Goal: Transaction & Acquisition: Purchase product/service

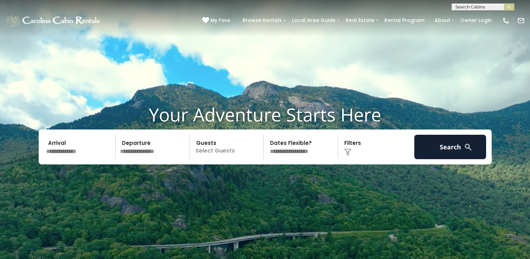
click at [71, 148] on input "text" at bounding box center [80, 147] width 72 height 24
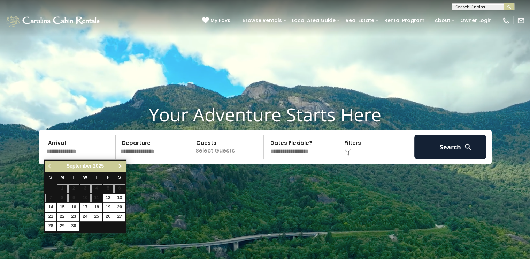
click at [119, 166] on span "Next" at bounding box center [121, 166] width 6 height 6
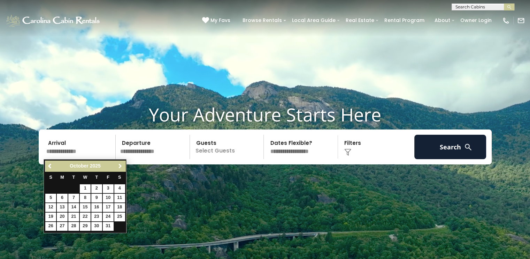
click at [119, 166] on span "Next" at bounding box center [121, 166] width 6 height 6
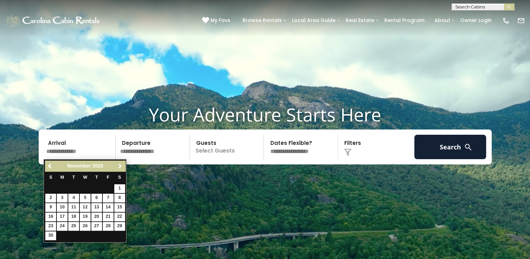
click at [119, 166] on span "Next" at bounding box center [121, 166] width 6 height 6
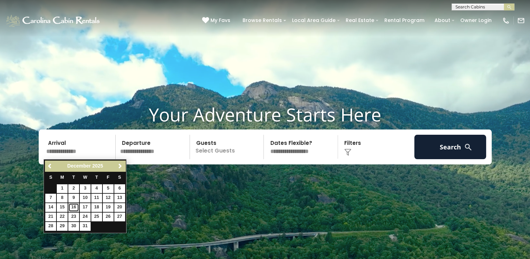
click at [73, 203] on link "16" at bounding box center [73, 207] width 11 height 9
type input "********"
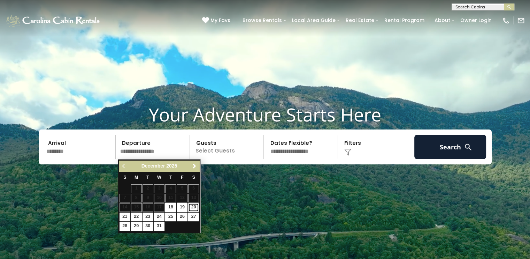
click at [194, 209] on link "20" at bounding box center [193, 207] width 11 height 9
type input "********"
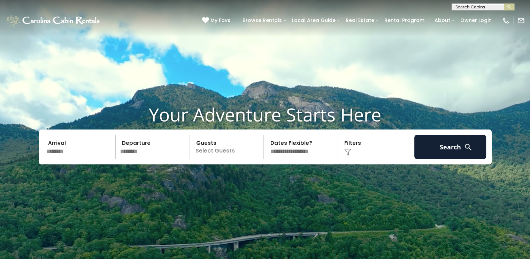
click at [210, 152] on p "Select Guests" at bounding box center [228, 147] width 72 height 24
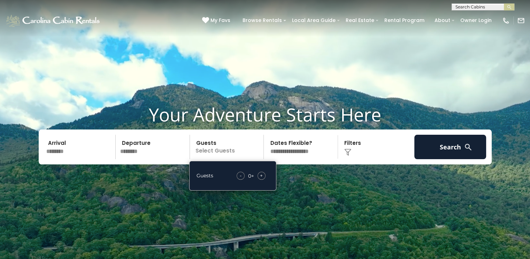
click at [263, 176] on span "+" at bounding box center [261, 175] width 3 height 7
click at [254, 143] on p "2+" at bounding box center [228, 147] width 72 height 24
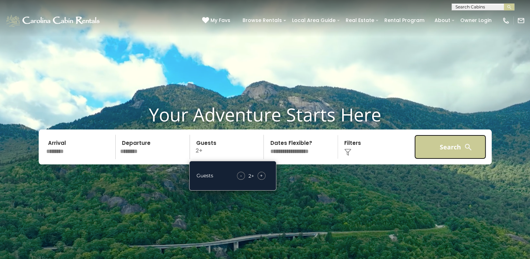
click at [450, 157] on button "Search" at bounding box center [451, 147] width 72 height 24
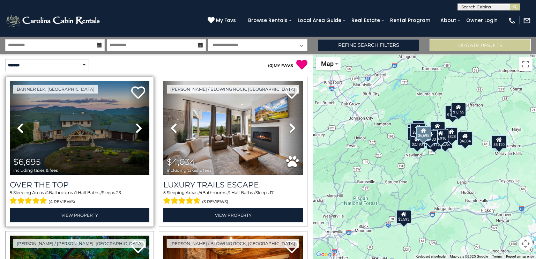
click at [141, 124] on link "Next" at bounding box center [138, 127] width 21 height 93
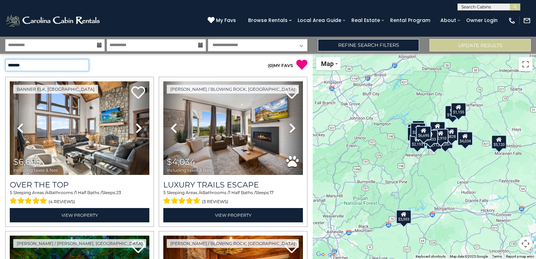
click at [77, 66] on select "**********" at bounding box center [47, 65] width 84 height 12
select select "*********"
click at [5, 59] on select "**********" at bounding box center [47, 65] width 84 height 12
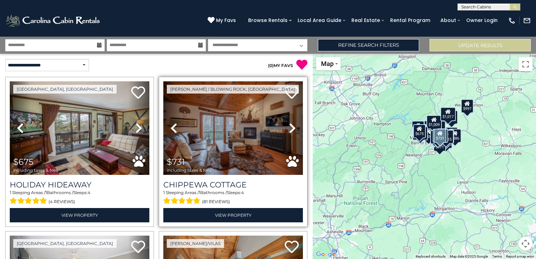
click at [289, 126] on icon at bounding box center [292, 127] width 7 height 11
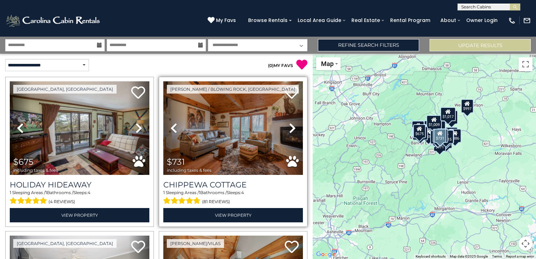
click at [289, 126] on icon at bounding box center [292, 127] width 7 height 11
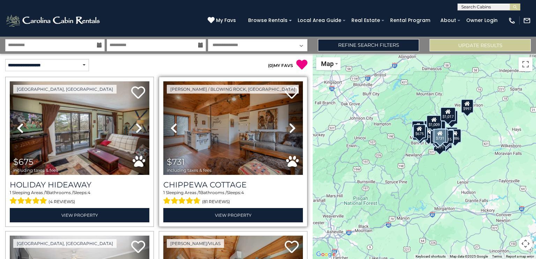
click at [289, 126] on icon at bounding box center [292, 127] width 7 height 11
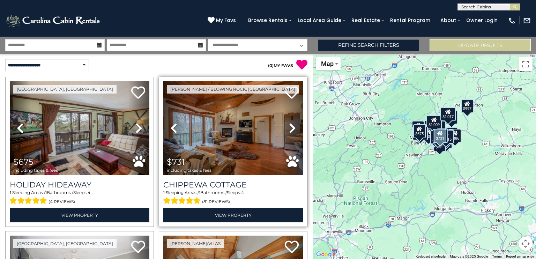
click at [289, 126] on icon at bounding box center [292, 127] width 7 height 11
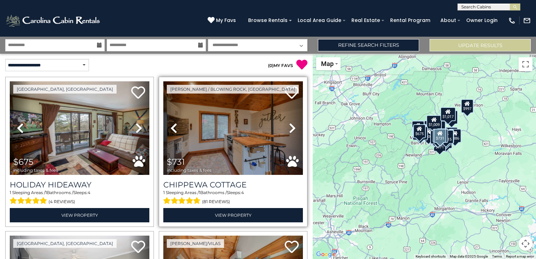
click at [289, 126] on icon at bounding box center [292, 127] width 7 height 11
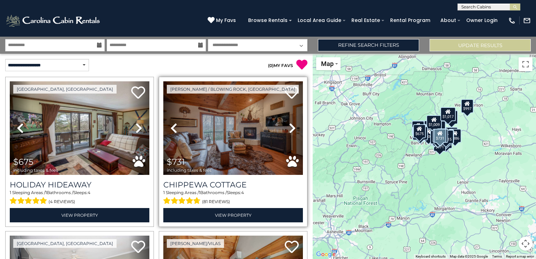
click at [289, 126] on icon at bounding box center [292, 127] width 7 height 11
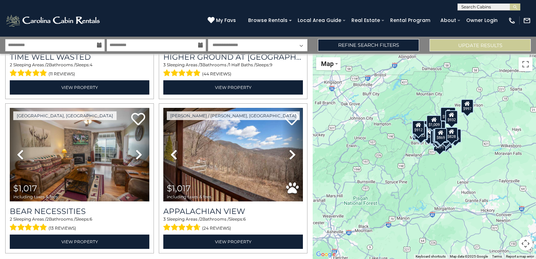
scroll to position [2151, 0]
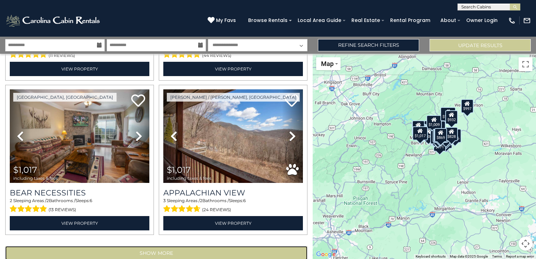
click at [156, 246] on button "Show More" at bounding box center [156, 253] width 302 height 14
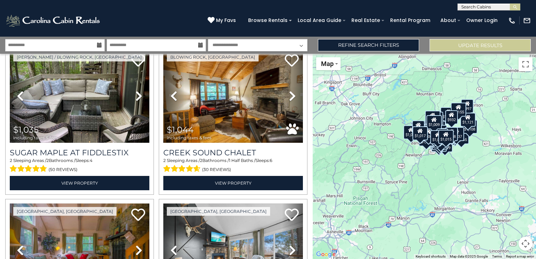
scroll to position [2617, 0]
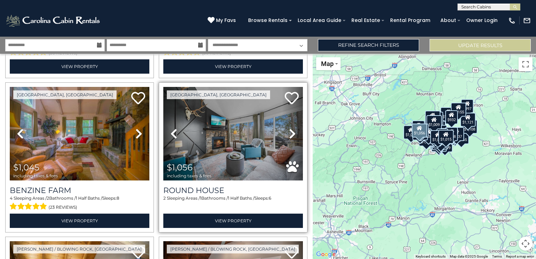
click at [289, 128] on icon at bounding box center [292, 133] width 7 height 11
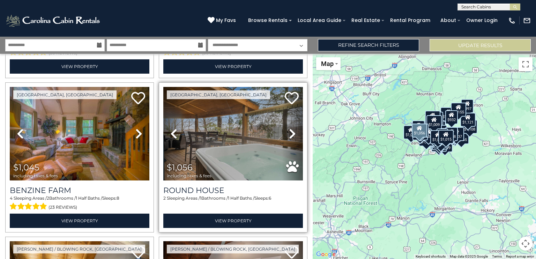
click at [289, 128] on icon at bounding box center [292, 133] width 7 height 11
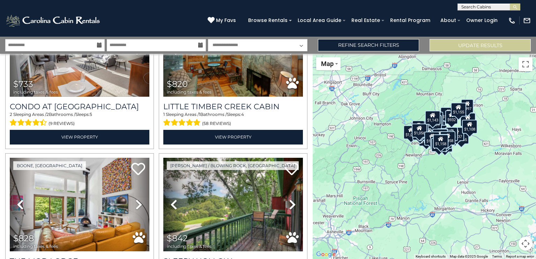
scroll to position [349, 0]
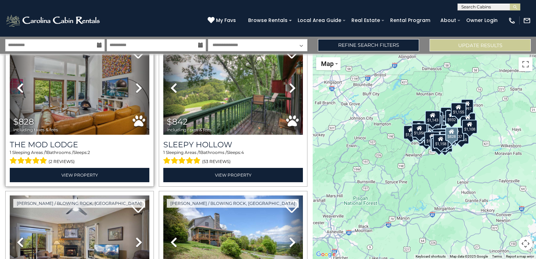
click at [135, 83] on icon at bounding box center [138, 87] width 7 height 11
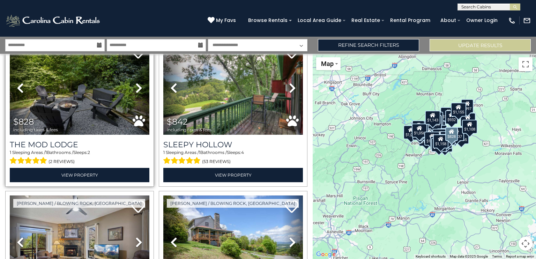
click at [135, 84] on icon at bounding box center [138, 87] width 7 height 11
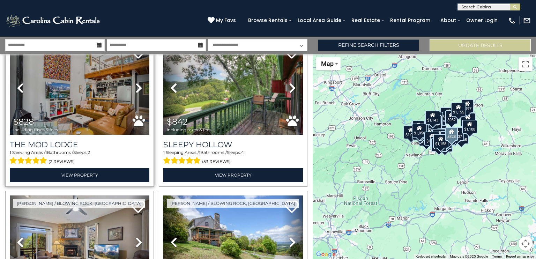
click at [135, 84] on icon at bounding box center [138, 87] width 7 height 11
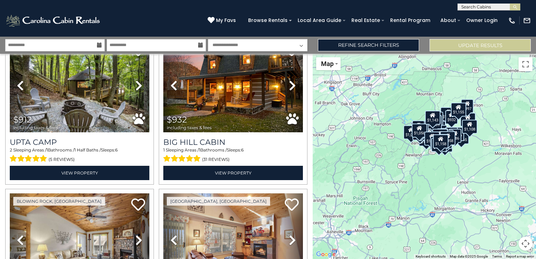
scroll to position [697, 0]
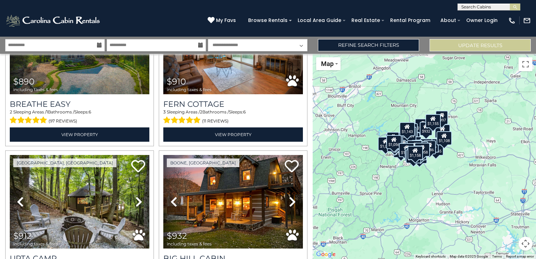
drag, startPoint x: 424, startPoint y: 184, endPoint x: 397, endPoint y: 195, distance: 28.8
click at [397, 195] on div "$675 $731 $733 $820 $828 $842 $869 $886 $890 $910 $912 $932 $940 $944 $948 $958…" at bounding box center [423, 156] width 223 height 205
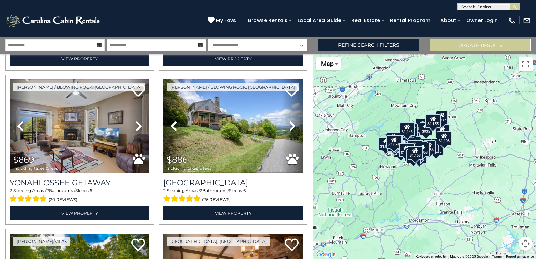
scroll to position [581, 0]
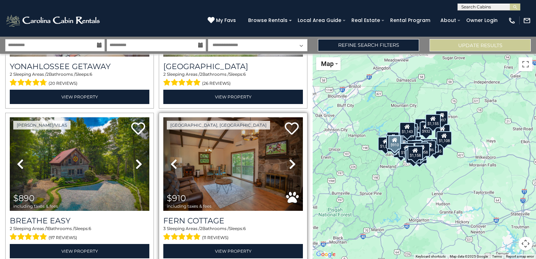
click at [289, 158] on icon at bounding box center [292, 163] width 7 height 11
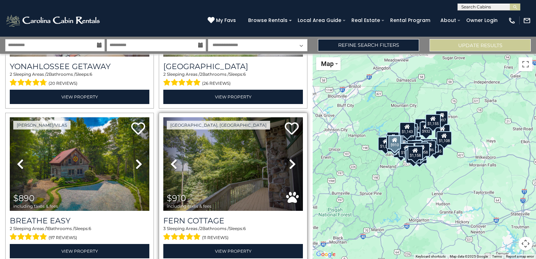
click at [289, 159] on icon at bounding box center [292, 163] width 7 height 11
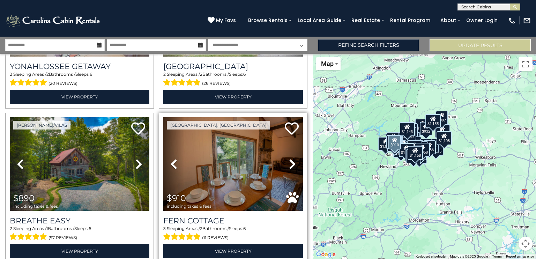
click at [289, 159] on icon at bounding box center [292, 163] width 7 height 11
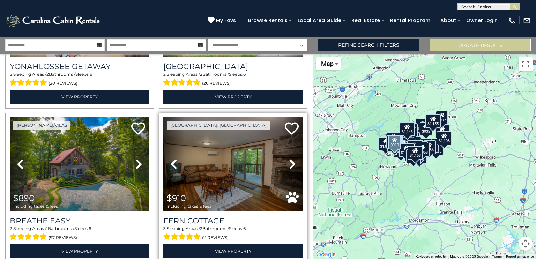
click at [289, 159] on icon at bounding box center [292, 163] width 7 height 11
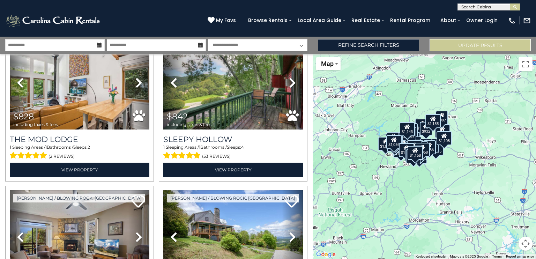
scroll to position [0, 0]
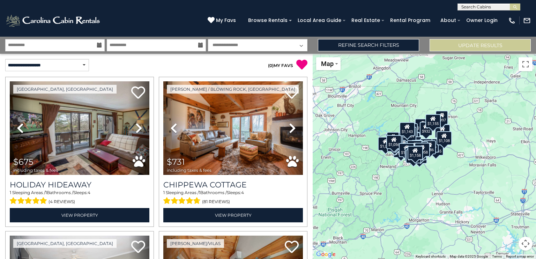
click at [401, 106] on div "$675 $731 $733 $820 $828 $842 $869 $886 $890 $910 $912 $932 $940 $944 $948 $958…" at bounding box center [423, 156] width 223 height 205
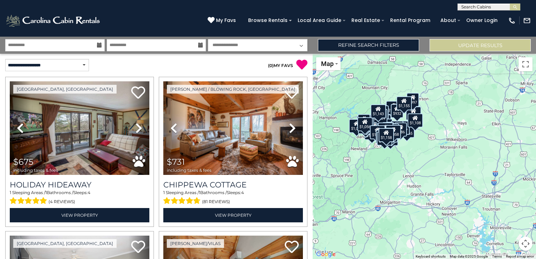
drag, startPoint x: 373, startPoint y: 88, endPoint x: 388, endPoint y: 99, distance: 18.4
click at [388, 99] on div "$675 $731 $733 $820 $828 $842 $869 $886 $890 $910 $912 $932 $940 $944 $948 $958…" at bounding box center [423, 156] width 223 height 205
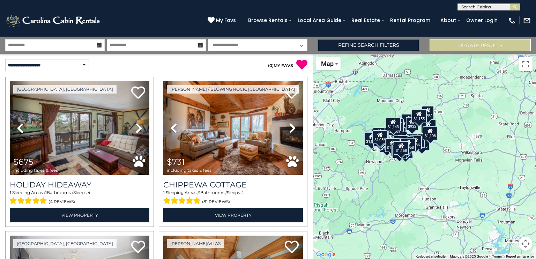
click at [395, 101] on div "$675 $731 $733 $820 $828 $842 $869 $886 $890 $910 $912 $932 $940 $944 $948 $958…" at bounding box center [423, 156] width 223 height 205
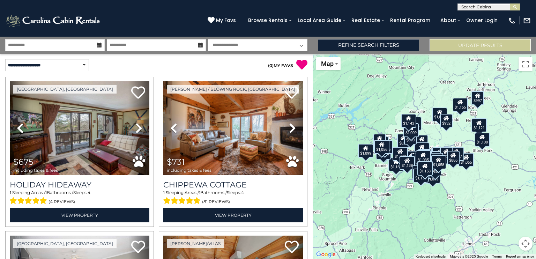
drag, startPoint x: 401, startPoint y: 135, endPoint x: 427, endPoint y: 115, distance: 31.9
click at [421, 101] on div "$675 $731 $733 $820 $828 $842 $869 $886 $890 $910 $912 $932 $940 $944 $948 $958…" at bounding box center [423, 156] width 223 height 205
click at [428, 129] on div "$675 $731 $733 $820 $828 $842 $869 $886 $890 $910 $912 $932 $940 $944 $948 $958…" at bounding box center [423, 156] width 223 height 205
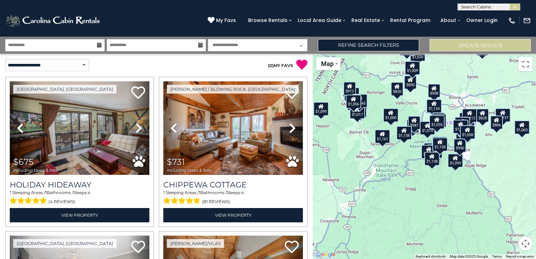
drag, startPoint x: 448, startPoint y: 119, endPoint x: 455, endPoint y: 58, distance: 61.8
click at [455, 58] on div "$675 $731 $733 $820 $828 $842 $869 $886 $890 $910 $912 $932 $940 $944 $948 $958…" at bounding box center [423, 156] width 223 height 205
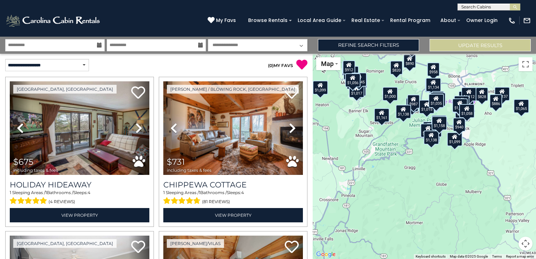
click at [409, 143] on div "$675 $731 $733 $820 $828 $842 $869 $886 $890 $910 $912 $932 $940 $944 $948 $958…" at bounding box center [423, 156] width 223 height 205
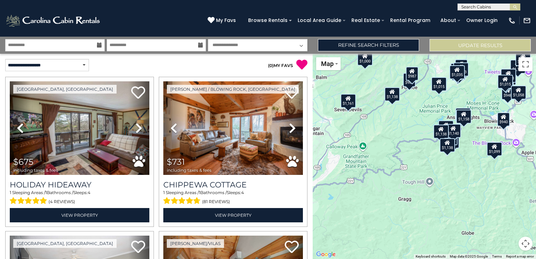
drag, startPoint x: 429, startPoint y: 110, endPoint x: 420, endPoint y: 115, distance: 10.6
click at [420, 120] on div "$675 $731 $733 $820 $828 $842 $869 $886 $890 $910 $912 $932 $940 $944 $948 $958…" at bounding box center [423, 156] width 223 height 205
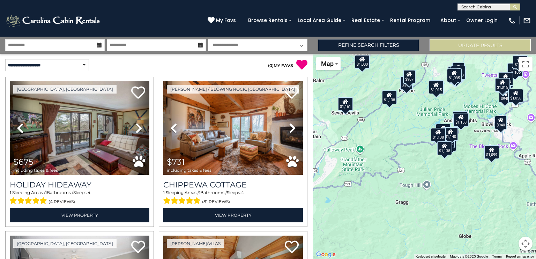
click at [453, 102] on div "$675 $731 $733 $820 $828 $842 $869 $886 $890 $910 $912 $932 $940 $944 $948 $958…" at bounding box center [423, 156] width 223 height 205
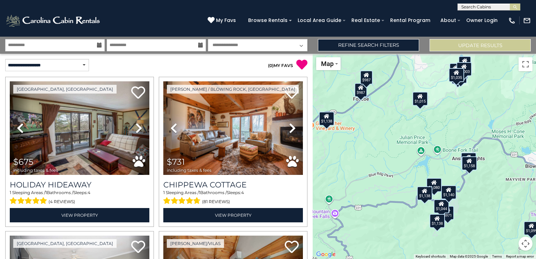
drag, startPoint x: 460, startPoint y: 88, endPoint x: 463, endPoint y: 120, distance: 31.9
click at [463, 120] on div "$675 $731 $733 $820 $828 $842 $869 $886 $890 $910 $912 $932 $940 $944 $948 $958…" at bounding box center [423, 156] width 223 height 205
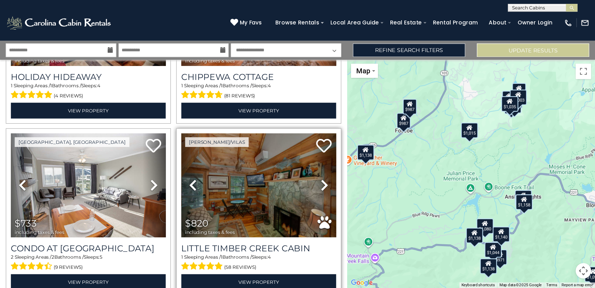
scroll to position [116, 0]
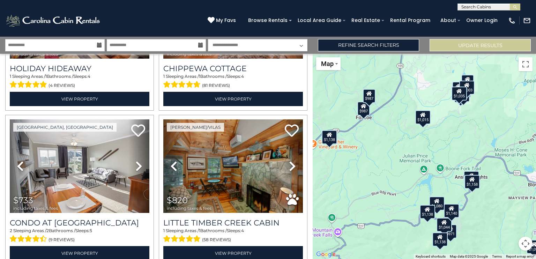
click at [386, 154] on div "$675 $731 $733 $820 $828 $842 $869 $886 $890 $910 $912 $932 $940 $944 $948 $958…" at bounding box center [423, 156] width 223 height 205
drag, startPoint x: 386, startPoint y: 152, endPoint x: 384, endPoint y: 156, distance: 4.7
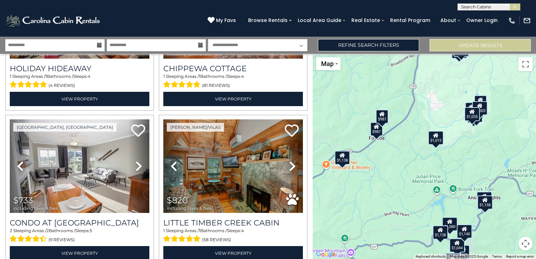
drag, startPoint x: 386, startPoint y: 156, endPoint x: 402, endPoint y: 170, distance: 21.0
click at [401, 173] on div "$675 $731 $733 $820 $828 $842 $869 $886 $890 $910 $912 $932 $940 $944 $948 $958…" at bounding box center [423, 156] width 223 height 205
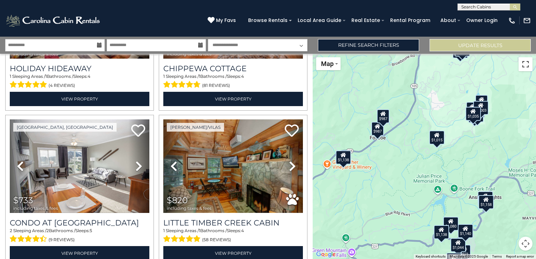
drag, startPoint x: 522, startPoint y: 61, endPoint x: 522, endPoint y: 103, distance: 42.2
click at [522, 61] on button "Toggle fullscreen view" at bounding box center [525, 64] width 14 height 14
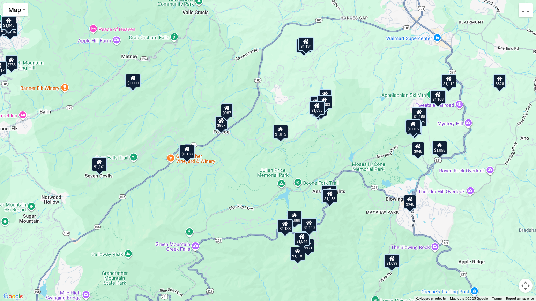
click at [529, 258] on button "Map camera controls" at bounding box center [525, 286] width 14 height 14
click at [505, 258] on button "Zoom out" at bounding box center [508, 286] width 14 height 14
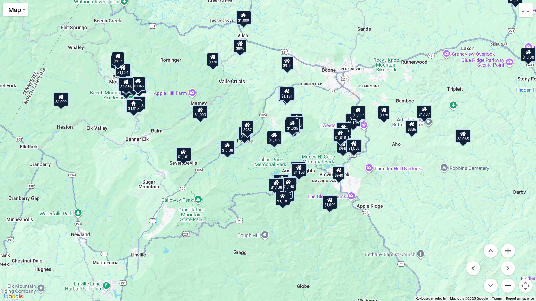
click at [505, 258] on button "Zoom out" at bounding box center [508, 286] width 14 height 14
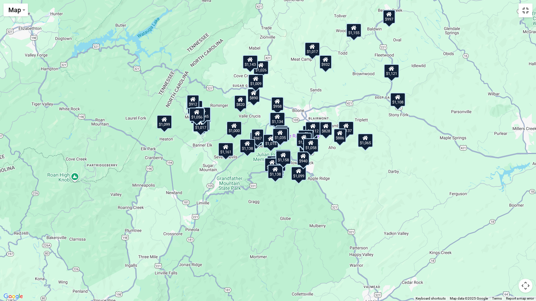
click at [528, 14] on button "Toggle fullscreen view" at bounding box center [525, 10] width 14 height 14
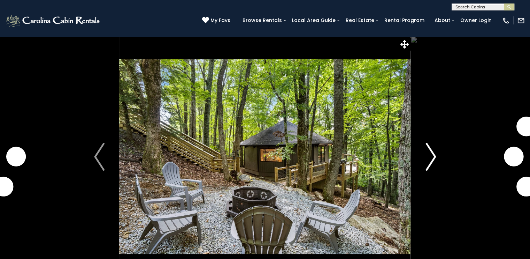
click at [427, 156] on img "Next" at bounding box center [431, 157] width 10 height 28
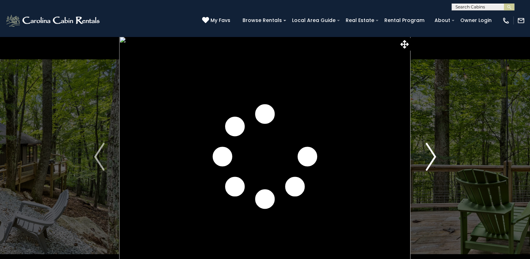
click at [427, 156] on img "Next" at bounding box center [431, 157] width 10 height 28
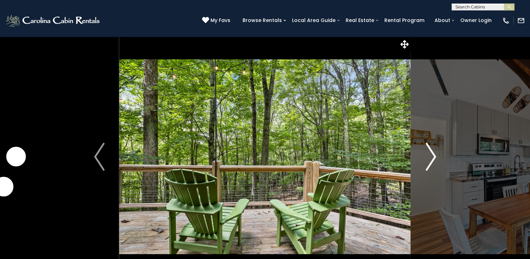
click at [427, 156] on img "Next" at bounding box center [431, 157] width 10 height 28
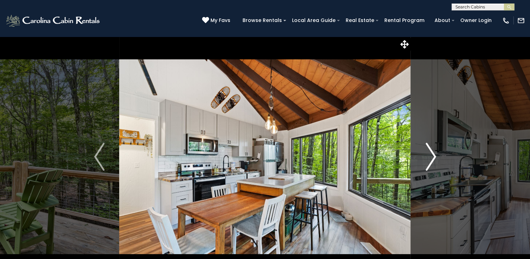
click at [427, 156] on img "Next" at bounding box center [431, 157] width 10 height 28
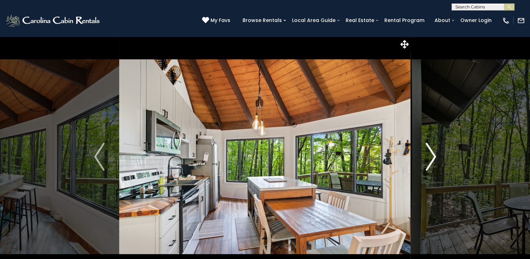
click at [428, 157] on img "Next" at bounding box center [431, 157] width 10 height 28
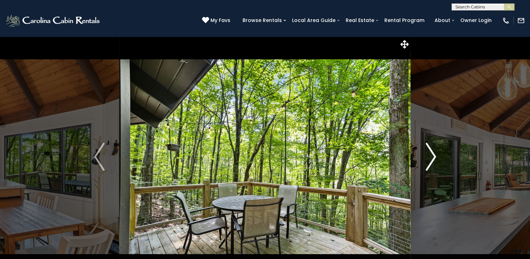
click at [428, 157] on img "Next" at bounding box center [431, 157] width 10 height 28
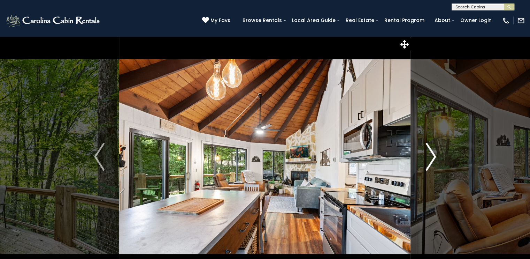
click at [428, 157] on img "Next" at bounding box center [431, 157] width 10 height 28
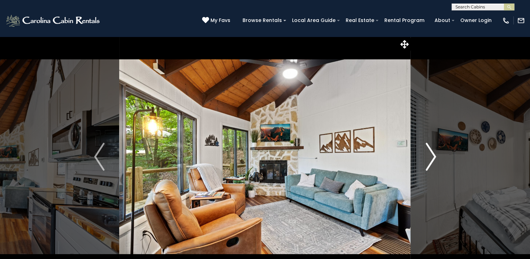
click at [428, 157] on img "Next" at bounding box center [431, 157] width 10 height 28
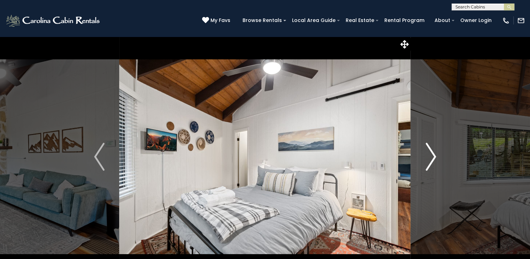
click at [428, 157] on img "Next" at bounding box center [431, 157] width 10 height 28
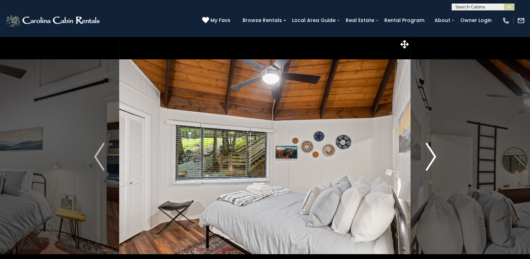
click at [428, 157] on img "Next" at bounding box center [431, 157] width 10 height 28
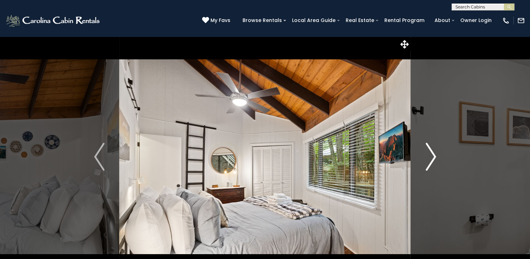
click at [428, 157] on img "Next" at bounding box center [431, 157] width 10 height 28
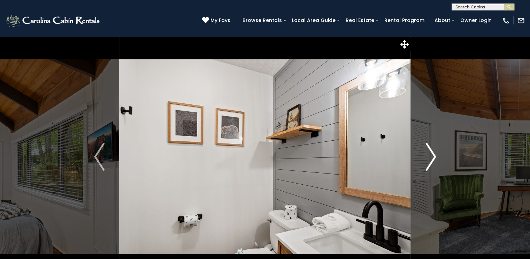
click at [428, 157] on img "Next" at bounding box center [431, 157] width 10 height 28
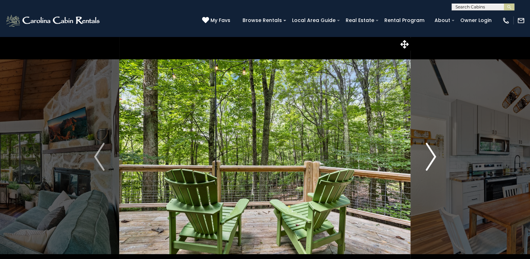
click at [434, 154] on img "Next" at bounding box center [431, 157] width 10 height 28
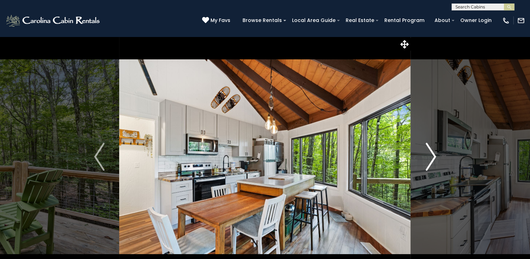
click at [433, 153] on img "Next" at bounding box center [431, 157] width 10 height 28
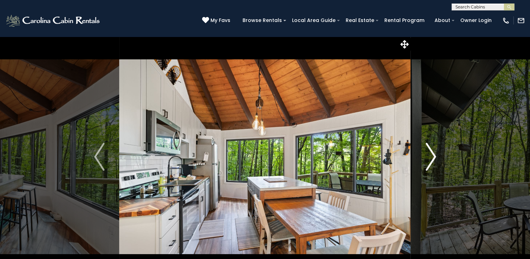
click at [433, 153] on img "Next" at bounding box center [431, 157] width 10 height 28
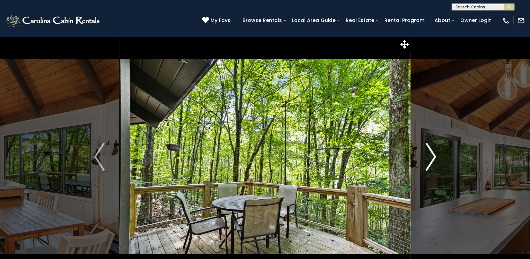
click at [433, 153] on img "Next" at bounding box center [431, 157] width 10 height 28
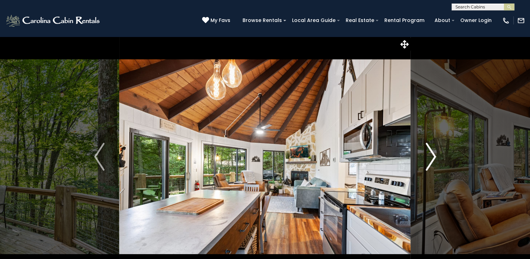
click at [433, 153] on img "Next" at bounding box center [431, 157] width 10 height 28
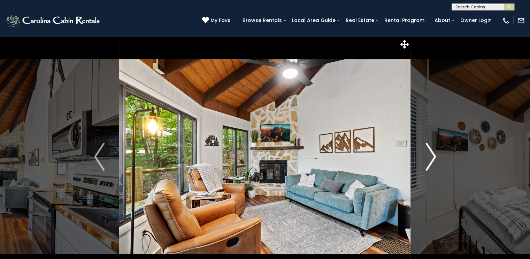
click at [433, 153] on img "Next" at bounding box center [431, 157] width 10 height 28
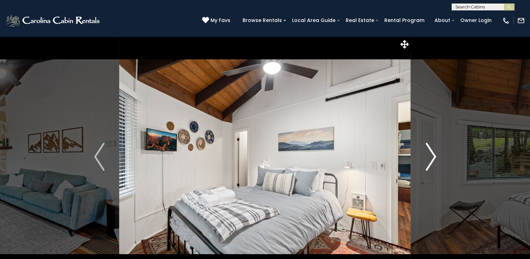
click at [433, 153] on img "Next" at bounding box center [431, 157] width 10 height 28
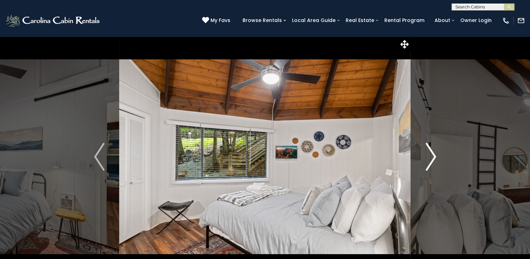
click at [433, 153] on img "Next" at bounding box center [431, 157] width 10 height 28
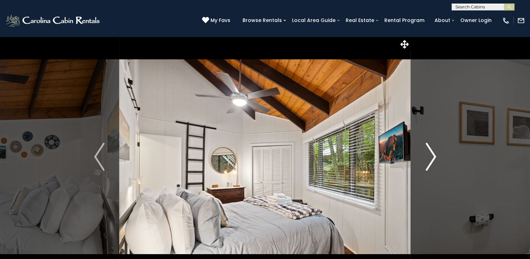
click at [433, 153] on img "Next" at bounding box center [431, 157] width 10 height 28
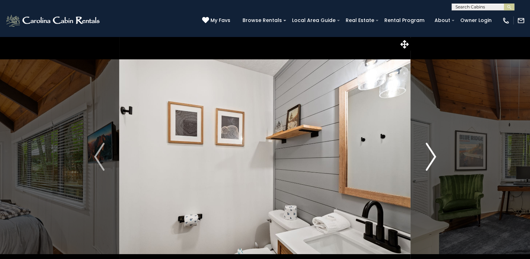
click at [433, 153] on img "Next" at bounding box center [431, 157] width 10 height 28
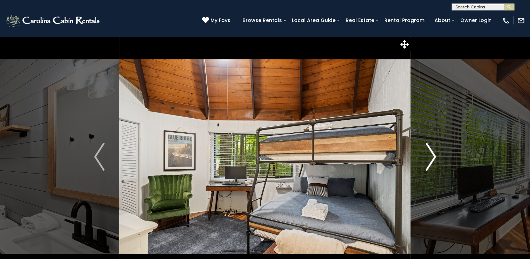
click at [433, 153] on img "Next" at bounding box center [431, 157] width 10 height 28
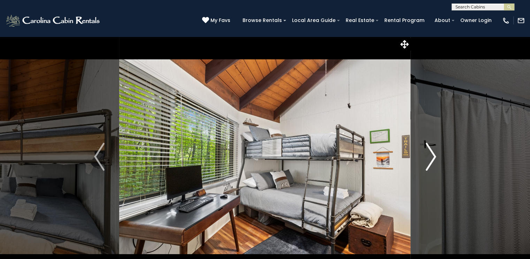
click at [432, 151] on img "Next" at bounding box center [431, 157] width 10 height 28
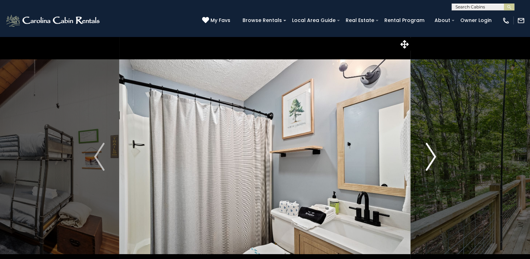
click at [433, 149] on img "Next" at bounding box center [431, 157] width 10 height 28
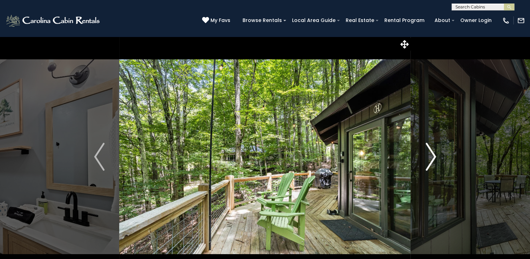
click at [433, 149] on img "Next" at bounding box center [431, 157] width 10 height 28
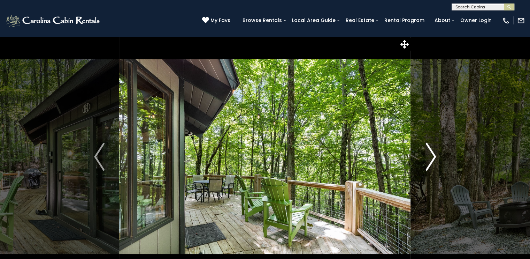
click at [433, 149] on img "Next" at bounding box center [431, 157] width 10 height 28
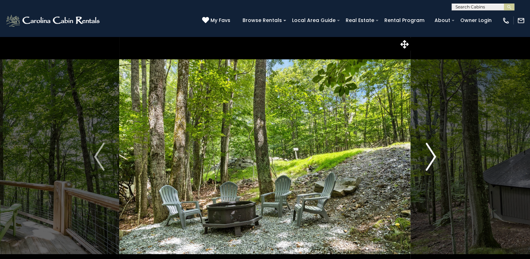
click at [433, 149] on img "Next" at bounding box center [431, 157] width 10 height 28
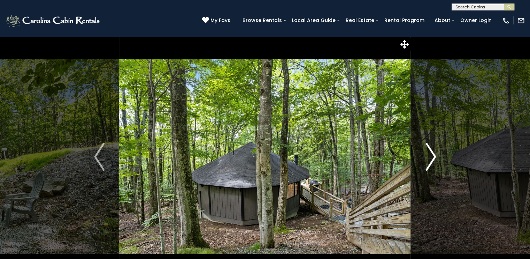
click at [431, 154] on img "Next" at bounding box center [431, 157] width 10 height 28
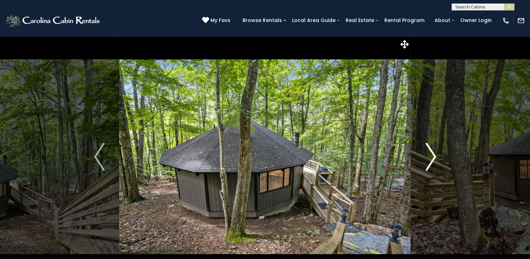
click at [431, 154] on img "Next" at bounding box center [431, 157] width 10 height 28
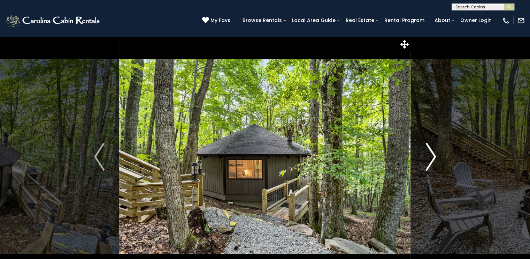
click at [431, 154] on img "Next" at bounding box center [431, 157] width 10 height 28
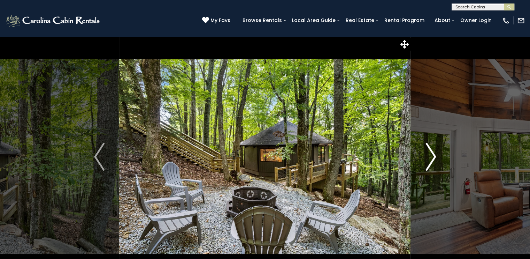
click at [431, 154] on img "Next" at bounding box center [431, 157] width 10 height 28
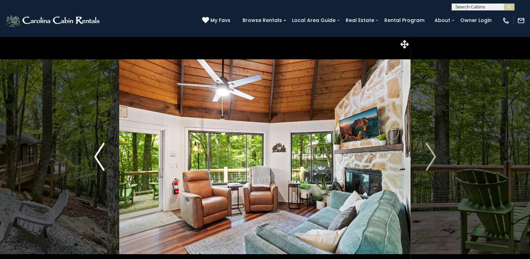
click at [101, 161] on img "Previous" at bounding box center [99, 157] width 10 height 28
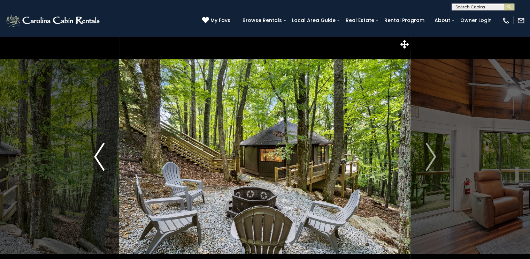
click at [101, 161] on img "Previous" at bounding box center [99, 157] width 10 height 28
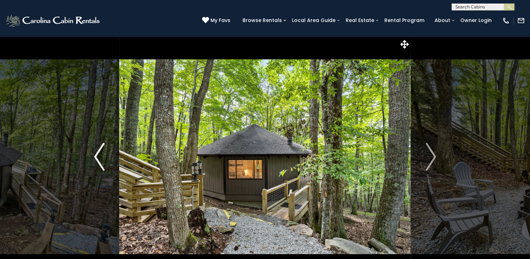
click at [101, 160] on img "Previous" at bounding box center [99, 157] width 10 height 28
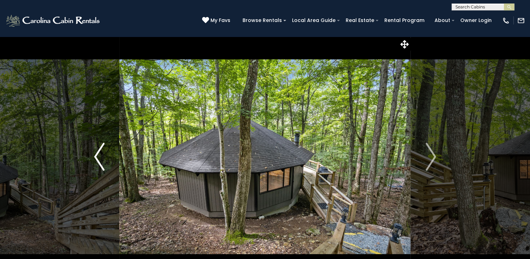
click at [101, 160] on img "Previous" at bounding box center [99, 157] width 10 height 28
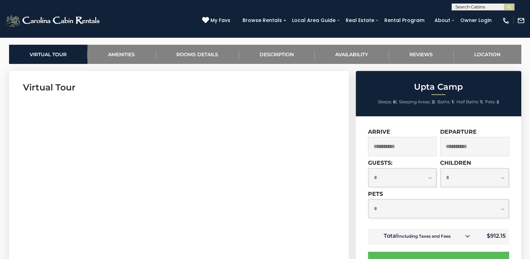
scroll to position [465, 0]
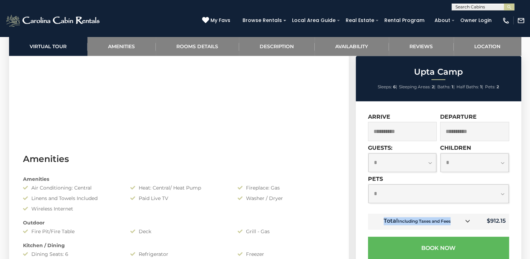
drag, startPoint x: 483, startPoint y: 219, endPoint x: 519, endPoint y: 220, distance: 36.3
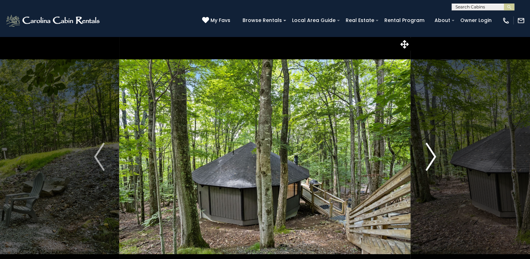
click at [430, 148] on img "Next" at bounding box center [431, 157] width 10 height 28
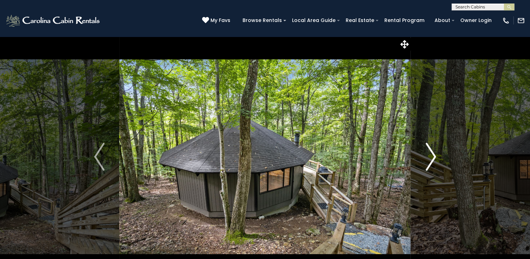
click at [430, 148] on img "Next" at bounding box center [431, 157] width 10 height 28
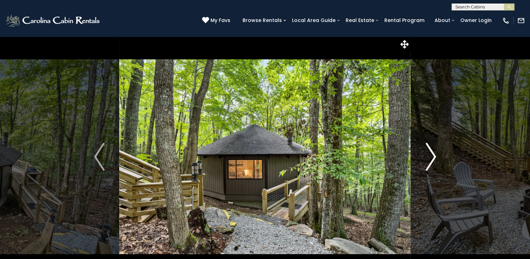
click at [430, 148] on img "Next" at bounding box center [431, 157] width 10 height 28
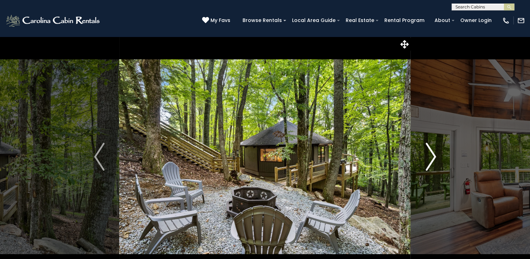
click at [430, 148] on img "Next" at bounding box center [431, 157] width 10 height 28
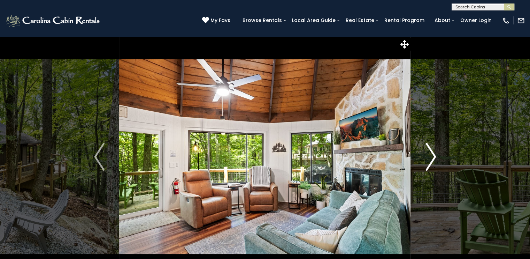
click at [432, 157] on img "Next" at bounding box center [431, 157] width 10 height 28
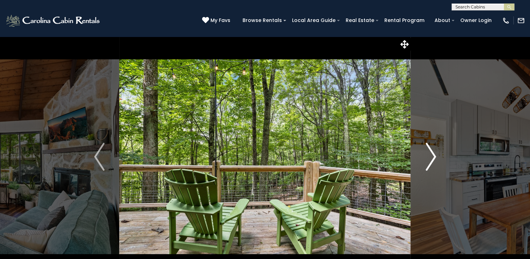
click at [429, 160] on img "Next" at bounding box center [431, 157] width 10 height 28
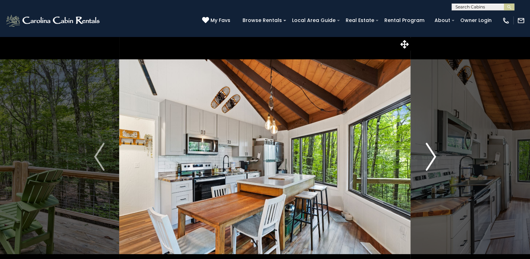
click at [429, 160] on img "Next" at bounding box center [431, 157] width 10 height 28
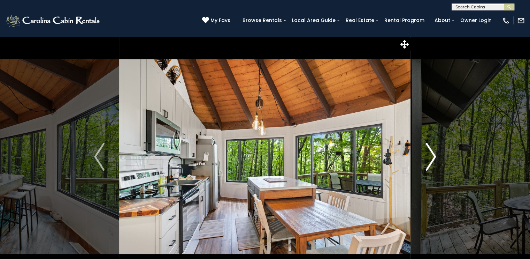
click at [429, 160] on img "Next" at bounding box center [431, 157] width 10 height 28
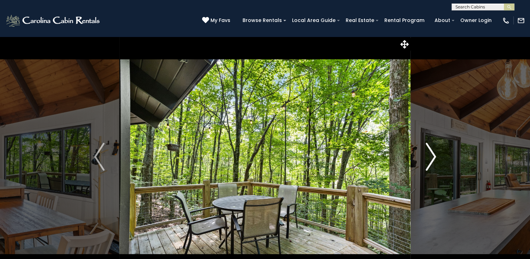
click at [429, 160] on img "Next" at bounding box center [431, 157] width 10 height 28
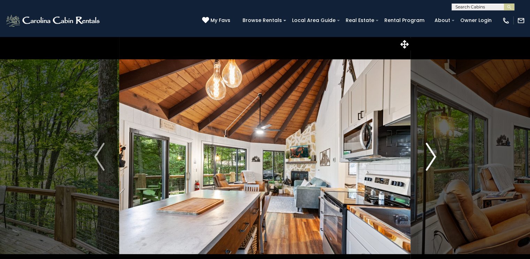
click at [429, 160] on img "Next" at bounding box center [431, 157] width 10 height 28
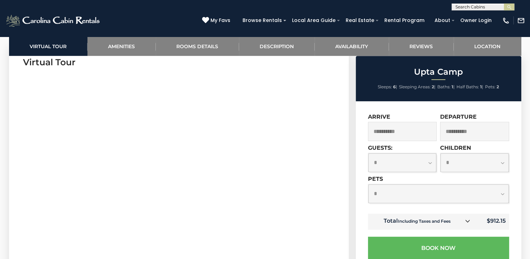
scroll to position [465, 0]
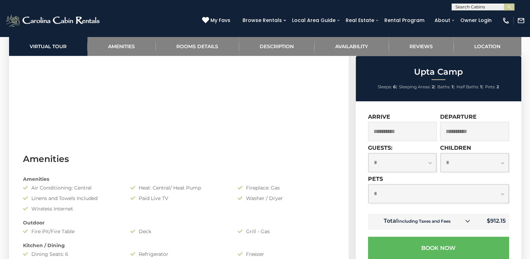
click at [466, 221] on icon at bounding box center [467, 220] width 5 height 5
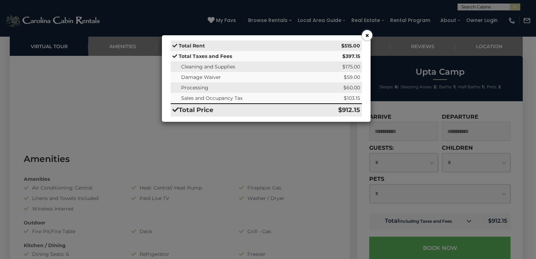
click at [364, 36] on button "×" at bounding box center [367, 35] width 10 height 10
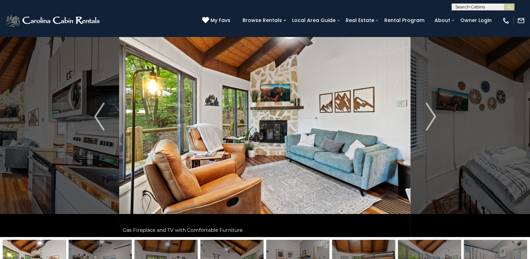
scroll to position [0, 0]
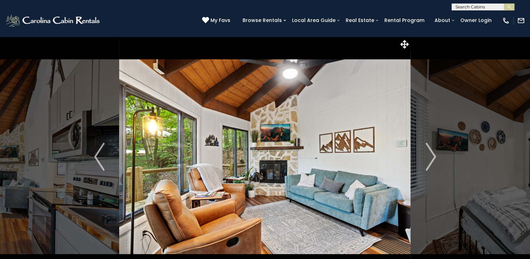
click at [441, 47] on button "Next" at bounding box center [431, 156] width 40 height 241
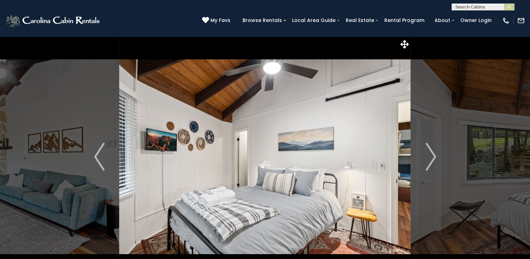
click at [440, 154] on button "Next" at bounding box center [431, 156] width 40 height 241
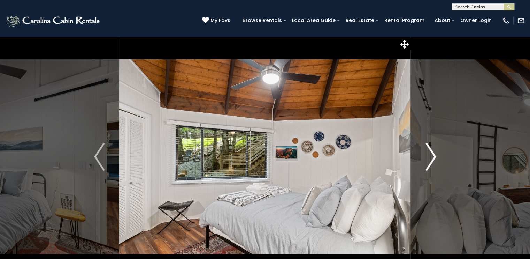
click at [431, 154] on img "Next" at bounding box center [431, 157] width 10 height 28
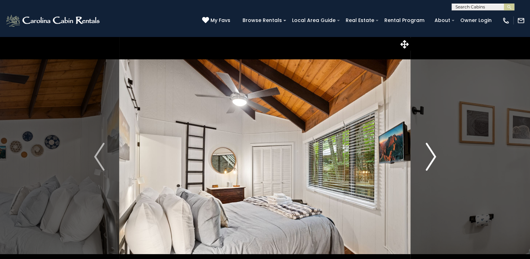
click at [431, 154] on img "Next" at bounding box center [431, 157] width 10 height 28
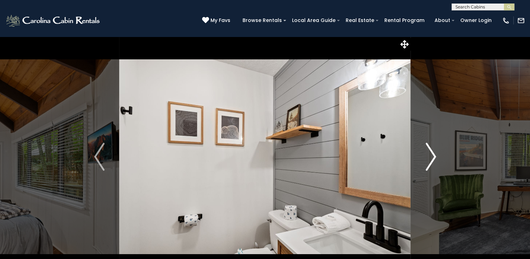
click at [431, 154] on img "Next" at bounding box center [431, 157] width 10 height 28
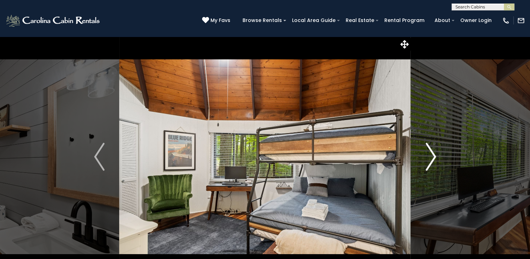
click at [431, 154] on img "Next" at bounding box center [431, 157] width 10 height 28
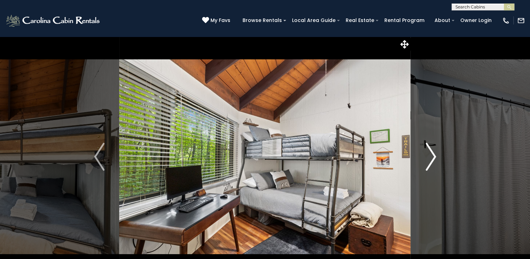
click at [431, 154] on img "Next" at bounding box center [431, 157] width 10 height 28
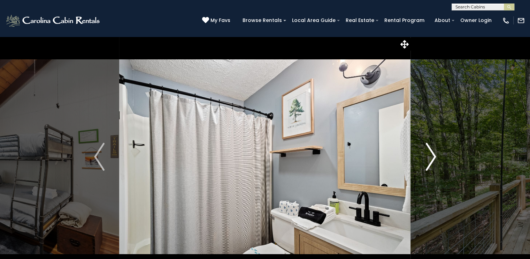
click at [431, 154] on img "Next" at bounding box center [431, 157] width 10 height 28
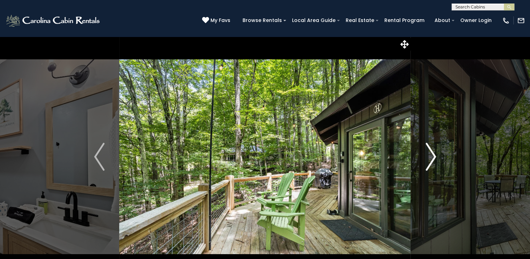
click at [435, 156] on img "Next" at bounding box center [431, 157] width 10 height 28
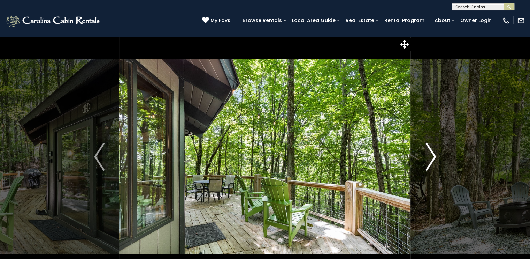
click at [428, 154] on img "Next" at bounding box center [431, 157] width 10 height 28
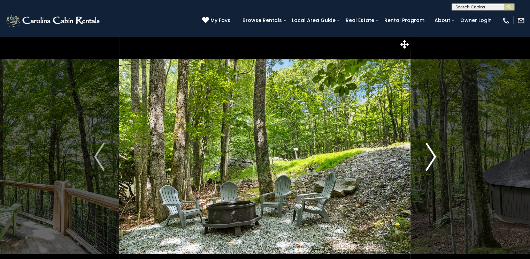
click at [428, 155] on img "Next" at bounding box center [431, 157] width 10 height 28
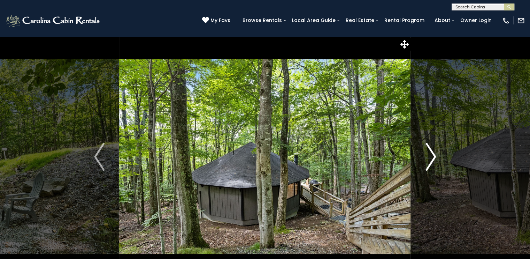
click at [428, 155] on img "Next" at bounding box center [431, 157] width 10 height 28
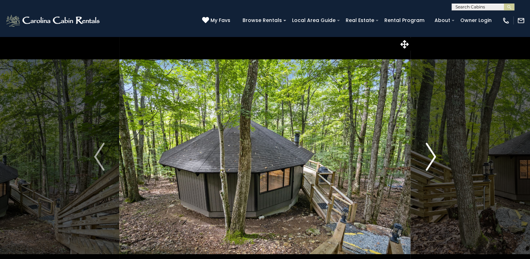
click at [428, 156] on img "Next" at bounding box center [431, 157] width 10 height 28
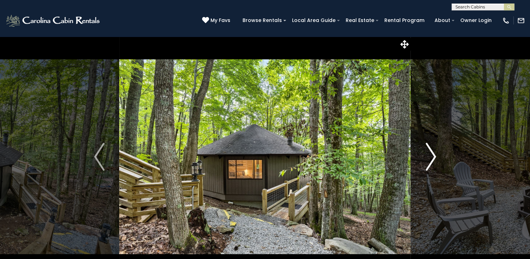
click at [428, 156] on img "Next" at bounding box center [431, 157] width 10 height 28
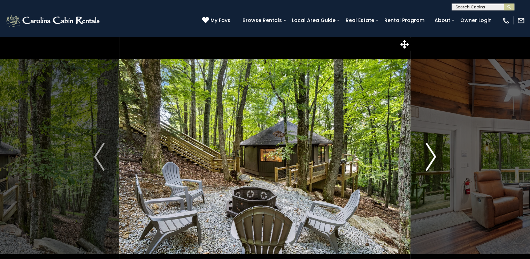
click at [428, 156] on img "Next" at bounding box center [431, 157] width 10 height 28
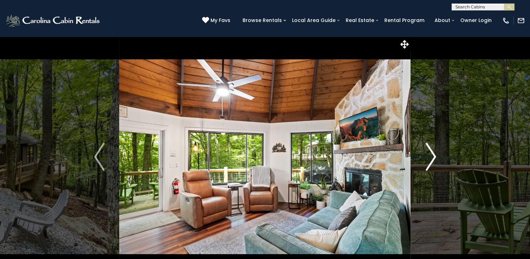
click at [428, 156] on img "Next" at bounding box center [431, 157] width 10 height 28
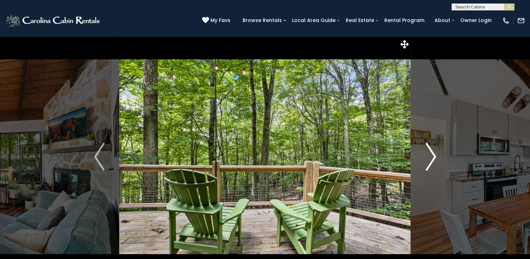
click at [428, 156] on img "Next" at bounding box center [431, 157] width 10 height 28
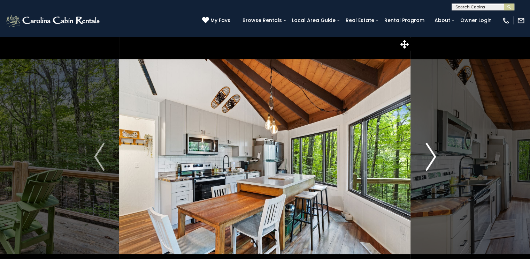
click at [428, 156] on img "Next" at bounding box center [431, 157] width 10 height 28
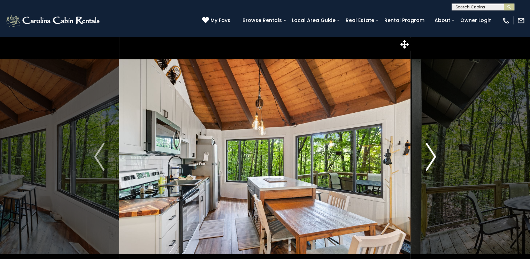
click at [428, 156] on img "Next" at bounding box center [431, 157] width 10 height 28
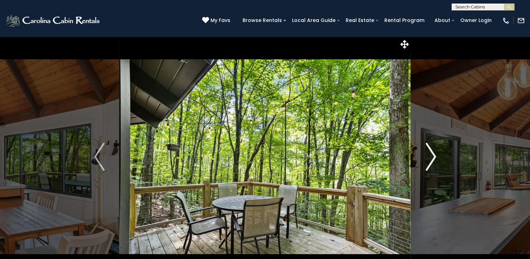
click at [428, 156] on img "Next" at bounding box center [431, 157] width 10 height 28
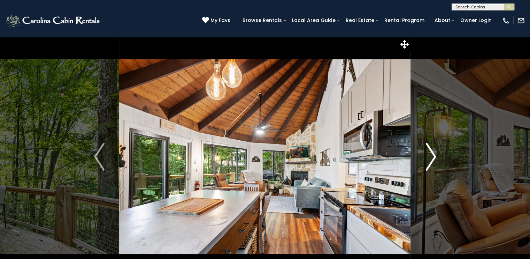
click at [428, 156] on img "Next" at bounding box center [431, 157] width 10 height 28
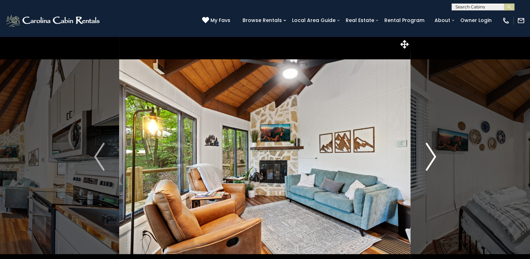
click at [428, 156] on img "Next" at bounding box center [431, 157] width 10 height 28
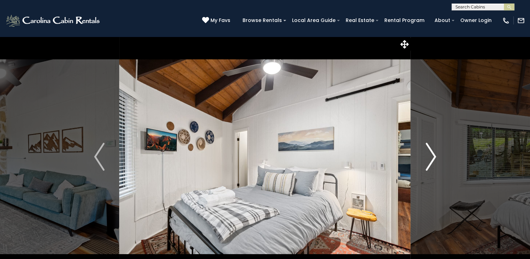
click at [428, 156] on img "Next" at bounding box center [431, 157] width 10 height 28
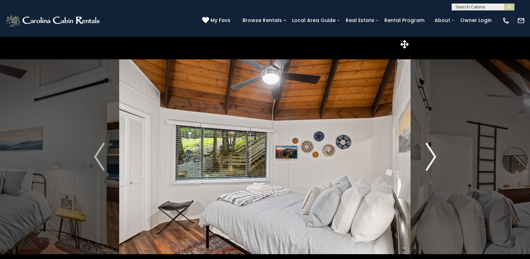
click at [428, 156] on img "Next" at bounding box center [431, 157] width 10 height 28
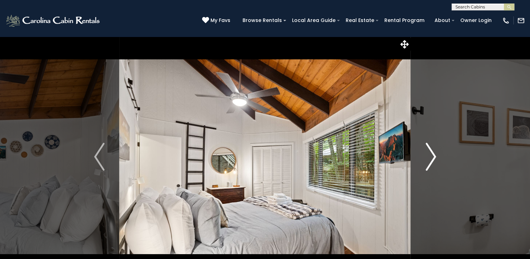
click at [428, 156] on img "Next" at bounding box center [431, 157] width 10 height 28
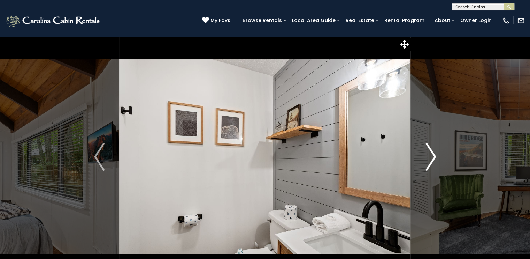
click at [428, 156] on img "Next" at bounding box center [431, 157] width 10 height 28
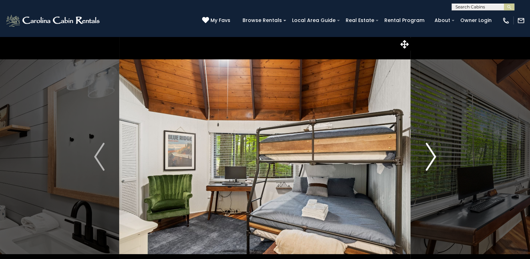
click at [428, 156] on img "Next" at bounding box center [431, 157] width 10 height 28
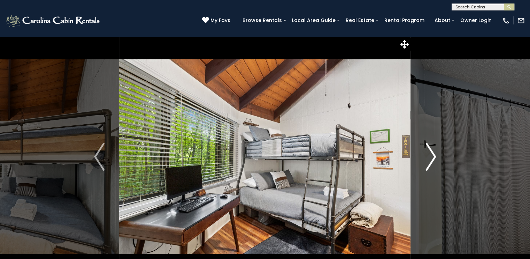
click at [428, 156] on img "Next" at bounding box center [431, 157] width 10 height 28
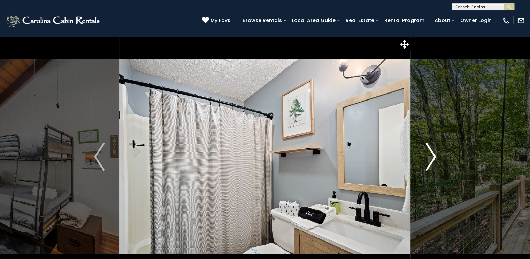
click at [428, 156] on img "Next" at bounding box center [431, 157] width 10 height 28
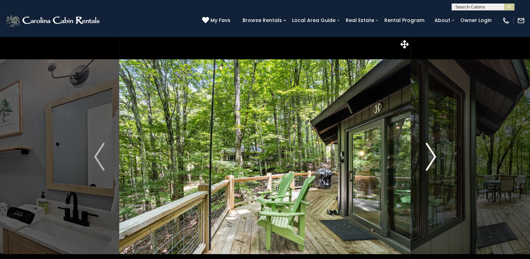
click at [428, 156] on img "Next" at bounding box center [431, 157] width 10 height 28
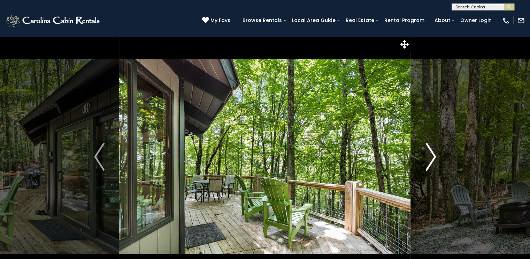
click at [428, 156] on img "Next" at bounding box center [431, 157] width 10 height 28
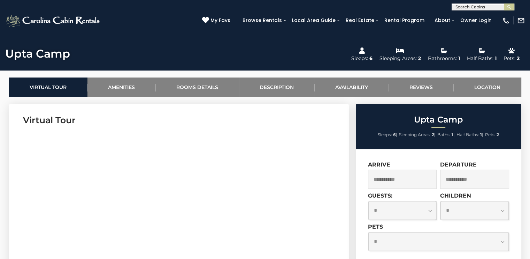
scroll to position [349, 0]
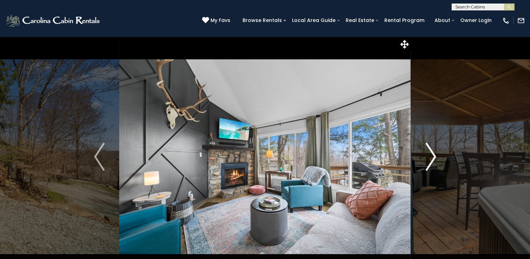
click at [434, 155] on img "Next" at bounding box center [431, 157] width 10 height 28
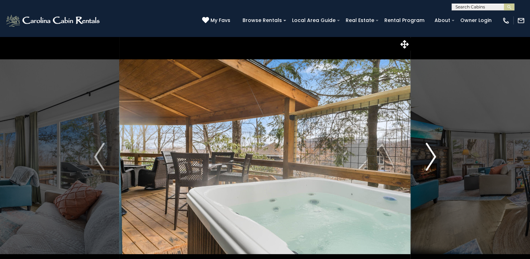
click at [435, 158] on img "Next" at bounding box center [431, 157] width 10 height 28
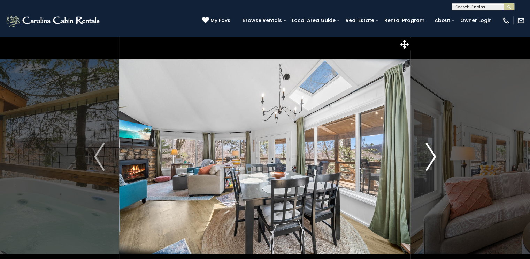
click at [435, 158] on img "Next" at bounding box center [431, 157] width 10 height 28
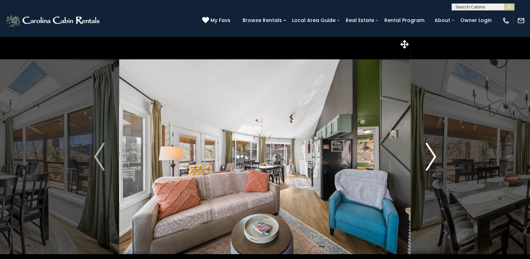
click at [435, 158] on img "Next" at bounding box center [431, 157] width 10 height 28
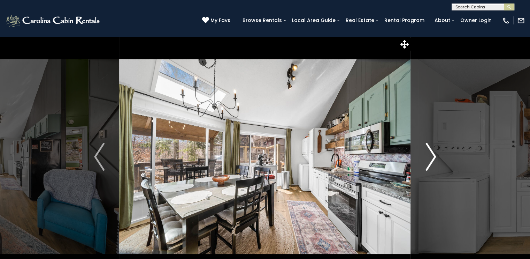
click at [435, 158] on img "Next" at bounding box center [431, 157] width 10 height 28
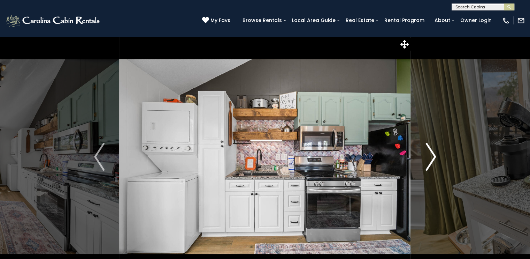
click at [432, 157] on img "Next" at bounding box center [431, 157] width 10 height 28
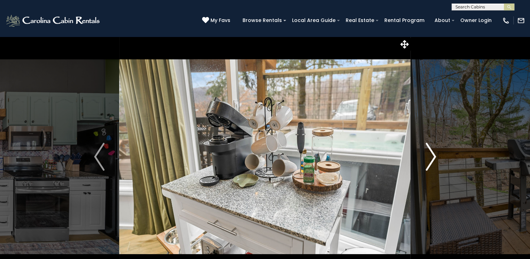
click at [432, 157] on img "Next" at bounding box center [431, 157] width 10 height 28
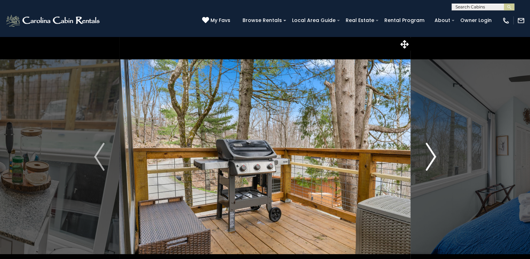
click at [432, 157] on img "Next" at bounding box center [431, 157] width 10 height 28
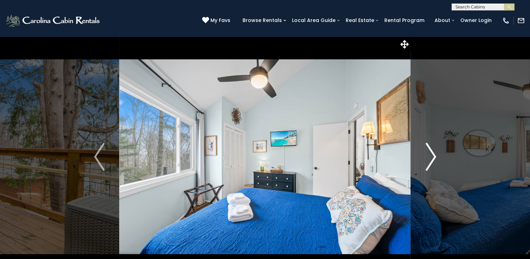
click at [432, 157] on img "Next" at bounding box center [431, 157] width 10 height 28
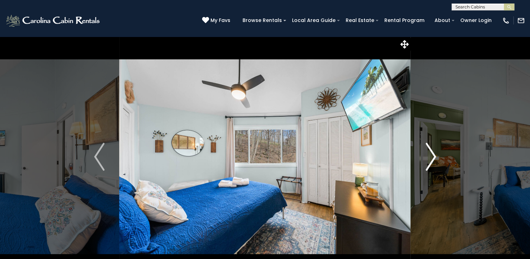
click at [432, 157] on img "Next" at bounding box center [431, 157] width 10 height 28
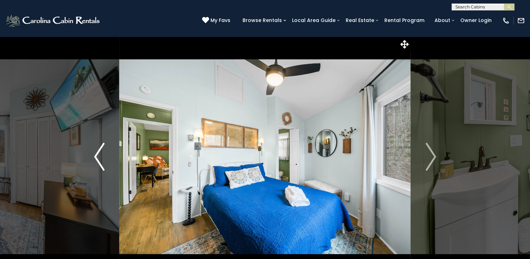
click at [99, 158] on img "Previous" at bounding box center [99, 157] width 10 height 28
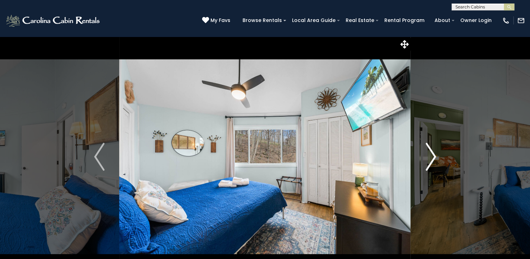
click at [430, 156] on img "Next" at bounding box center [431, 157] width 10 height 28
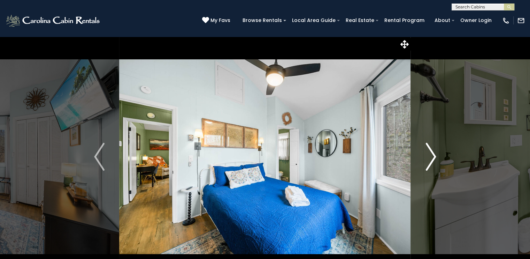
click at [430, 156] on img "Next" at bounding box center [431, 157] width 10 height 28
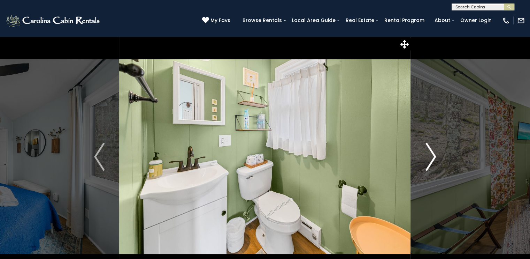
click at [430, 156] on img "Next" at bounding box center [431, 157] width 10 height 28
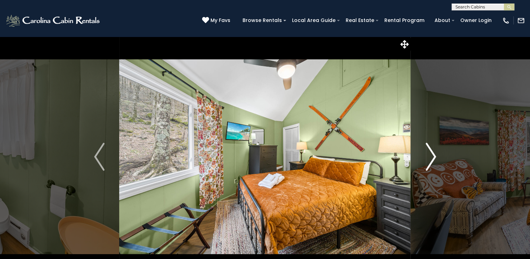
click at [430, 156] on img "Next" at bounding box center [431, 157] width 10 height 28
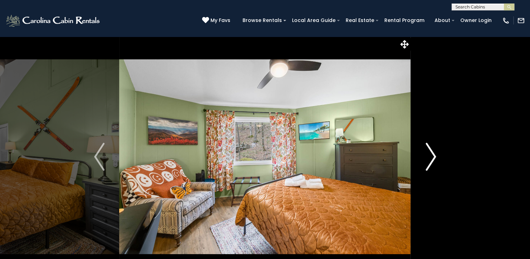
click at [430, 156] on img "Next" at bounding box center [431, 157] width 10 height 28
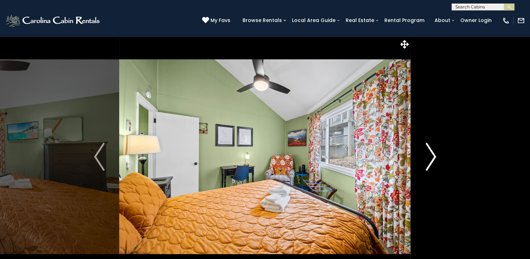
click at [430, 156] on img "Next" at bounding box center [431, 157] width 10 height 28
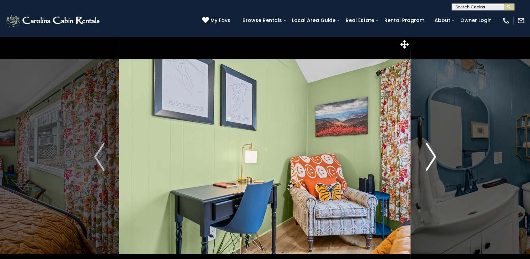
click at [431, 156] on img "Next" at bounding box center [431, 157] width 10 height 28
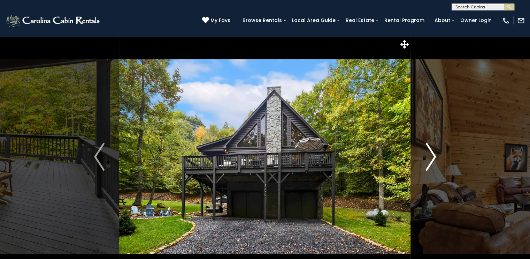
click at [428, 152] on img "Next" at bounding box center [431, 157] width 10 height 28
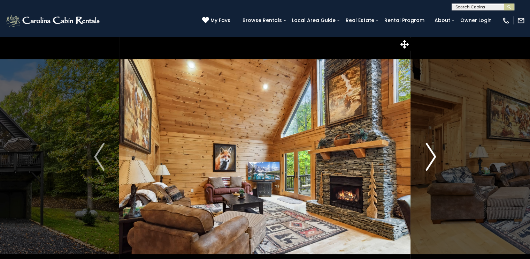
click at [437, 151] on button "Next" at bounding box center [431, 156] width 40 height 241
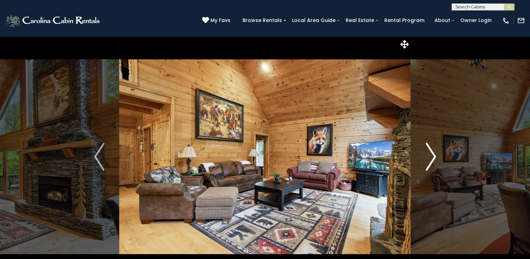
click at [432, 161] on img "Next" at bounding box center [431, 157] width 10 height 28
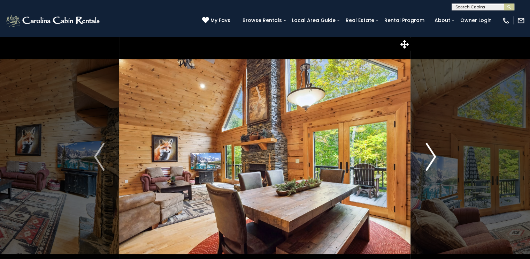
click at [432, 161] on img "Next" at bounding box center [431, 157] width 10 height 28
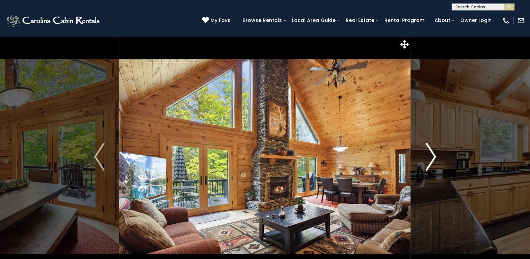
click at [432, 161] on img "Next" at bounding box center [431, 157] width 10 height 28
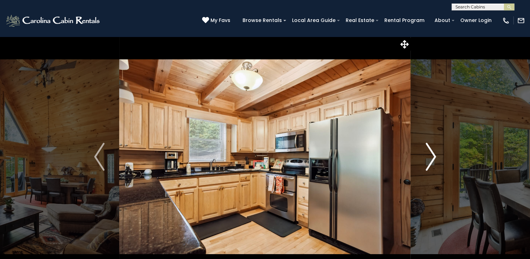
click at [432, 161] on img "Next" at bounding box center [431, 157] width 10 height 28
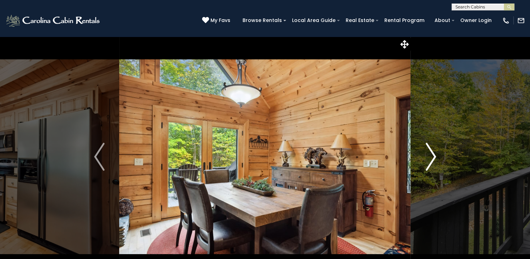
click at [429, 161] on img "Next" at bounding box center [431, 157] width 10 height 28
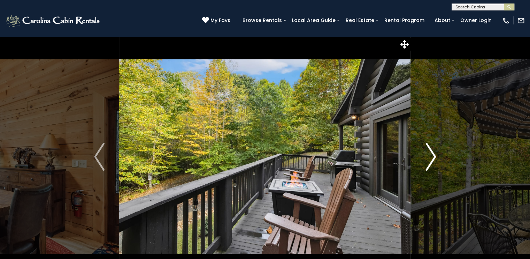
click at [434, 154] on img "Next" at bounding box center [431, 157] width 10 height 28
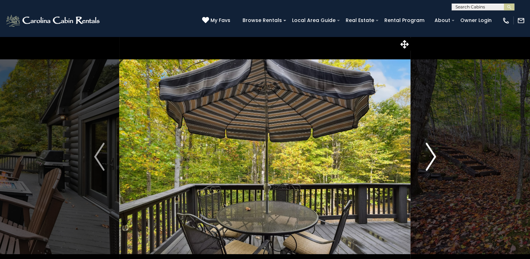
click at [434, 154] on img "Next" at bounding box center [431, 157] width 10 height 28
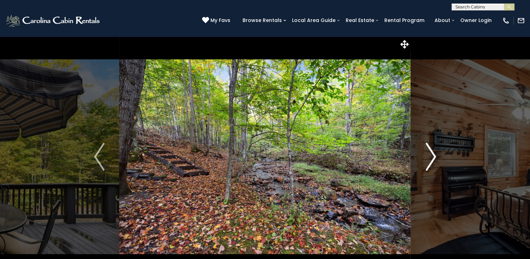
click at [434, 154] on img "Next" at bounding box center [431, 157] width 10 height 28
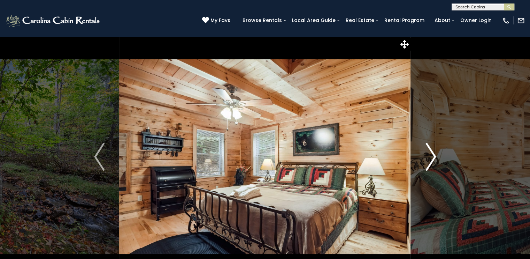
click at [434, 154] on img "Next" at bounding box center [431, 157] width 10 height 28
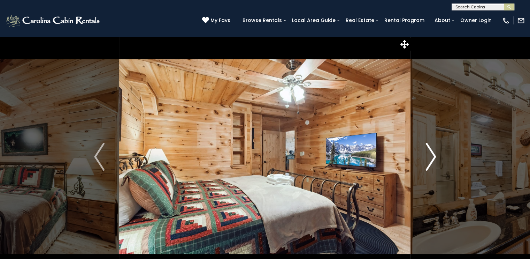
click at [434, 154] on img "Next" at bounding box center [431, 157] width 10 height 28
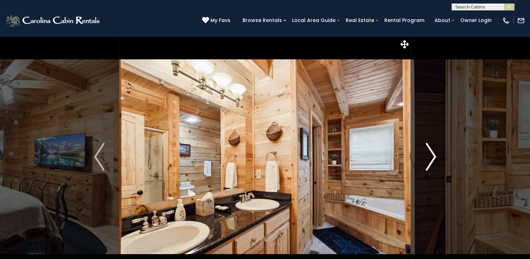
click at [434, 154] on img "Next" at bounding box center [431, 157] width 10 height 28
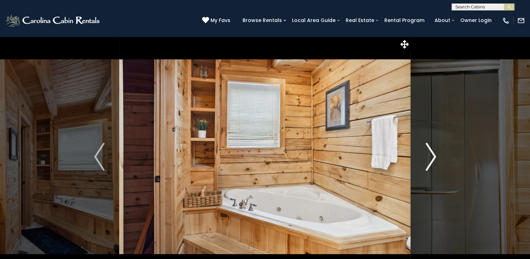
click at [434, 154] on img "Next" at bounding box center [431, 157] width 10 height 28
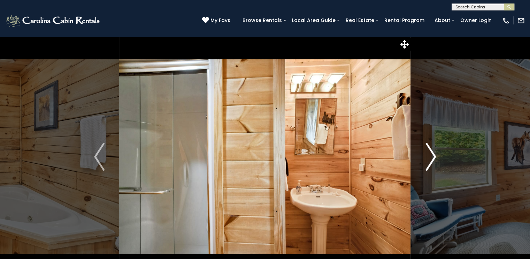
click at [434, 154] on img "Next" at bounding box center [431, 157] width 10 height 28
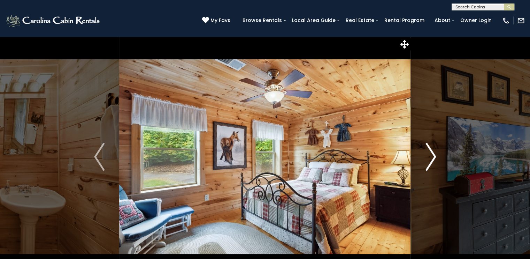
click at [434, 154] on img "Next" at bounding box center [431, 157] width 10 height 28
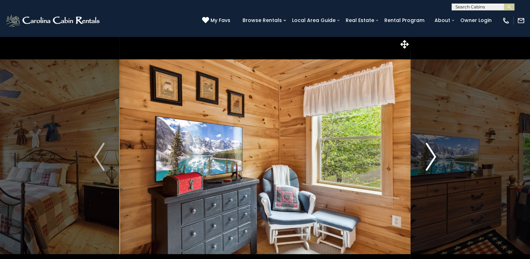
click at [434, 154] on img "Next" at bounding box center [431, 157] width 10 height 28
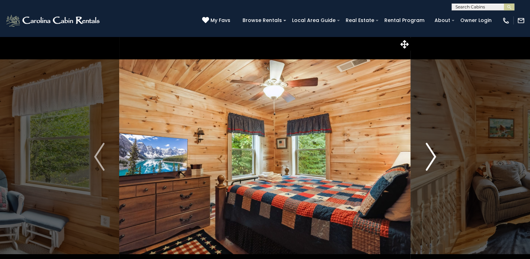
click at [434, 154] on img "Next" at bounding box center [431, 157] width 10 height 28
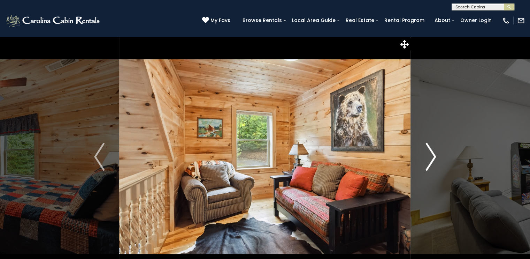
click at [434, 154] on img "Next" at bounding box center [431, 157] width 10 height 28
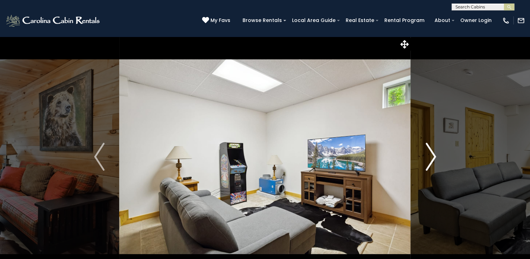
click at [434, 154] on img "Next" at bounding box center [431, 157] width 10 height 28
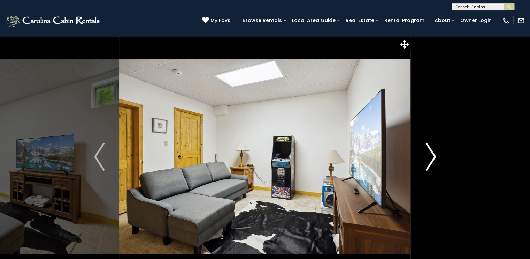
click at [434, 154] on img "Next" at bounding box center [431, 157] width 10 height 28
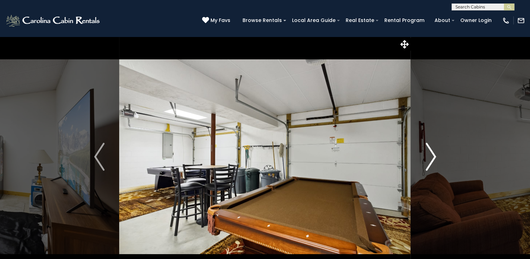
click at [433, 152] on img "Next" at bounding box center [431, 157] width 10 height 28
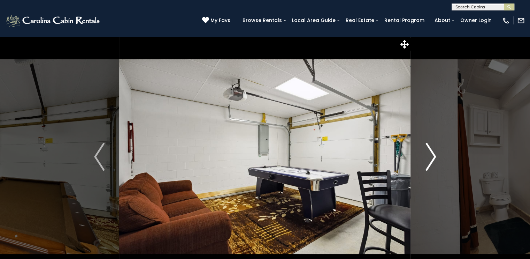
click at [433, 151] on img "Next" at bounding box center [431, 157] width 10 height 28
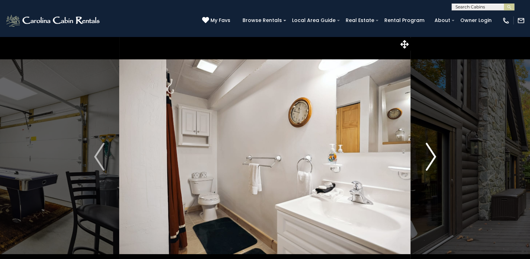
click at [433, 151] on img "Next" at bounding box center [431, 157] width 10 height 28
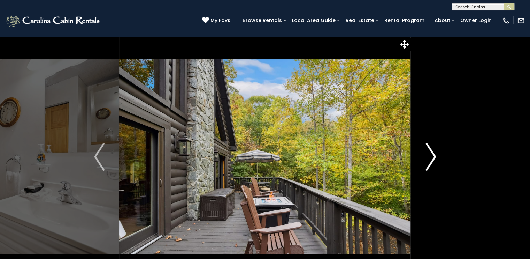
click at [433, 151] on img "Next" at bounding box center [431, 157] width 10 height 28
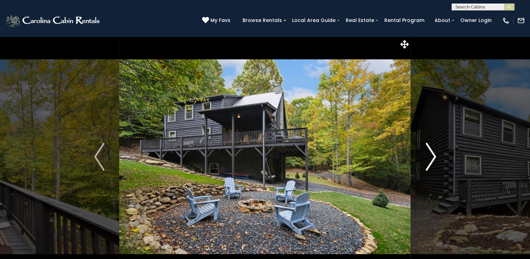
click at [433, 151] on img "Next" at bounding box center [431, 157] width 10 height 28
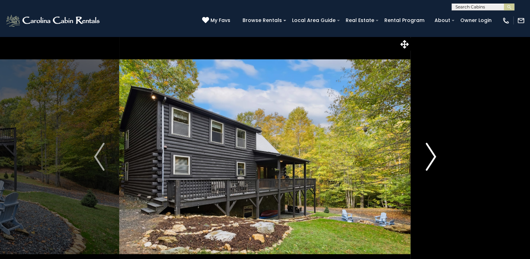
click at [433, 151] on img "Next" at bounding box center [431, 157] width 10 height 28
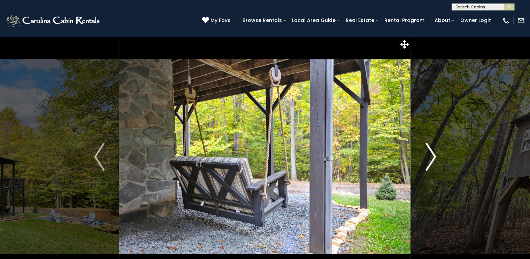
click at [433, 151] on img "Next" at bounding box center [431, 157] width 10 height 28
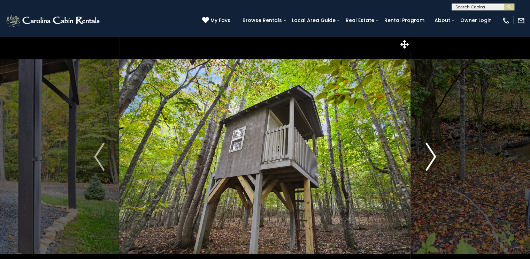
click at [431, 147] on img "Next" at bounding box center [431, 157] width 10 height 28
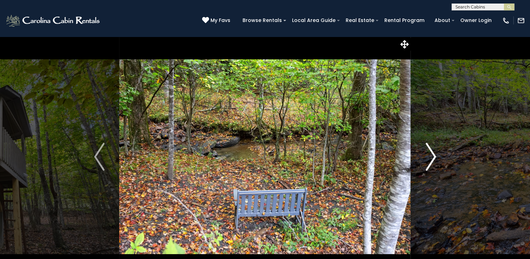
click at [431, 147] on img "Next" at bounding box center [431, 157] width 10 height 28
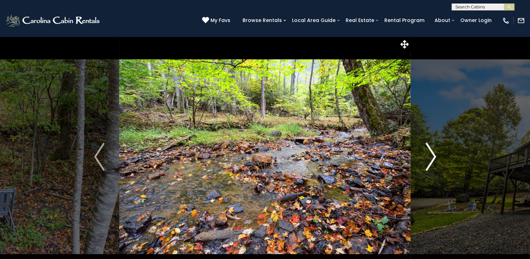
click at [431, 147] on img "Next" at bounding box center [431, 157] width 10 height 28
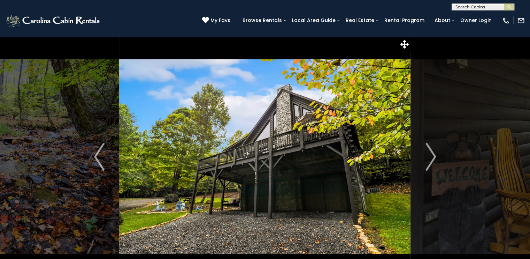
click at [430, 153] on img "Next" at bounding box center [431, 157] width 10 height 28
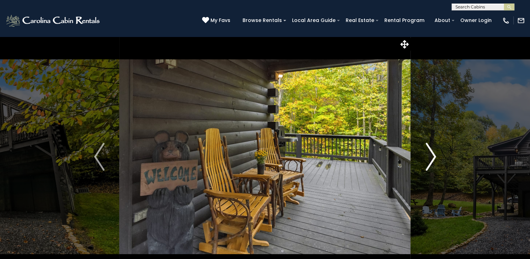
click at [430, 152] on img "Next" at bounding box center [431, 157] width 10 height 28
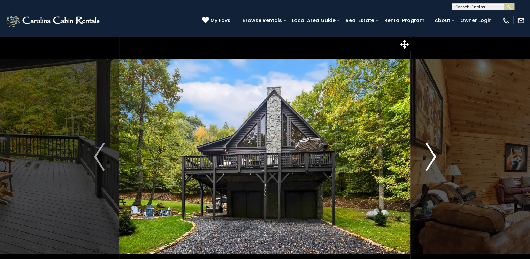
click at [430, 152] on img "Next" at bounding box center [431, 157] width 10 height 28
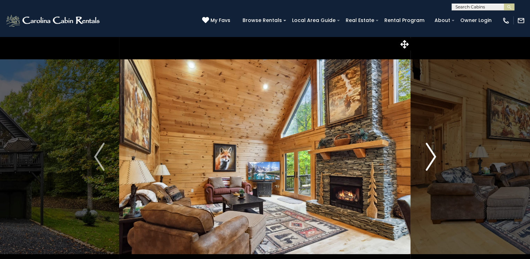
click at [430, 152] on img "Next" at bounding box center [431, 157] width 10 height 28
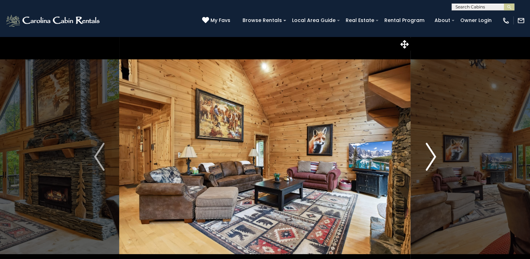
click at [431, 159] on img "Next" at bounding box center [431, 157] width 10 height 28
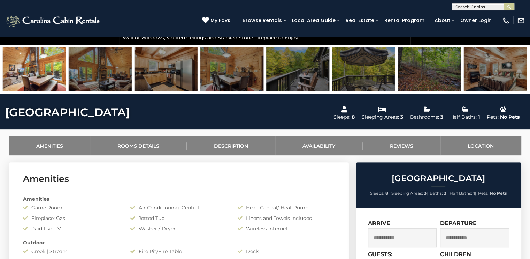
scroll to position [349, 0]
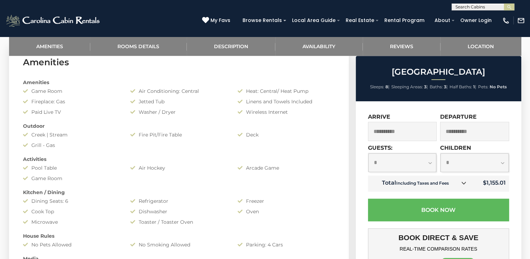
click at [468, 183] on link at bounding box center [464, 183] width 9 height 9
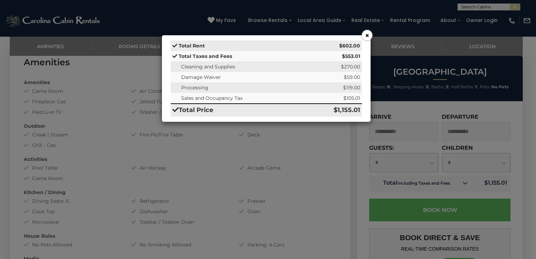
click at [364, 38] on button "×" at bounding box center [367, 35] width 10 height 10
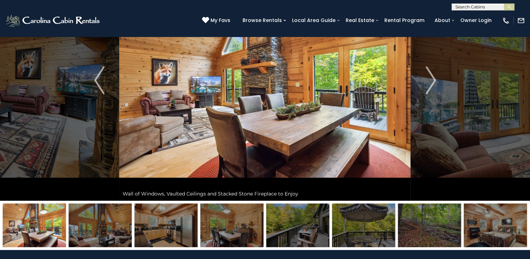
scroll to position [0, 0]
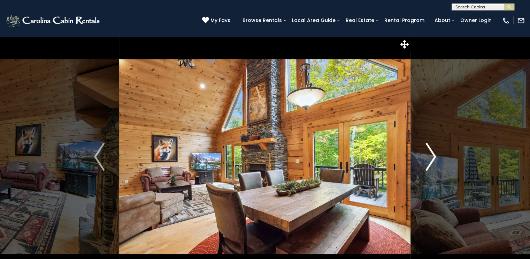
click at [432, 161] on img "Next" at bounding box center [431, 157] width 10 height 28
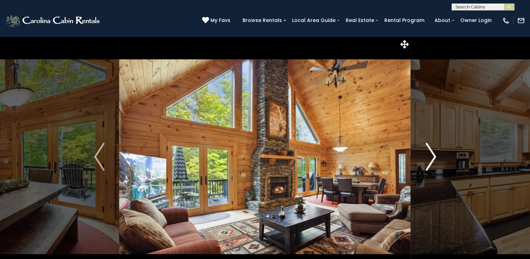
click at [432, 160] on img "Next" at bounding box center [431, 157] width 10 height 28
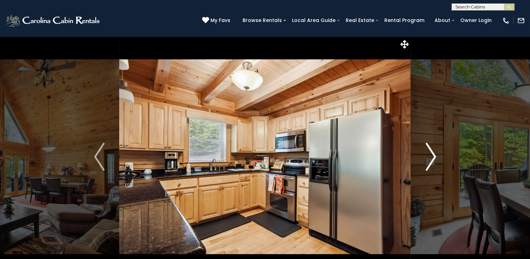
click at [432, 160] on img "Next" at bounding box center [431, 157] width 10 height 28
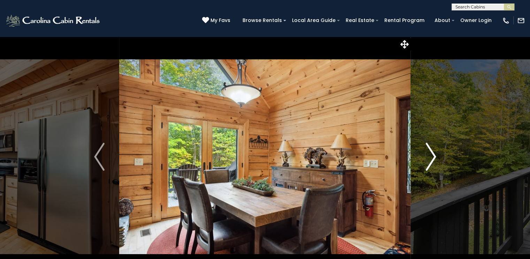
click at [432, 160] on img "Next" at bounding box center [431, 157] width 10 height 28
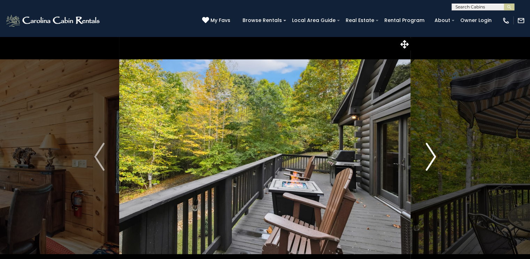
click at [432, 160] on img "Next" at bounding box center [431, 157] width 10 height 28
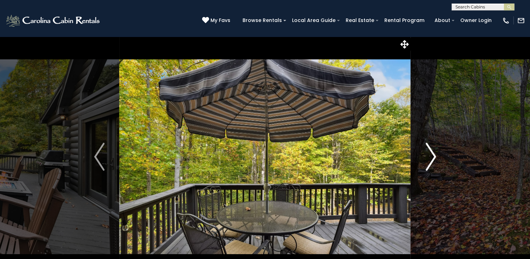
click at [432, 160] on img "Next" at bounding box center [431, 157] width 10 height 28
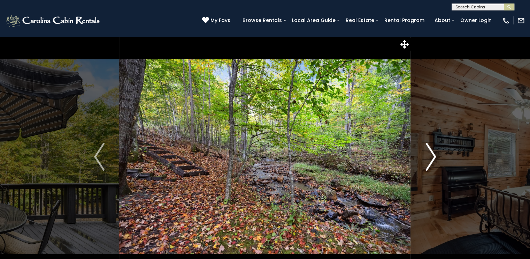
click at [432, 160] on img "Next" at bounding box center [431, 157] width 10 height 28
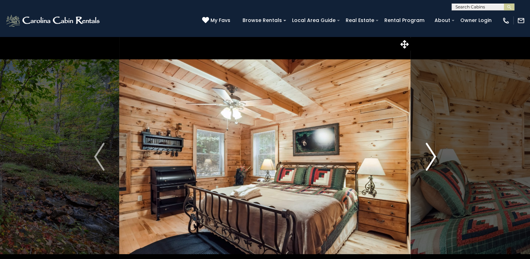
click at [431, 160] on img "Next" at bounding box center [431, 157] width 10 height 28
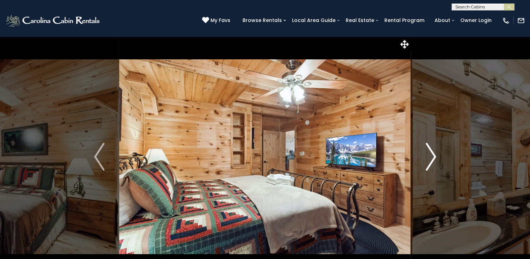
click at [431, 160] on img "Next" at bounding box center [431, 157] width 10 height 28
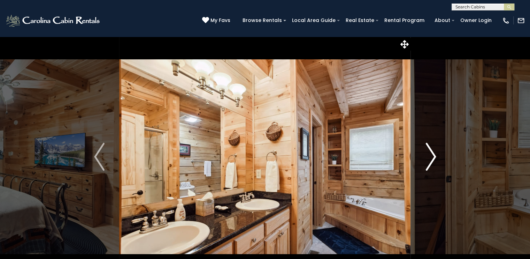
click at [433, 159] on img "Next" at bounding box center [431, 157] width 10 height 28
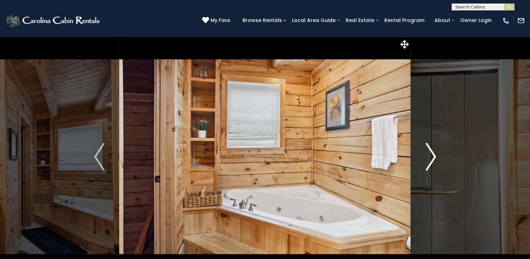
click at [432, 159] on img "Next" at bounding box center [431, 157] width 10 height 28
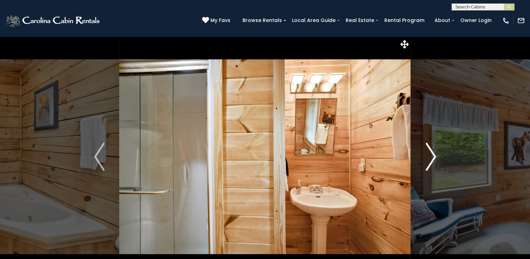
click at [432, 159] on img "Next" at bounding box center [431, 157] width 10 height 28
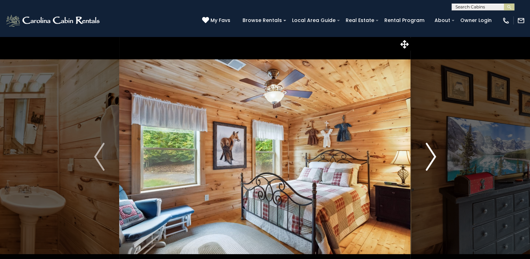
click at [432, 159] on img "Next" at bounding box center [431, 157] width 10 height 28
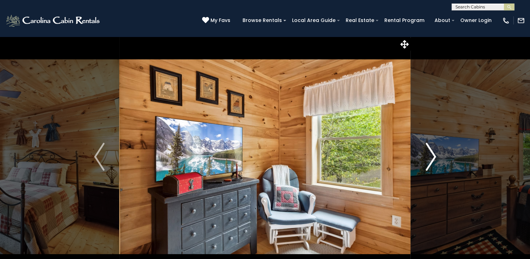
click at [432, 159] on img "Next" at bounding box center [431, 157] width 10 height 28
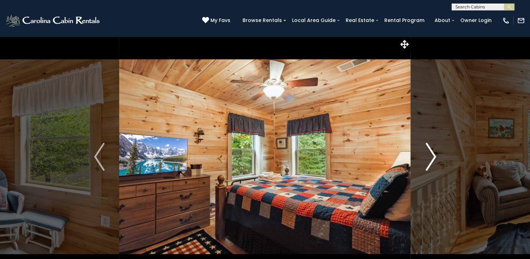
click at [432, 159] on img "Next" at bounding box center [431, 157] width 10 height 28
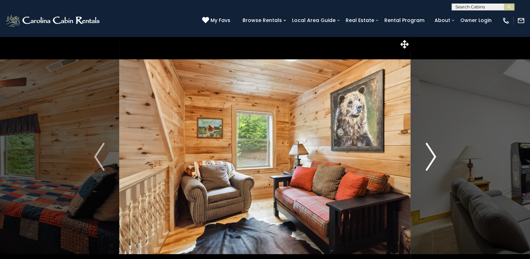
click at [432, 159] on img "Next" at bounding box center [431, 157] width 10 height 28
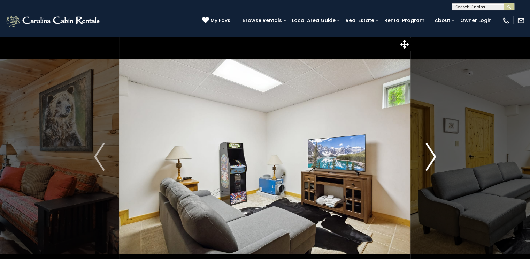
click at [432, 159] on img "Next" at bounding box center [431, 157] width 10 height 28
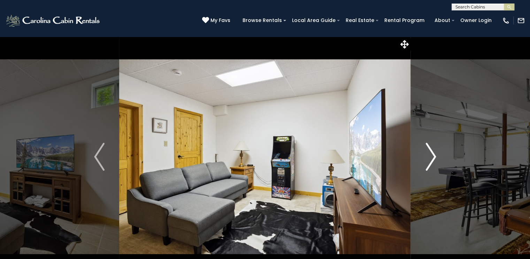
click at [432, 159] on img "Next" at bounding box center [431, 157] width 10 height 28
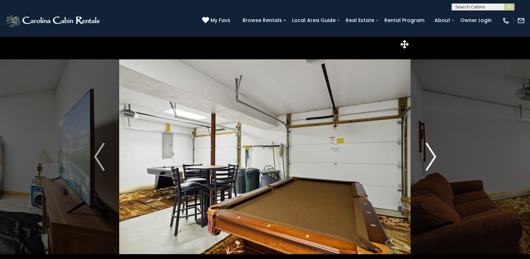
click at [432, 159] on img "Next" at bounding box center [431, 157] width 10 height 28
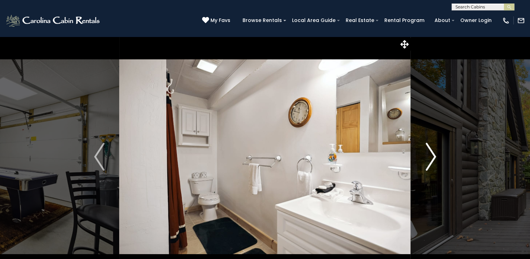
click at [432, 159] on img "Next" at bounding box center [431, 157] width 10 height 28
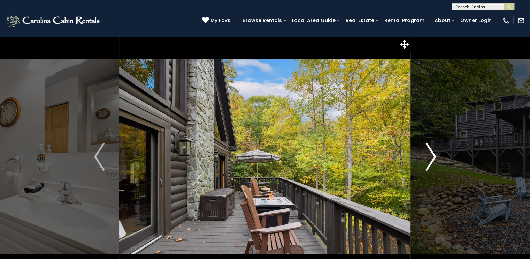
click at [432, 159] on img "Next" at bounding box center [431, 157] width 10 height 28
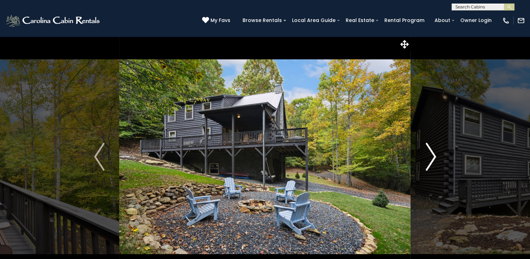
click at [432, 159] on img "Next" at bounding box center [431, 157] width 10 height 28
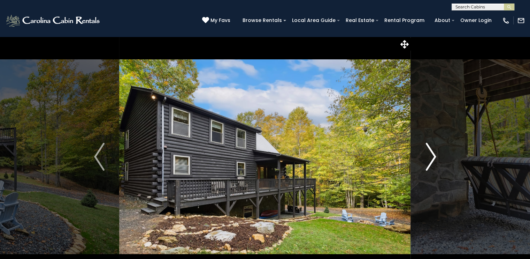
click at [432, 159] on img "Next" at bounding box center [431, 157] width 10 height 28
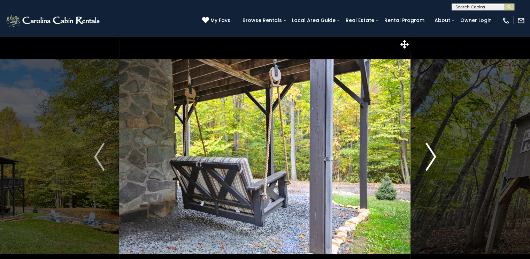
click at [432, 159] on img "Next" at bounding box center [431, 157] width 10 height 28
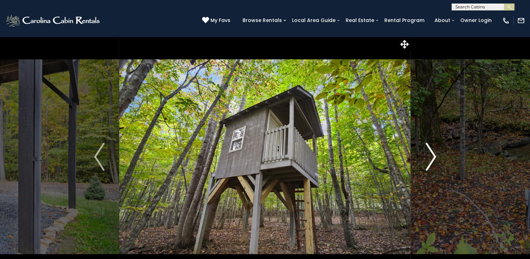
click at [432, 159] on img "Next" at bounding box center [431, 157] width 10 height 28
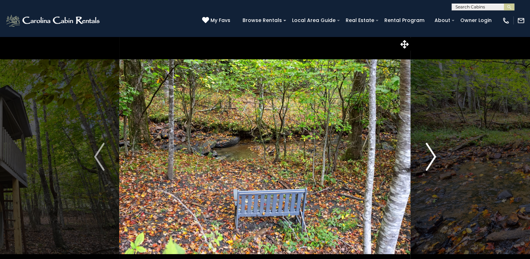
click at [432, 159] on img "Next" at bounding box center [431, 157] width 10 height 28
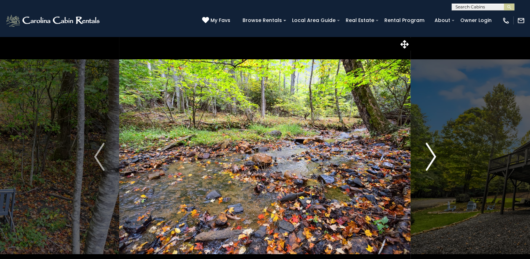
click at [432, 159] on img "Next" at bounding box center [431, 157] width 10 height 28
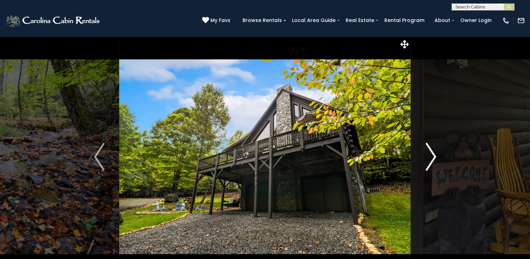
click at [432, 159] on img "Next" at bounding box center [431, 157] width 10 height 28
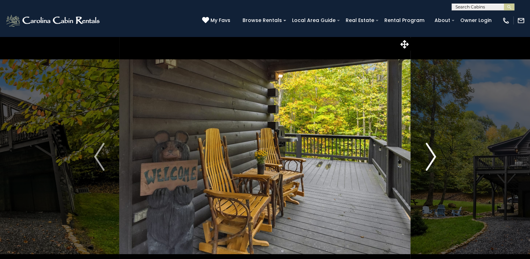
click at [432, 159] on img "Next" at bounding box center [431, 157] width 10 height 28
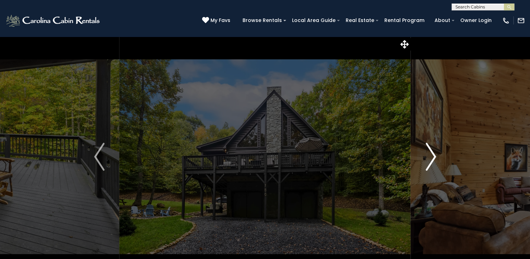
click at [445, 152] on button "Next" at bounding box center [431, 156] width 40 height 241
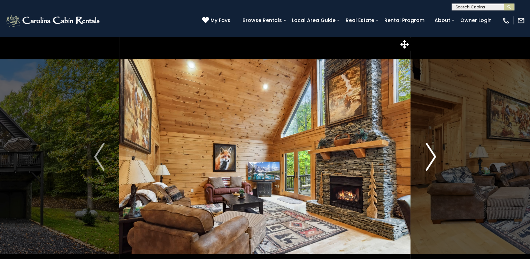
click at [445, 152] on button "Next" at bounding box center [431, 156] width 40 height 241
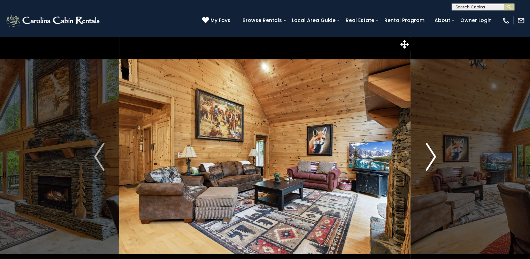
click at [431, 154] on img "Next" at bounding box center [431, 157] width 10 height 28
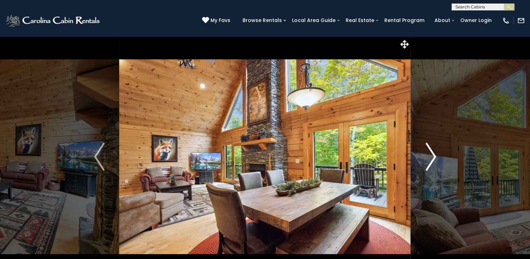
click at [431, 154] on img "Next" at bounding box center [431, 157] width 10 height 28
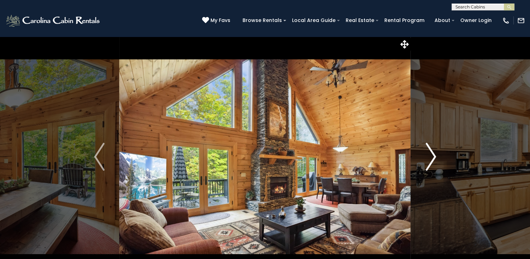
click at [426, 163] on img "Next" at bounding box center [431, 157] width 10 height 28
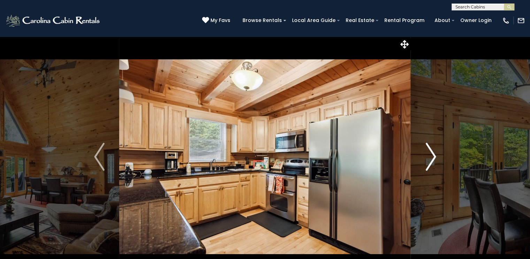
click at [428, 160] on img "Next" at bounding box center [431, 157] width 10 height 28
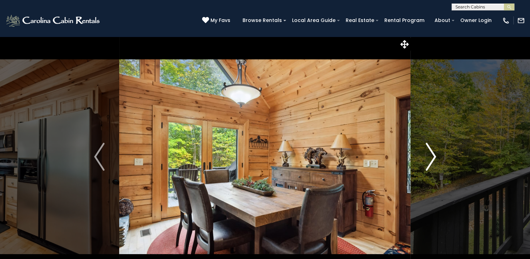
click at [428, 160] on img "Next" at bounding box center [431, 157] width 10 height 28
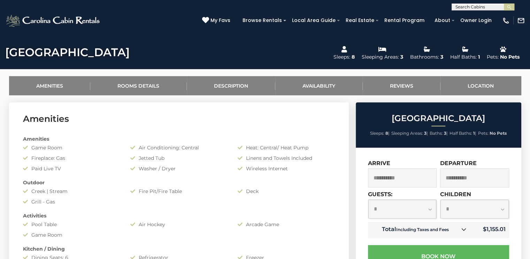
scroll to position [232, 0]
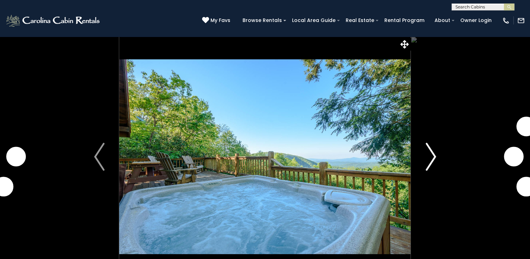
click at [429, 152] on img "Next" at bounding box center [431, 157] width 10 height 28
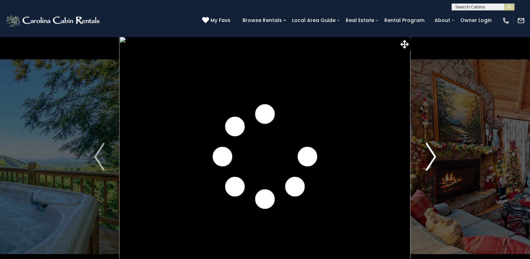
click at [429, 152] on img "Next" at bounding box center [431, 157] width 10 height 28
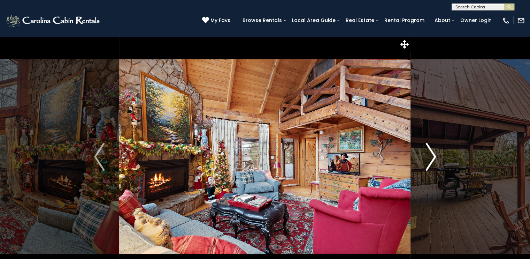
click at [429, 153] on img "Next" at bounding box center [431, 157] width 10 height 28
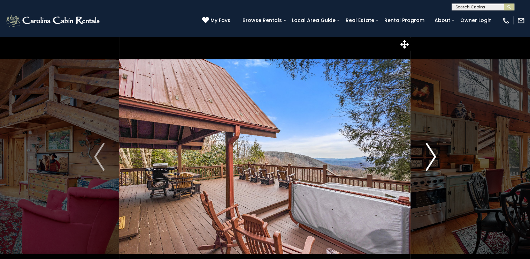
click at [429, 153] on img "Next" at bounding box center [431, 157] width 10 height 28
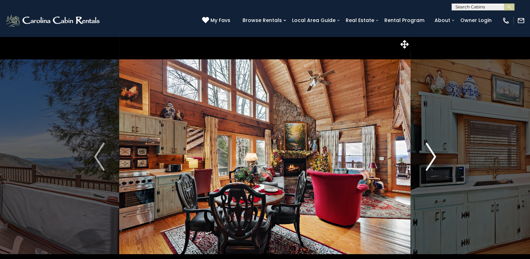
click at [429, 153] on img "Next" at bounding box center [431, 157] width 10 height 28
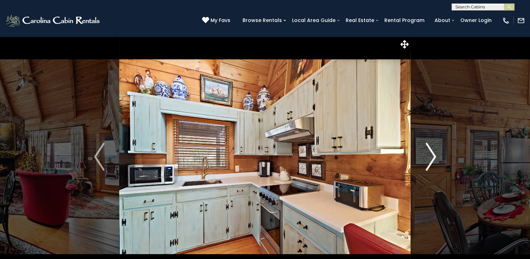
click at [429, 153] on img "Next" at bounding box center [431, 157] width 10 height 28
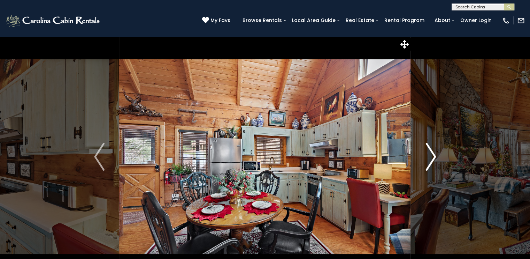
click at [429, 153] on img "Next" at bounding box center [431, 157] width 10 height 28
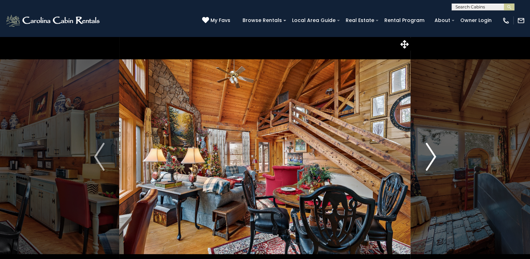
click at [429, 153] on img "Next" at bounding box center [431, 157] width 10 height 28
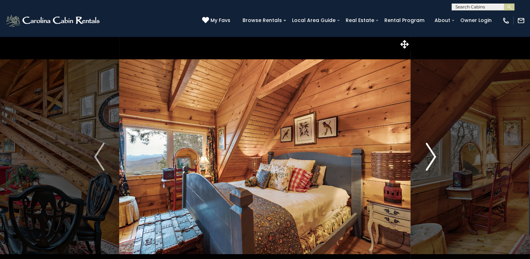
click at [430, 154] on img "Next" at bounding box center [431, 157] width 10 height 28
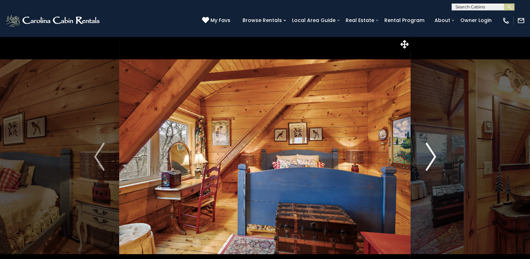
click at [430, 154] on img "Next" at bounding box center [431, 157] width 10 height 28
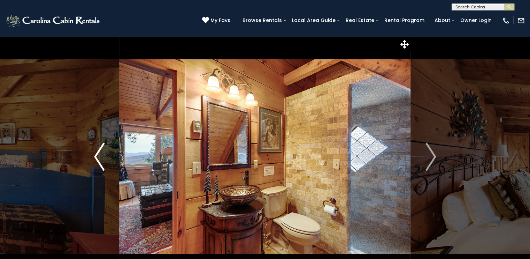
click at [105, 163] on button "Previous" at bounding box center [100, 156] width 40 height 241
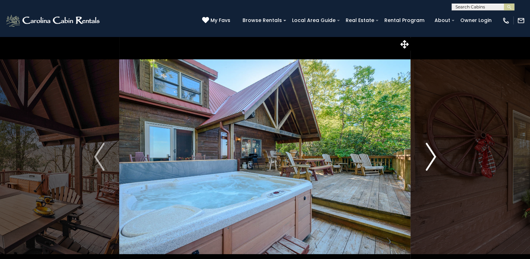
click at [431, 164] on img "Next" at bounding box center [431, 157] width 10 height 28
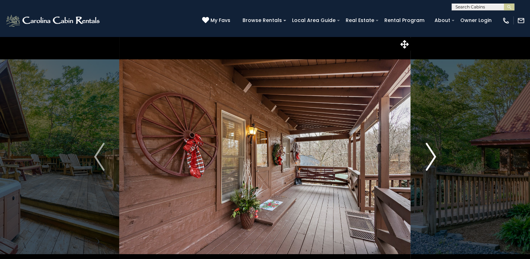
click at [430, 164] on img "Next" at bounding box center [431, 157] width 10 height 28
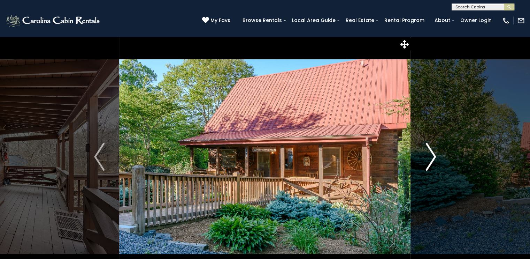
click at [430, 164] on img "Next" at bounding box center [431, 157] width 10 height 28
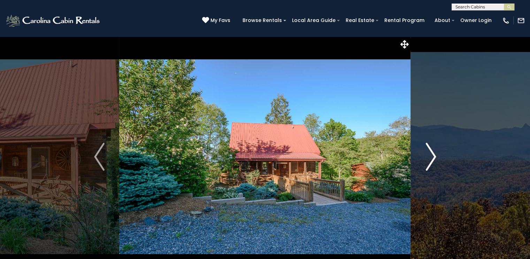
click at [430, 164] on img "Next" at bounding box center [431, 157] width 10 height 28
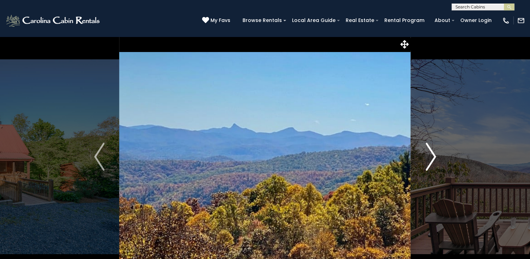
click at [430, 164] on img "Next" at bounding box center [431, 157] width 10 height 28
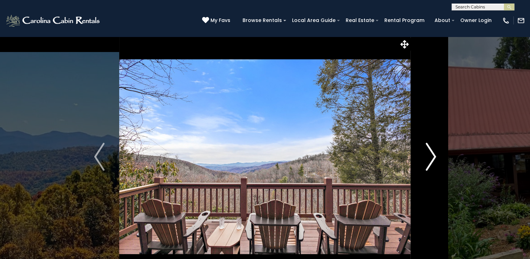
click at [430, 164] on img "Next" at bounding box center [431, 157] width 10 height 28
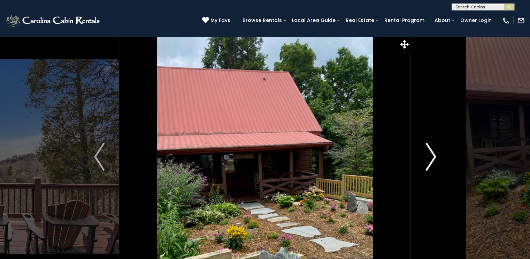
click at [430, 164] on img "Next" at bounding box center [431, 157] width 10 height 28
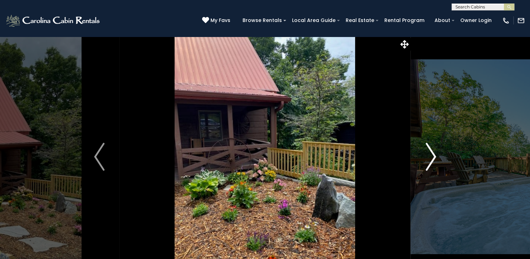
click at [430, 164] on img "Next" at bounding box center [431, 157] width 10 height 28
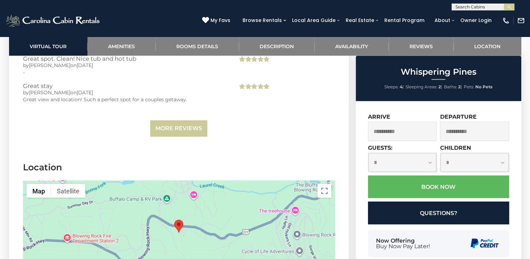
scroll to position [1473, 0]
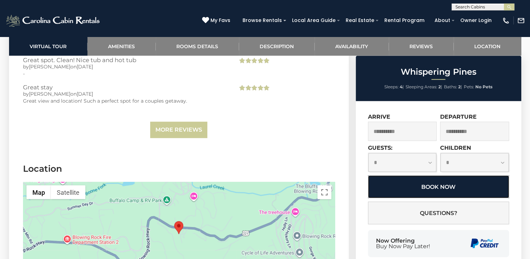
click at [441, 184] on button "Book Now" at bounding box center [438, 186] width 141 height 23
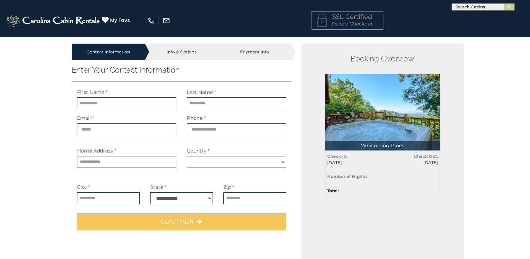
select select "*********"
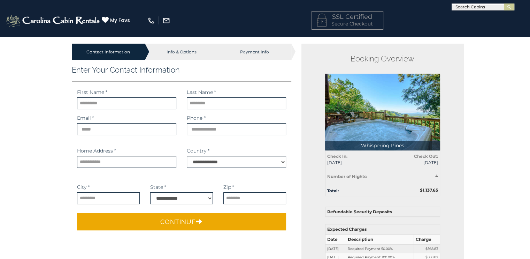
scroll to position [116, 0]
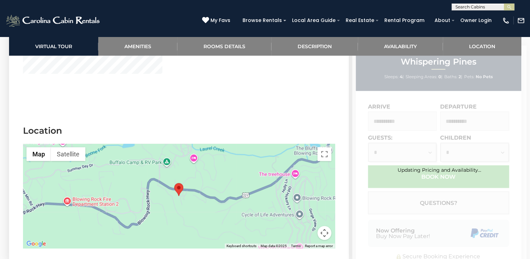
scroll to position [1436, 0]
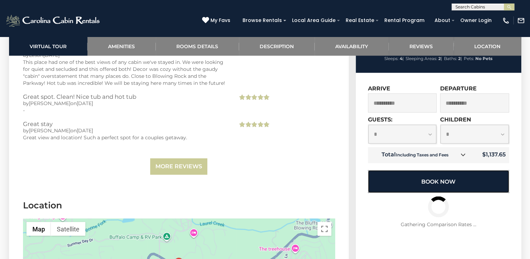
click at [463, 184] on button "Book Now" at bounding box center [438, 181] width 141 height 23
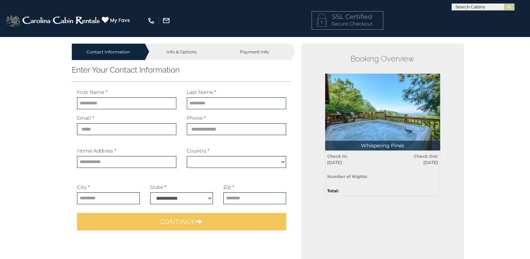
select select "*********"
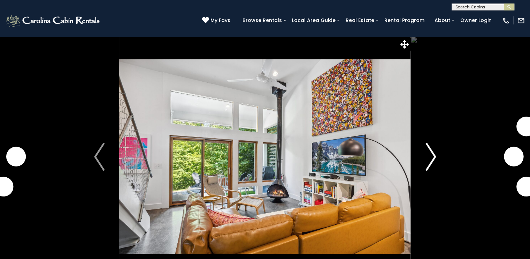
click at [430, 153] on img "Next" at bounding box center [431, 157] width 10 height 28
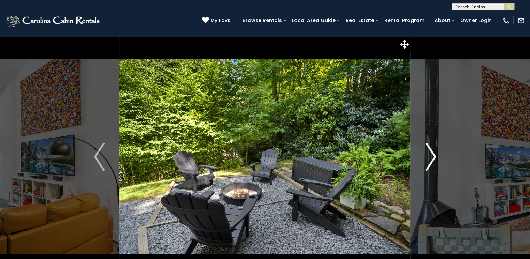
click at [430, 153] on img "Next" at bounding box center [431, 157] width 10 height 28
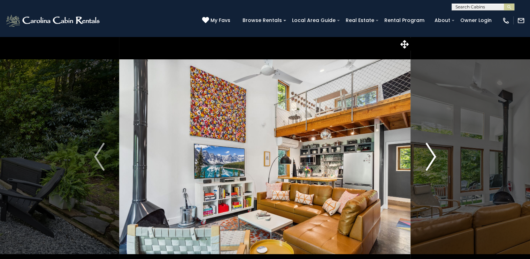
click at [430, 153] on img "Next" at bounding box center [431, 157] width 10 height 28
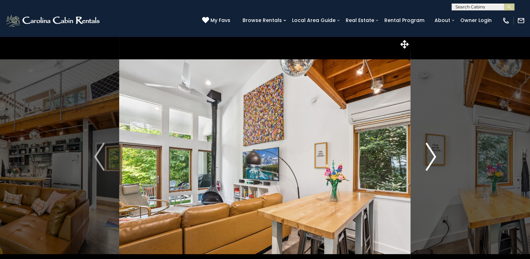
click at [430, 153] on img "Next" at bounding box center [431, 157] width 10 height 28
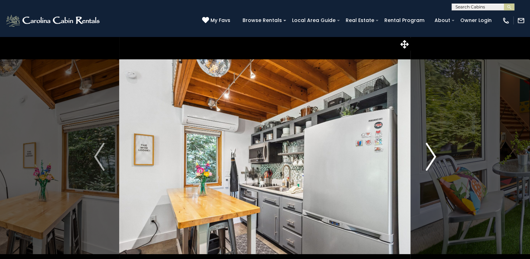
click at [430, 153] on img "Next" at bounding box center [431, 157] width 10 height 28
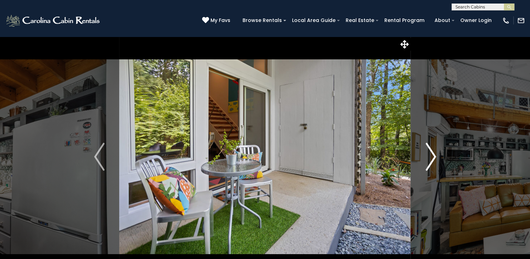
click at [430, 153] on img "Next" at bounding box center [431, 157] width 10 height 28
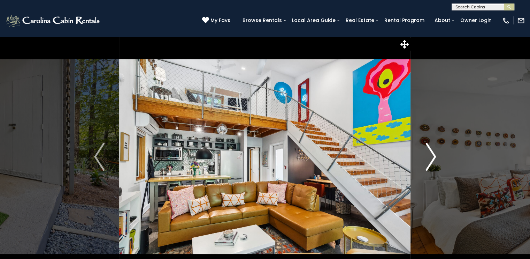
click at [429, 156] on img "Next" at bounding box center [431, 157] width 10 height 28
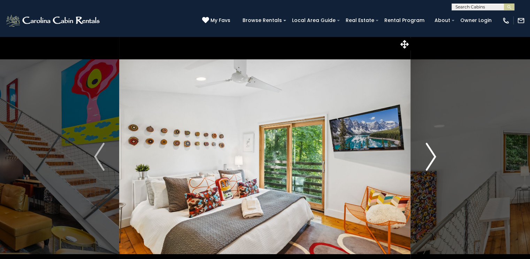
click at [429, 156] on img "Next" at bounding box center [431, 157] width 10 height 28
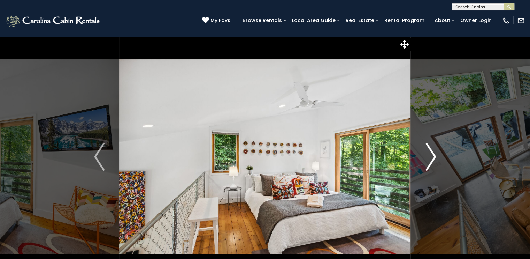
click at [430, 161] on img "Next" at bounding box center [431, 157] width 10 height 28
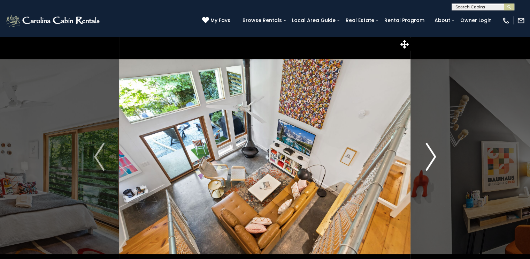
click at [430, 161] on img "Next" at bounding box center [431, 157] width 10 height 28
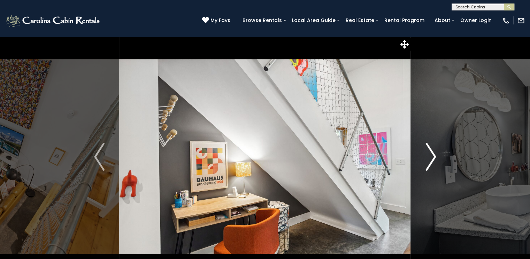
click at [430, 161] on img "Next" at bounding box center [431, 157] width 10 height 28
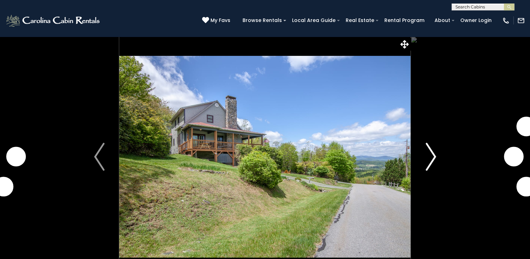
click at [432, 156] on img "Next" at bounding box center [431, 157] width 10 height 28
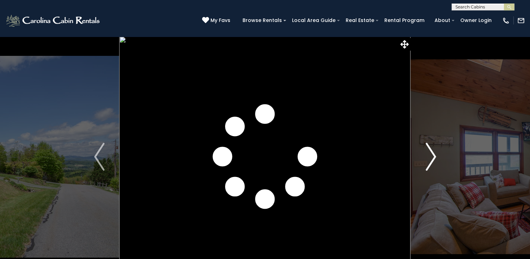
click at [432, 156] on img "Next" at bounding box center [431, 157] width 10 height 28
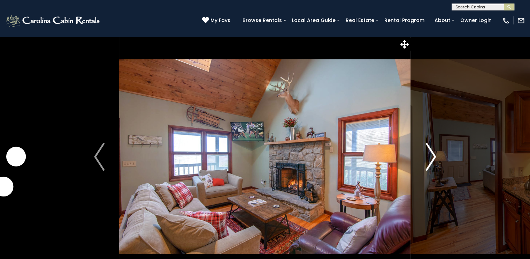
click at [432, 156] on img "Next" at bounding box center [431, 157] width 10 height 28
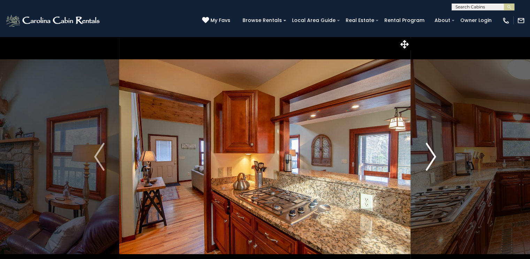
click at [432, 156] on img "Next" at bounding box center [431, 157] width 10 height 28
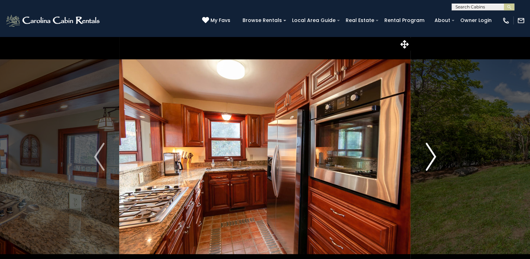
click at [432, 156] on img "Next" at bounding box center [431, 157] width 10 height 28
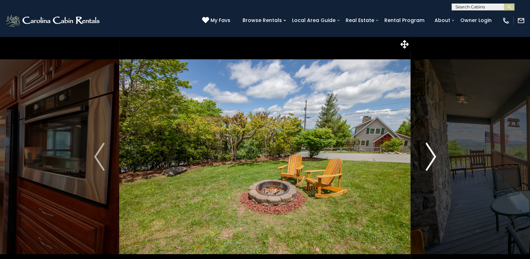
click at [432, 156] on img "Next" at bounding box center [431, 157] width 10 height 28
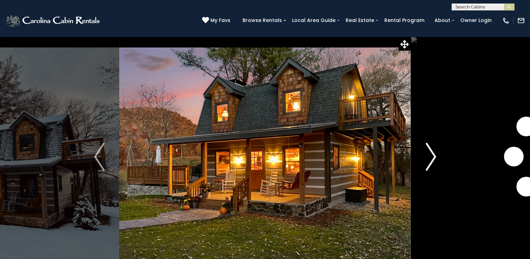
click at [427, 156] on img "Next" at bounding box center [431, 157] width 10 height 28
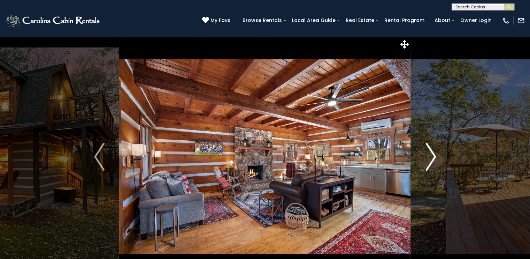
click at [427, 156] on img "Next" at bounding box center [431, 157] width 10 height 28
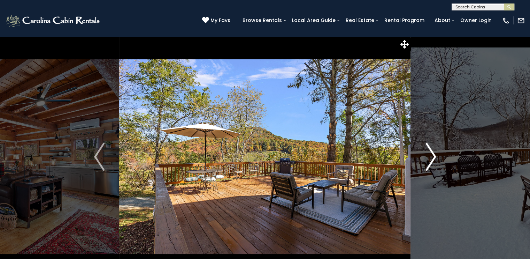
click at [427, 156] on img "Next" at bounding box center [431, 157] width 10 height 28
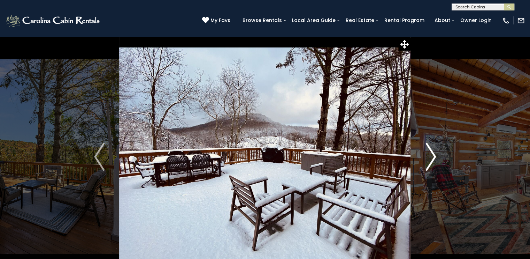
click at [427, 156] on img "Next" at bounding box center [431, 157] width 10 height 28
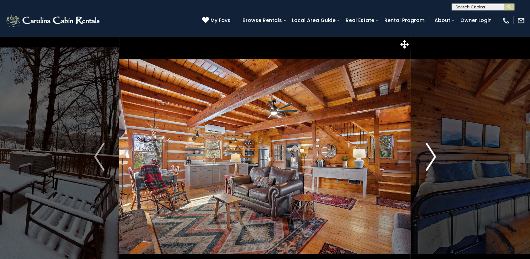
click at [427, 156] on img "Next" at bounding box center [431, 157] width 10 height 28
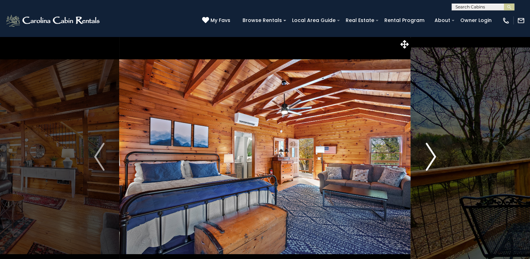
click at [427, 156] on img "Next" at bounding box center [431, 157] width 10 height 28
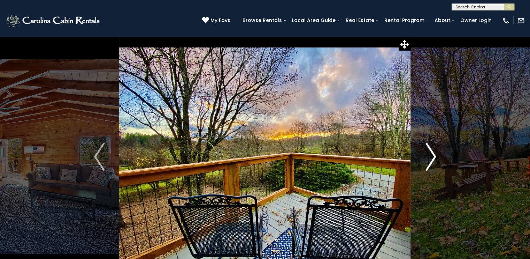
click at [427, 156] on img "Next" at bounding box center [431, 157] width 10 height 28
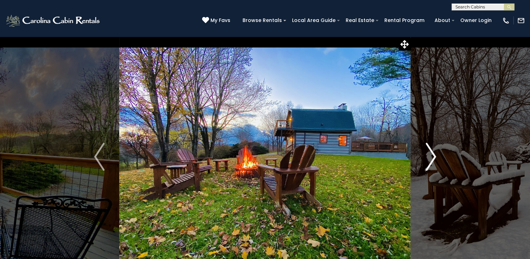
click at [427, 156] on img "Next" at bounding box center [431, 157] width 10 height 28
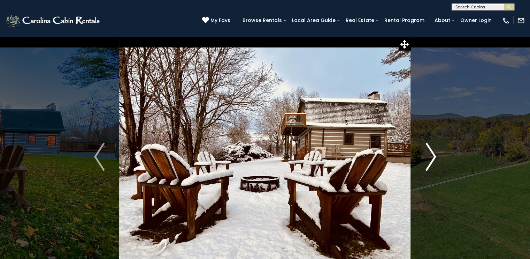
click at [427, 154] on img "Next" at bounding box center [431, 157] width 10 height 28
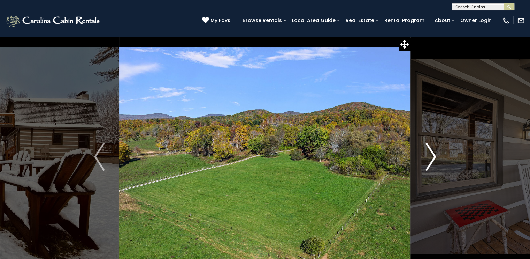
click at [427, 154] on img "Next" at bounding box center [431, 157] width 10 height 28
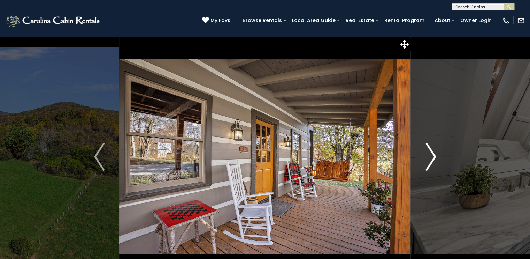
click at [427, 154] on img "Next" at bounding box center [431, 157] width 10 height 28
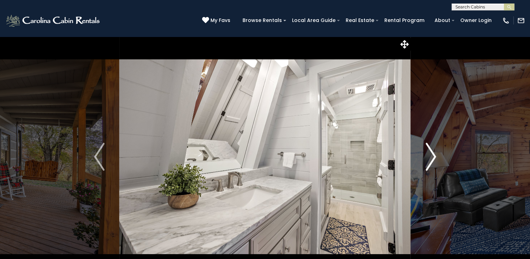
click at [427, 154] on img "Next" at bounding box center [431, 157] width 10 height 28
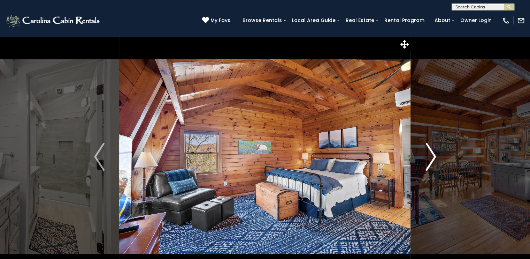
click at [427, 154] on img "Next" at bounding box center [431, 157] width 10 height 28
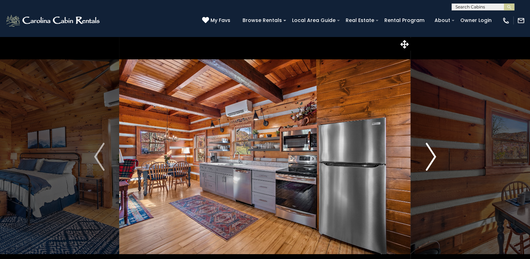
click at [427, 154] on img "Next" at bounding box center [431, 157] width 10 height 28
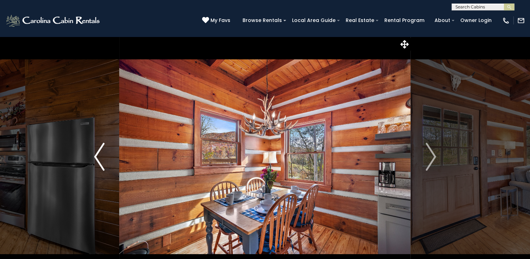
click at [83, 43] on button "Previous" at bounding box center [100, 156] width 40 height 241
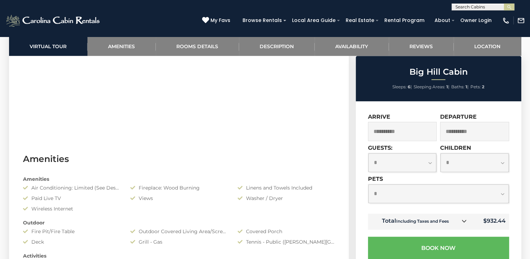
scroll to position [232, 0]
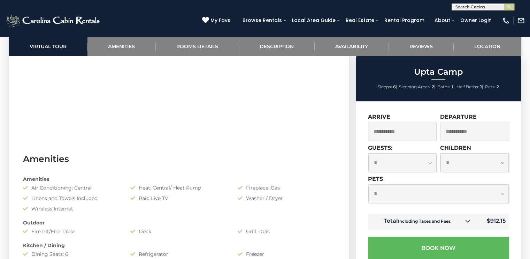
scroll to position [581, 0]
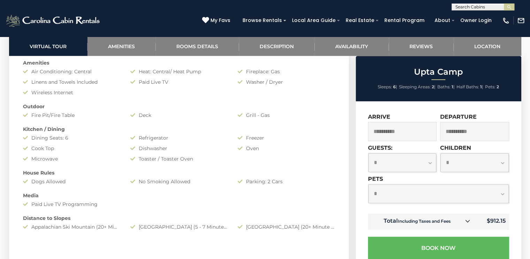
click at [452, 218] on td "Total Including Taxes and Fees" at bounding box center [422, 221] width 108 height 16
click at [456, 221] on td "Total Including Taxes and Fees" at bounding box center [422, 221] width 108 height 16
click at [470, 222] on icon at bounding box center [467, 220] width 5 height 5
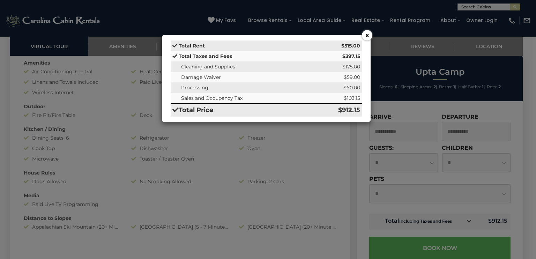
click at [364, 37] on button "×" at bounding box center [367, 35] width 10 height 10
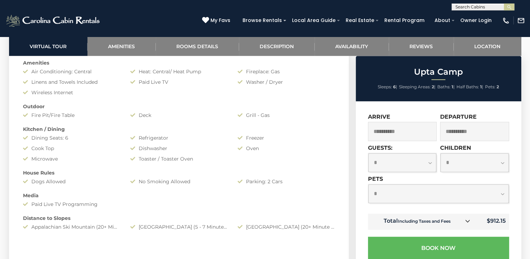
click at [472, 226] on link at bounding box center [467, 221] width 9 height 9
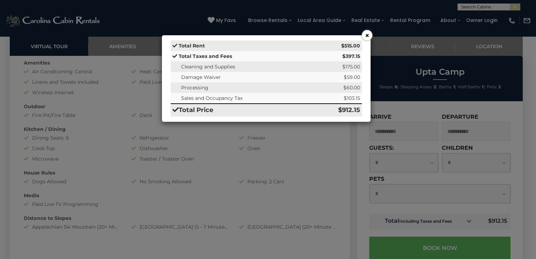
click at [364, 36] on button "×" at bounding box center [367, 35] width 10 height 10
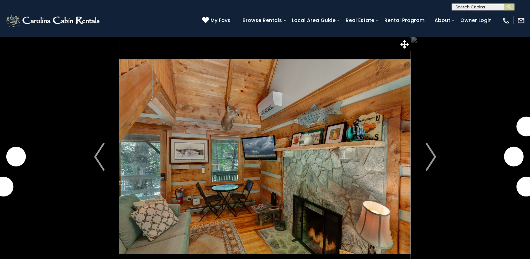
click at [432, 152] on img "Next" at bounding box center [431, 157] width 10 height 28
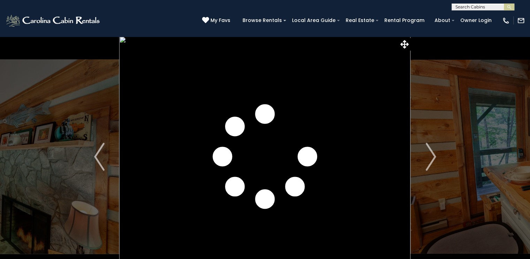
click at [432, 152] on img "Next" at bounding box center [431, 157] width 10 height 28
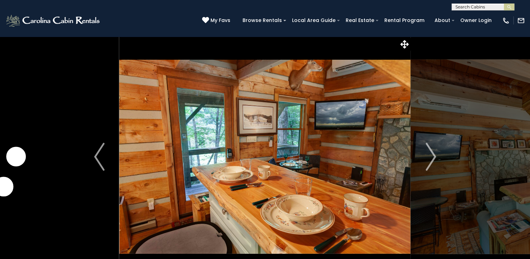
click at [432, 152] on img "Next" at bounding box center [431, 157] width 10 height 28
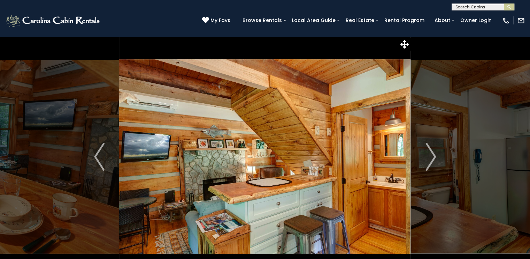
click at [432, 152] on img "Next" at bounding box center [431, 157] width 10 height 28
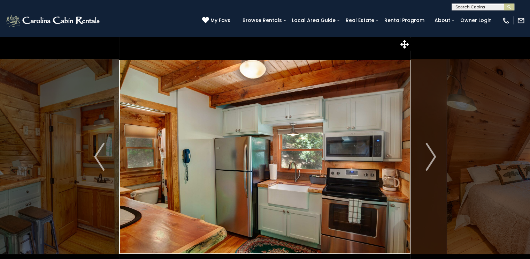
click at [432, 152] on img "Next" at bounding box center [431, 157] width 10 height 28
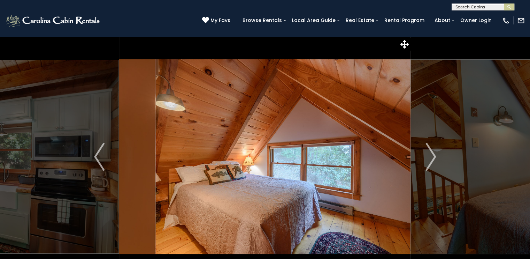
click at [432, 152] on img "Next" at bounding box center [431, 157] width 10 height 28
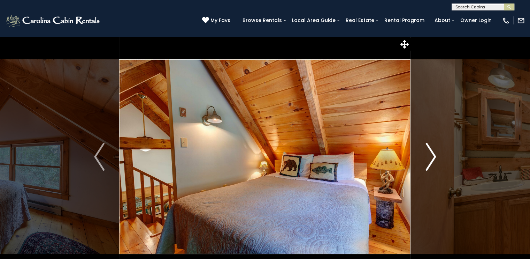
click at [432, 153] on img "Next" at bounding box center [431, 157] width 10 height 28
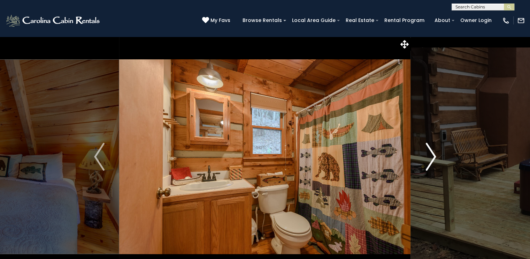
click at [432, 153] on img "Next" at bounding box center [431, 157] width 10 height 28
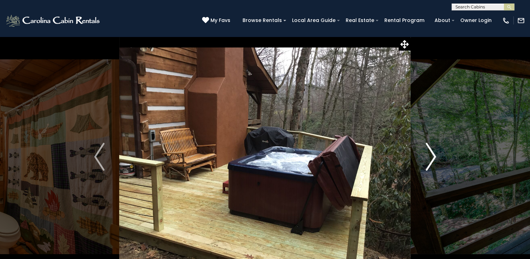
click at [432, 153] on img "Next" at bounding box center [431, 157] width 10 height 28
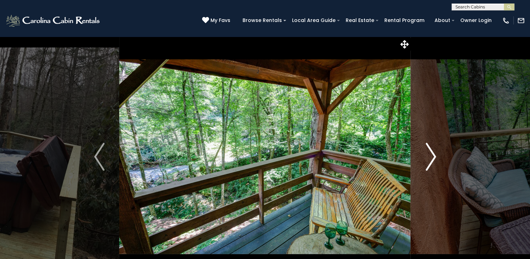
click at [432, 153] on img "Next" at bounding box center [431, 157] width 10 height 28
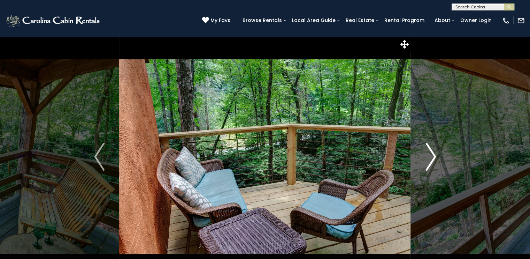
click at [432, 153] on img "Next" at bounding box center [431, 157] width 10 height 28
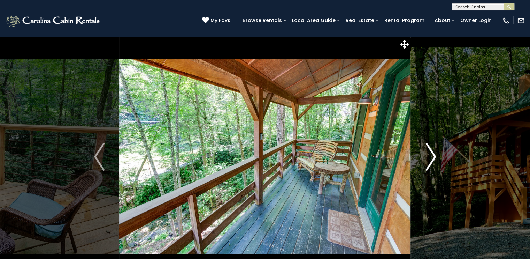
click at [432, 153] on img "Next" at bounding box center [431, 157] width 10 height 28
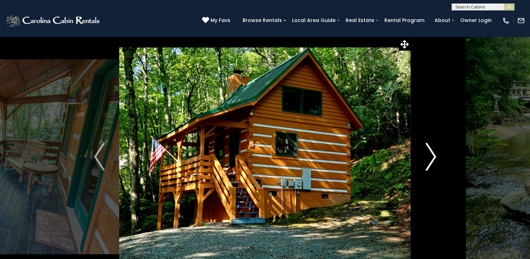
click at [432, 153] on img "Next" at bounding box center [431, 157] width 10 height 28
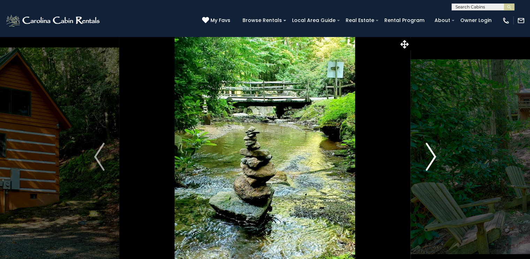
click at [432, 153] on img "Next" at bounding box center [431, 157] width 10 height 28
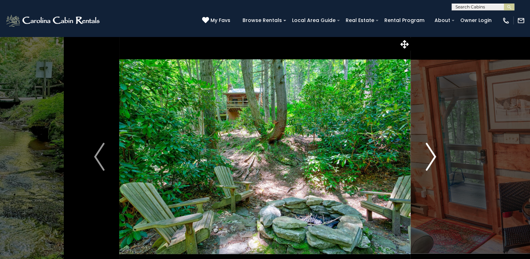
click at [432, 153] on img "Next" at bounding box center [431, 157] width 10 height 28
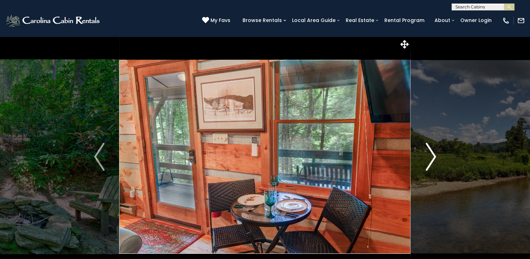
click at [432, 153] on img "Next" at bounding box center [431, 157] width 10 height 28
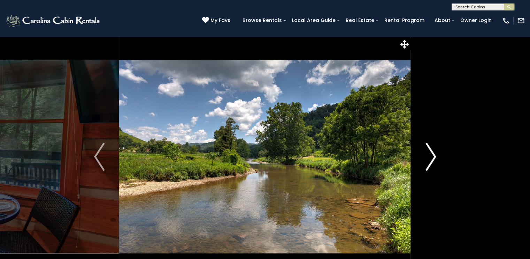
click at [432, 153] on img "Next" at bounding box center [431, 157] width 10 height 28
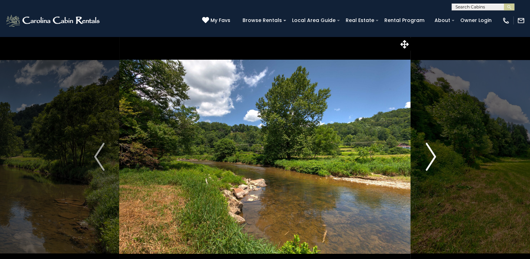
click at [432, 153] on img "Next" at bounding box center [431, 157] width 10 height 28
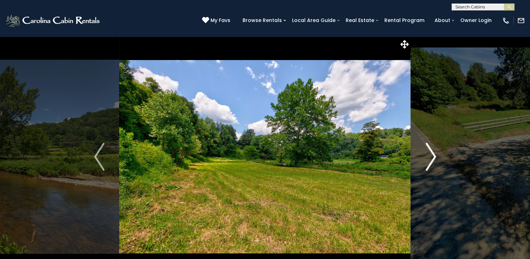
click at [432, 153] on img "Next" at bounding box center [431, 157] width 10 height 28
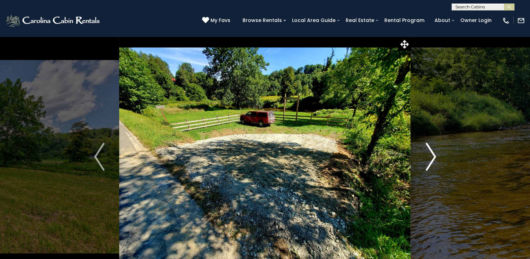
click at [432, 153] on img "Next" at bounding box center [431, 157] width 10 height 28
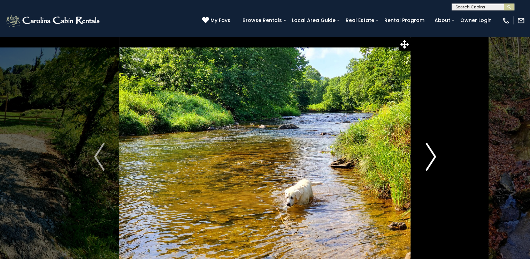
click at [432, 153] on img "Next" at bounding box center [431, 157] width 10 height 28
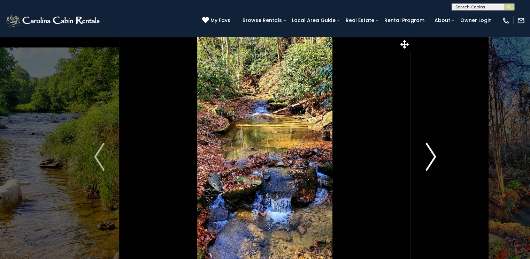
click at [432, 153] on img "Next" at bounding box center [431, 157] width 10 height 28
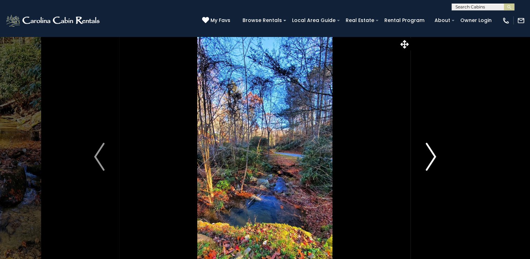
click at [432, 153] on img "Next" at bounding box center [431, 157] width 10 height 28
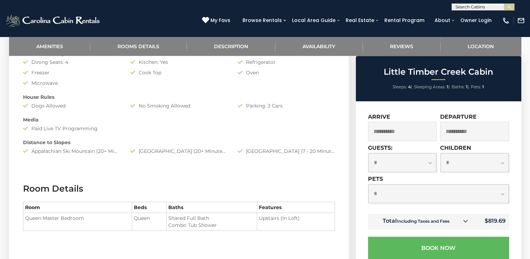
scroll to position [581, 0]
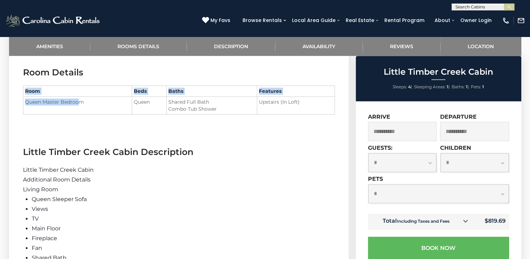
drag, startPoint x: 32, startPoint y: 100, endPoint x: 81, endPoint y: 100, distance: 48.8
click at [81, 100] on section "Room Details Room Beds Baths Features Queen Master Bedroom Queen" at bounding box center [179, 96] width 340 height 80
click at [106, 101] on td "Queen Master Bedroom" at bounding box center [77, 106] width 109 height 18
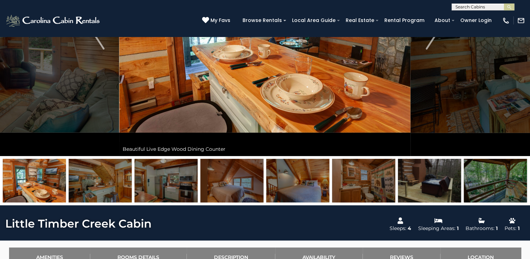
scroll to position [232, 0]
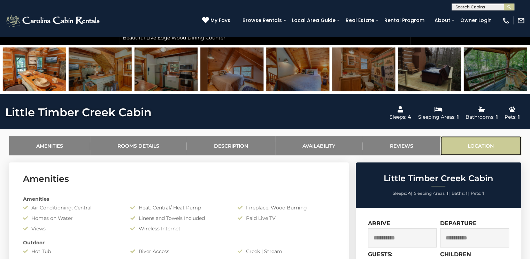
click at [476, 150] on link "Location" at bounding box center [481, 145] width 81 height 19
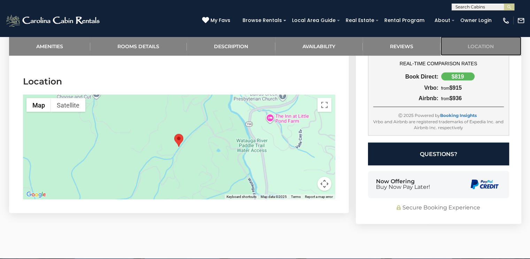
scroll to position [1467, 0]
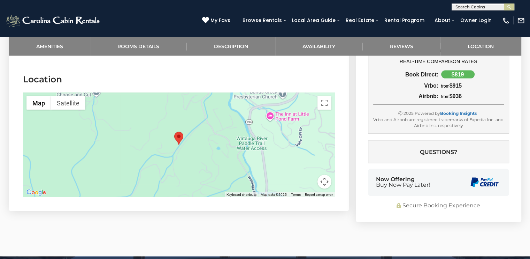
click at [193, 135] on div at bounding box center [179, 144] width 312 height 105
click at [60, 96] on button "Satellite" at bounding box center [68, 103] width 35 height 14
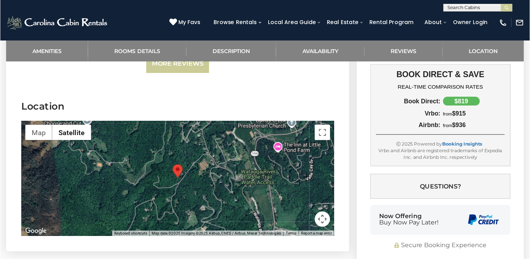
scroll to position [1430, 0]
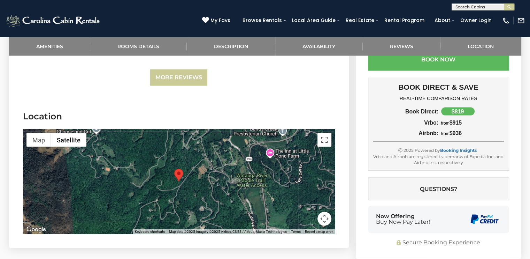
click at [323, 133] on button "Toggle fullscreen view" at bounding box center [325, 140] width 14 height 14
drag, startPoint x: 410, startPoint y: 76, endPoint x: 484, endPoint y: 123, distance: 87.2
click at [484, 123] on div "BOOK DIRECT & SAVE REAL-TIME COMPARISON RATES Book Direct: $819 Vrbo: from $915…" at bounding box center [438, 124] width 141 height 92
click at [482, 130] on div "from $936" at bounding box center [472, 133] width 66 height 6
click at [459, 130] on div "from $936" at bounding box center [472, 133] width 66 height 6
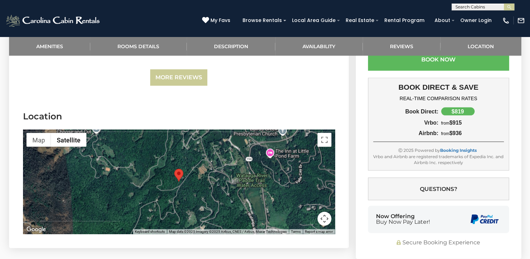
click at [325, 137] on div at bounding box center [179, 181] width 312 height 105
click at [324, 133] on button "Toggle fullscreen view" at bounding box center [325, 140] width 14 height 14
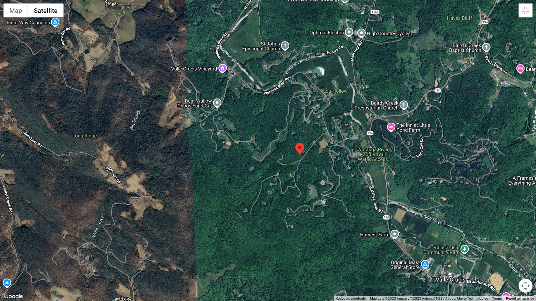
drag, startPoint x: 267, startPoint y: 144, endPoint x: 298, endPoint y: 148, distance: 30.6
click at [295, 143] on area "Little Timber Creek Cabin" at bounding box center [295, 143] width 0 height 0
click at [523, 15] on button "Toggle fullscreen view" at bounding box center [525, 10] width 14 height 14
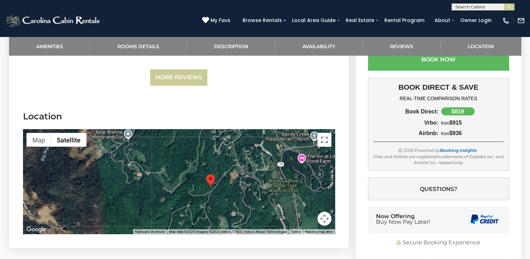
drag, startPoint x: 321, startPoint y: 131, endPoint x: 322, endPoint y: 173, distance: 41.9
click at [322, 133] on button "Toggle fullscreen view" at bounding box center [325, 140] width 14 height 14
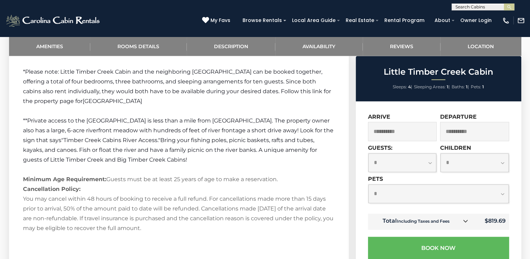
scroll to position [965, 0]
drag, startPoint x: 226, startPoint y: 116, endPoint x: 209, endPoint y: 146, distance: 34.5
click at [209, 146] on p "**Private access to the Watauga River is less than a mile from Little Timber Cr…" at bounding box center [179, 139] width 312 height 49
click at [129, 146] on span "Bring your fishing poles, picnic baskets, rafts and tubes, kayaks, and canoes. …" at bounding box center [170, 149] width 294 height 26
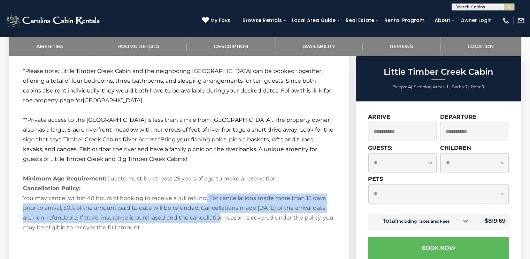
drag, startPoint x: 206, startPoint y: 185, endPoint x: 253, endPoint y: 202, distance: 49.8
click at [214, 203] on p "Minimum Age Requirement: Guests must be at least 25 years of age to make a rese…" at bounding box center [179, 203] width 312 height 59
click at [264, 202] on p "Minimum Age Requirement: Guests must be at least 25 years of age to make a rese…" at bounding box center [179, 203] width 312 height 59
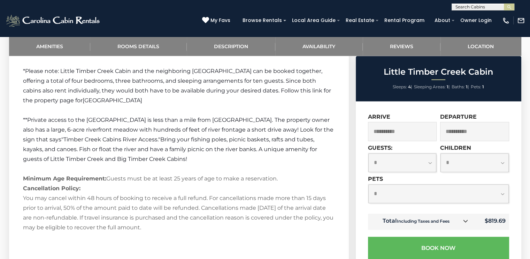
click at [190, 164] on p at bounding box center [179, 169] width 312 height 10
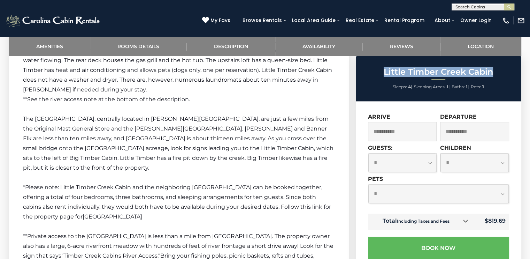
drag, startPoint x: 454, startPoint y: 79, endPoint x: 501, endPoint y: 69, distance: 47.7
click at [501, 69] on h2 "Little Timber Creek Cabin" at bounding box center [439, 71] width 162 height 9
copy h2 "Little Timber Creek Cabin"
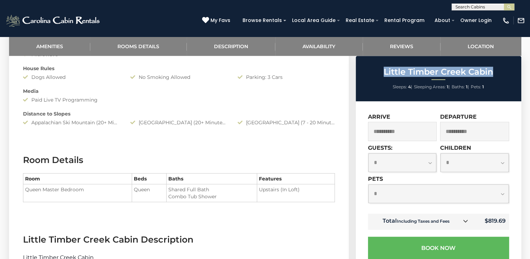
scroll to position [322, 0]
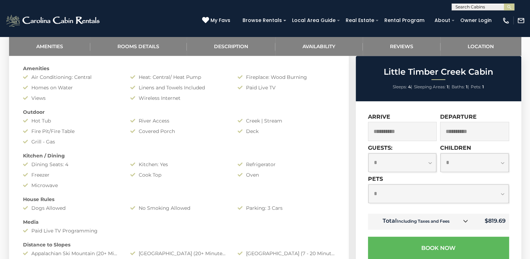
drag, startPoint x: 127, startPoint y: 130, endPoint x: 124, endPoint y: 145, distance: 14.6
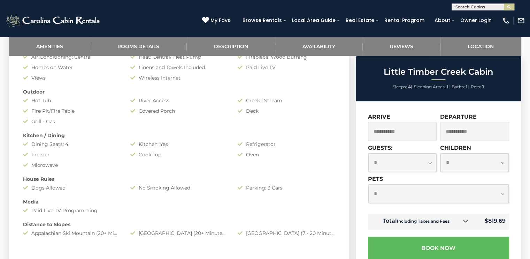
scroll to position [385, 0]
drag, startPoint x: 104, startPoint y: 117, endPoint x: 106, endPoint y: 127, distance: 9.9
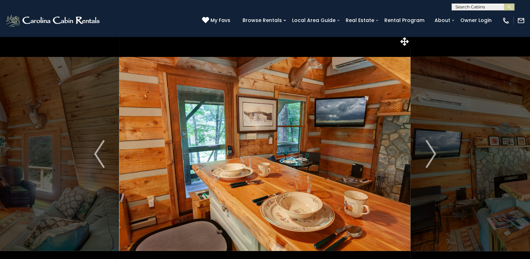
scroll to position [0, 0]
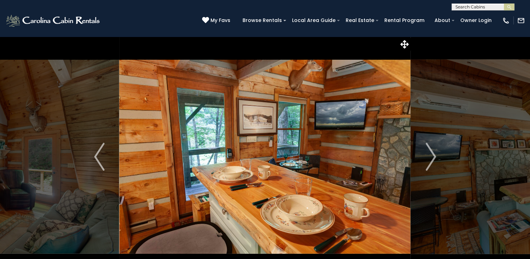
click at [305, 154] on img at bounding box center [265, 156] width 292 height 241
click at [403, 44] on icon at bounding box center [405, 44] width 8 height 8
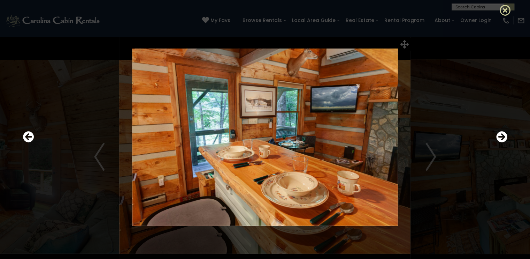
click at [506, 9] on icon at bounding box center [505, 10] width 11 height 11
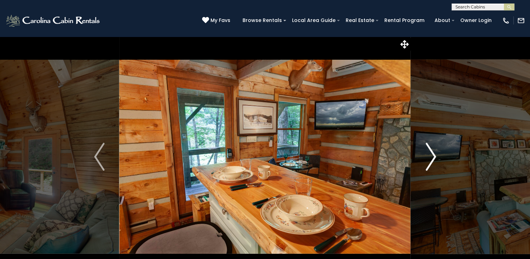
click at [431, 157] on img "Next" at bounding box center [431, 157] width 10 height 28
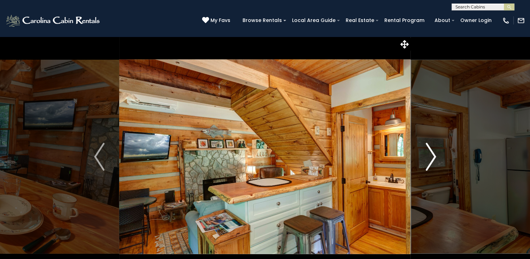
click at [431, 157] on img "Next" at bounding box center [431, 157] width 10 height 28
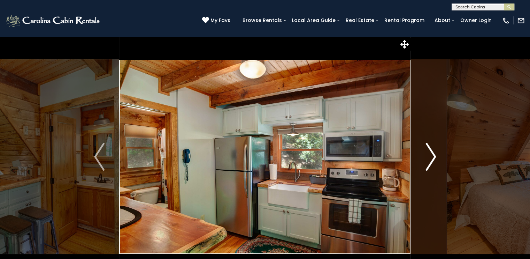
click at [431, 157] on img "Next" at bounding box center [431, 157] width 10 height 28
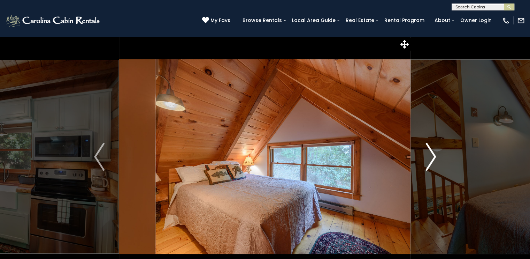
click at [431, 157] on img "Next" at bounding box center [431, 157] width 10 height 28
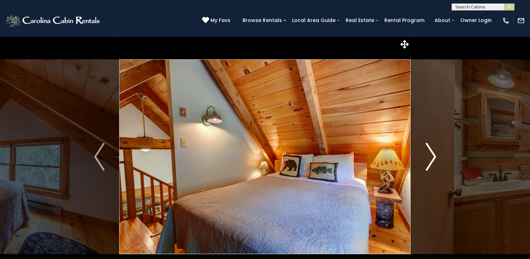
click at [431, 157] on img "Next" at bounding box center [431, 157] width 10 height 28
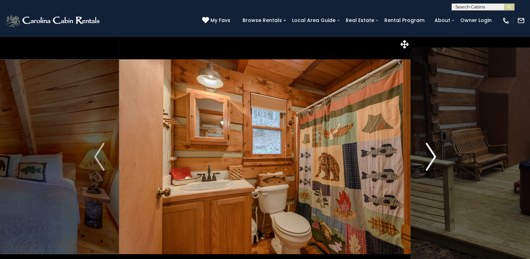
click at [431, 157] on img "Next" at bounding box center [431, 157] width 10 height 28
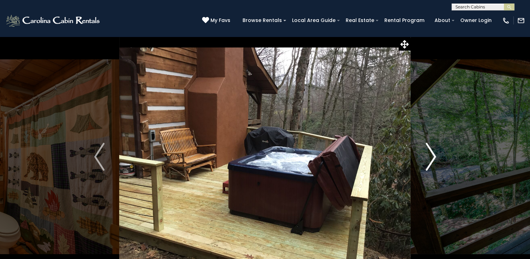
click at [431, 157] on img "Next" at bounding box center [431, 157] width 10 height 28
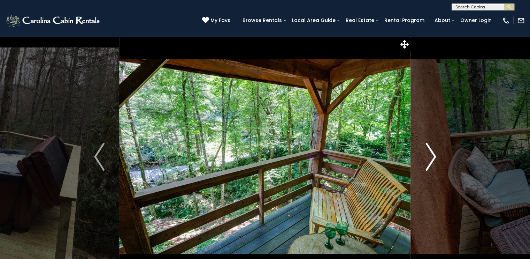
click at [431, 157] on img "Next" at bounding box center [431, 157] width 10 height 28
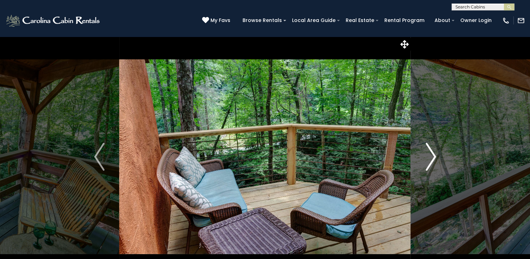
click at [431, 157] on img "Next" at bounding box center [431, 157] width 10 height 28
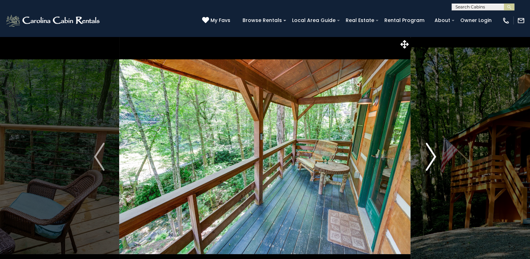
click at [431, 157] on img "Next" at bounding box center [431, 157] width 10 height 28
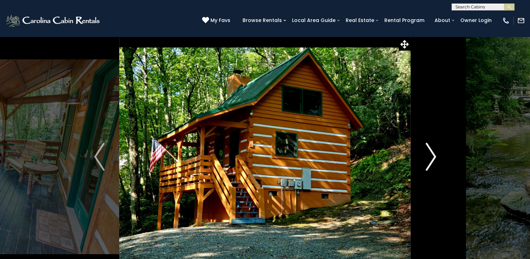
click at [431, 157] on img "Next" at bounding box center [431, 157] width 10 height 28
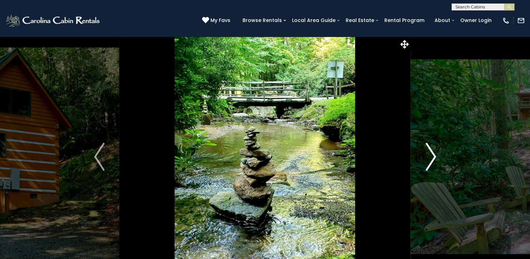
drag, startPoint x: 431, startPoint y: 157, endPoint x: 420, endPoint y: 122, distance: 36.3
click at [432, 157] on img "Next" at bounding box center [431, 157] width 10 height 28
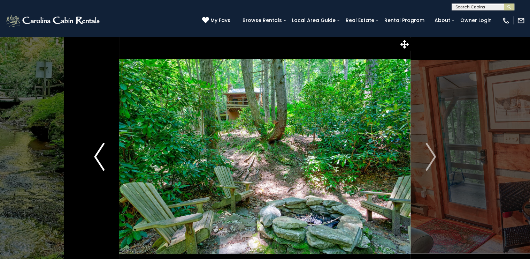
click at [93, 56] on button "Previous" at bounding box center [100, 156] width 40 height 241
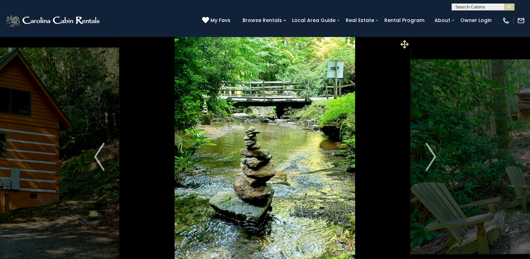
click at [405, 41] on icon at bounding box center [405, 44] width 8 height 8
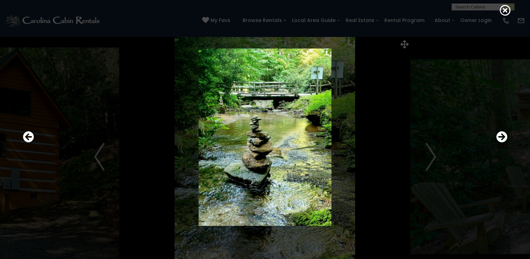
drag, startPoint x: 508, startPoint y: 14, endPoint x: 505, endPoint y: 16, distance: 4.5
click at [508, 13] on icon at bounding box center [505, 10] width 11 height 11
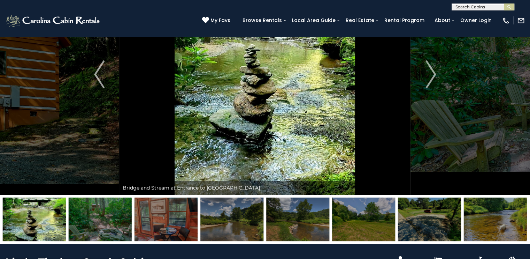
scroll to position [232, 0]
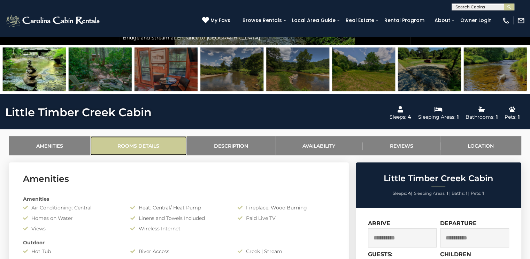
click at [146, 145] on link "Rooms Details" at bounding box center [138, 145] width 97 height 19
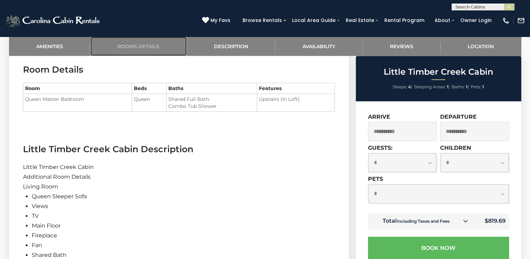
scroll to position [584, 0]
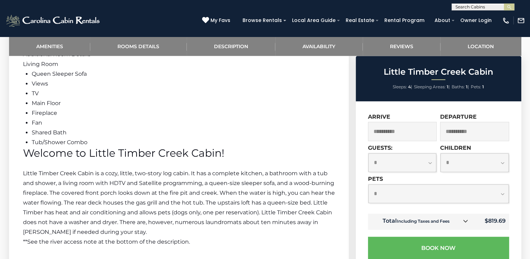
drag, startPoint x: 81, startPoint y: 148, endPoint x: 81, endPoint y: 168, distance: 20.9
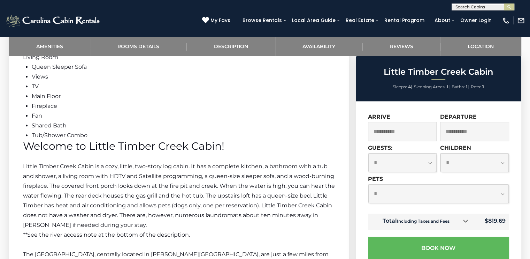
click at [85, 169] on p "Little Timber Creek Cabin is a cozy, little, two-story log cabin. It has a comp…" at bounding box center [179, 195] width 312 height 68
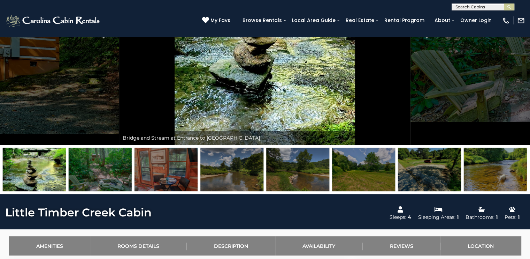
scroll to position [16, 0]
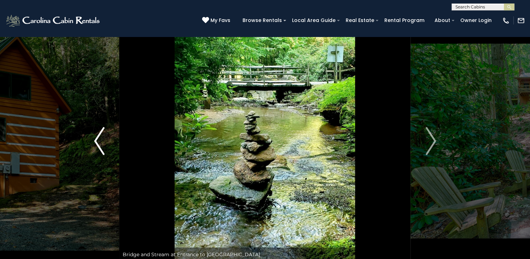
click at [92, 142] on button "Previous" at bounding box center [100, 141] width 40 height 241
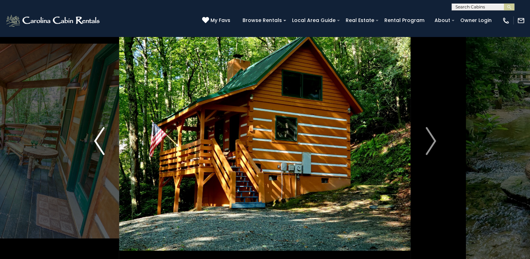
click at [95, 141] on img "Previous" at bounding box center [99, 141] width 10 height 28
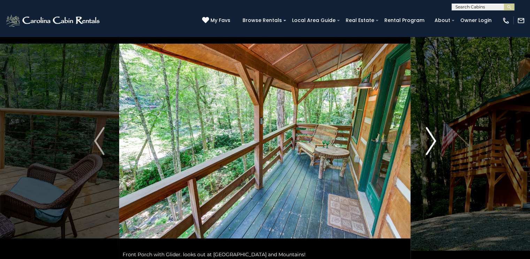
click at [429, 142] on img "Next" at bounding box center [431, 141] width 10 height 28
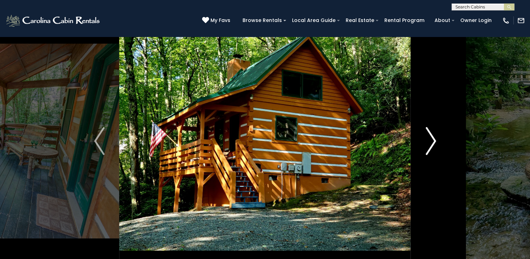
click at [431, 44] on button "Next" at bounding box center [431, 141] width 40 height 241
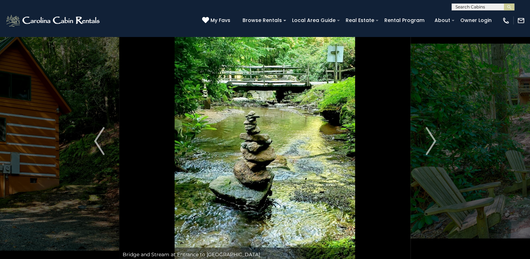
click at [128, 29] on div "(828) 295-6000 My Favs Browse Rentals Local Area Guide Activities & Attractions…" at bounding box center [265, 23] width 530 height 26
click at [434, 145] on img "Next" at bounding box center [431, 141] width 10 height 28
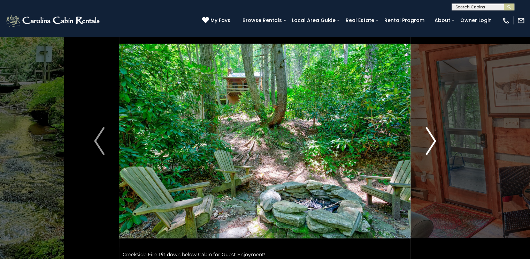
click at [426, 146] on img "Next" at bounding box center [431, 141] width 10 height 28
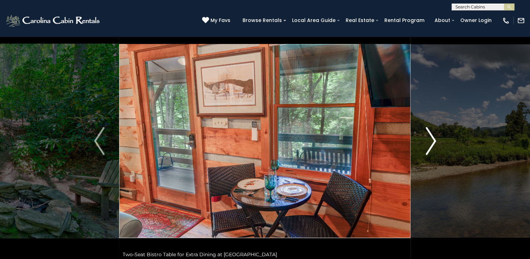
click at [426, 146] on img "Next" at bounding box center [431, 141] width 10 height 28
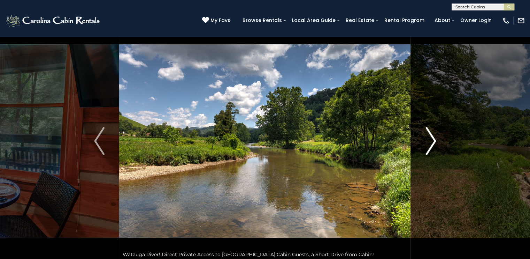
click at [426, 146] on img "Next" at bounding box center [431, 141] width 10 height 28
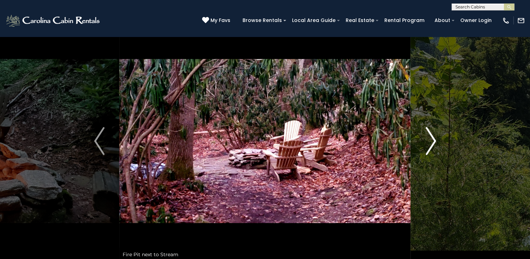
click at [420, 135] on button "Next" at bounding box center [431, 141] width 40 height 241
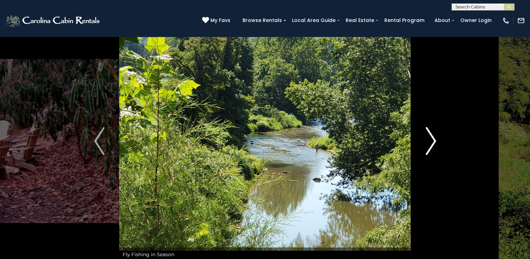
click at [420, 135] on button "Next" at bounding box center [431, 141] width 40 height 241
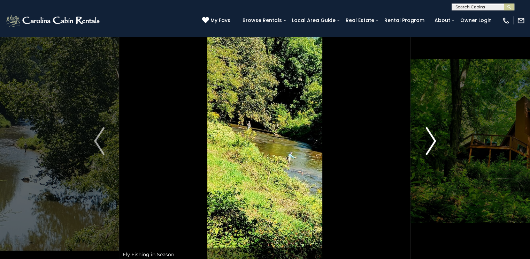
click at [421, 135] on button "Next" at bounding box center [431, 141] width 40 height 241
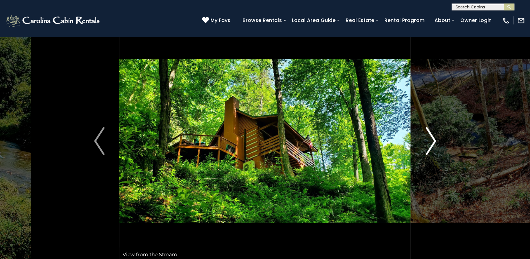
click at [421, 135] on button "Next" at bounding box center [431, 141] width 40 height 241
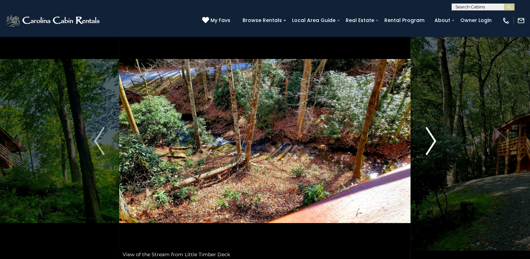
click at [421, 135] on button "Next" at bounding box center [431, 141] width 40 height 241
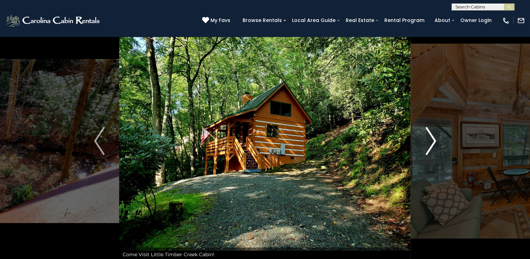
click at [421, 135] on button "Next" at bounding box center [431, 141] width 40 height 241
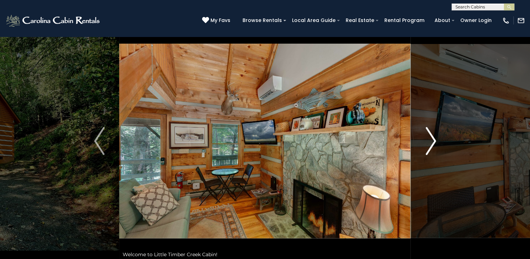
click at [421, 135] on button "Next" at bounding box center [431, 141] width 40 height 241
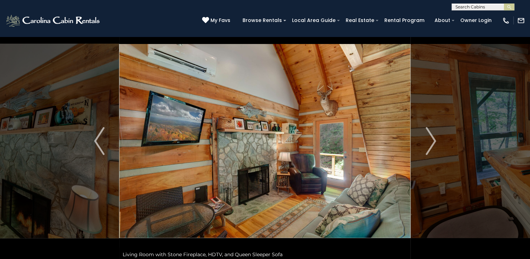
click at [428, 33] on div "(828) 295-6000 My Favs Browse Rentals Local Area Guide Activities & Attractions…" at bounding box center [265, 23] width 530 height 26
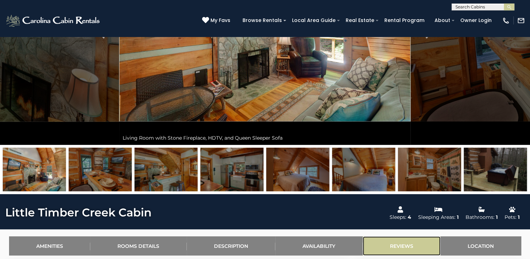
click at [403, 239] on link "Reviews" at bounding box center [402, 245] width 78 height 19
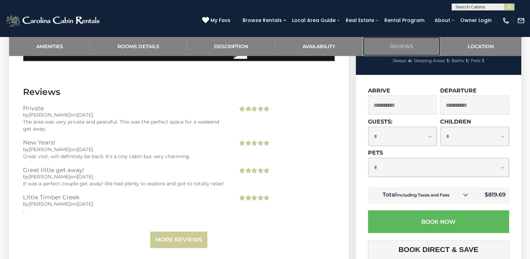
scroll to position [1280, 0]
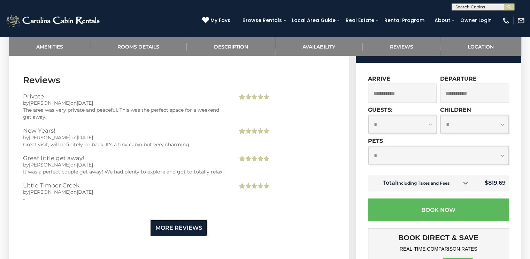
click at [170, 220] on link "More Reviews" at bounding box center [178, 227] width 57 height 16
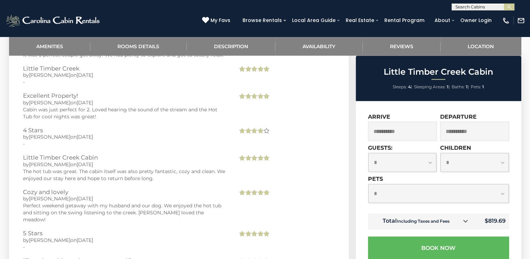
scroll to position [1512, 0]
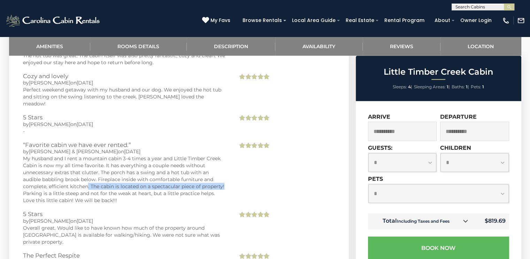
drag, startPoint x: 88, startPoint y: 167, endPoint x: 229, endPoint y: 169, distance: 141.6
click at [229, 169] on div "“Favorite cabin we have ever rented.” by Kemp & Donna on 10/22/2022 My husband …" at bounding box center [125, 176] width 215 height 69
click at [57, 177] on div "My husband and I rent a mountain cabin 3-4 times a year and Little Timber Creek…" at bounding box center [125, 179] width 205 height 49
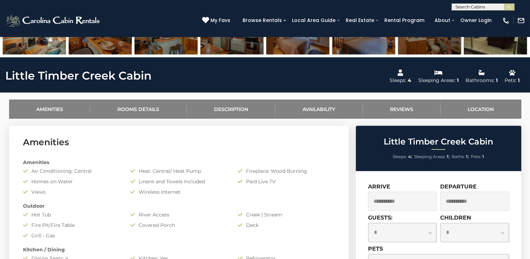
scroll to position [0, 0]
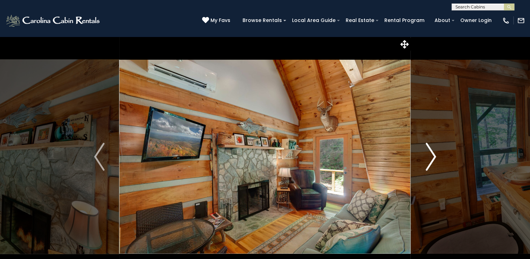
click at [430, 157] on img "Next" at bounding box center [431, 157] width 10 height 28
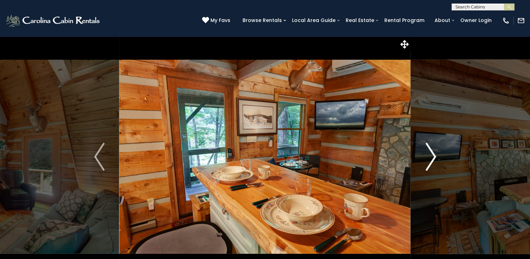
click at [430, 155] on img "Next" at bounding box center [431, 157] width 10 height 28
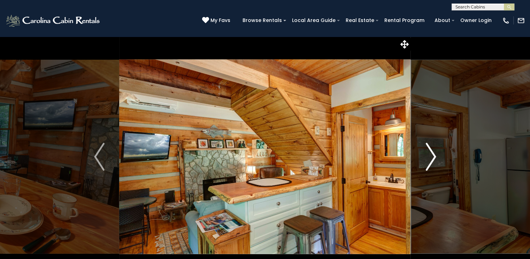
click at [430, 155] on img "Next" at bounding box center [431, 157] width 10 height 28
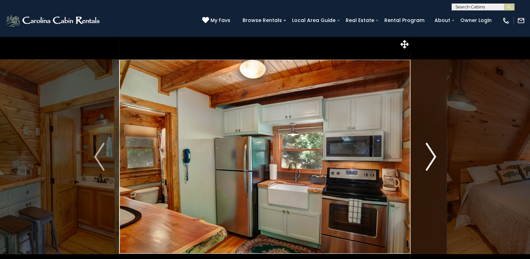
drag, startPoint x: 430, startPoint y: 150, endPoint x: 429, endPoint y: 146, distance: 3.5
click at [430, 149] on img "Next" at bounding box center [431, 157] width 10 height 28
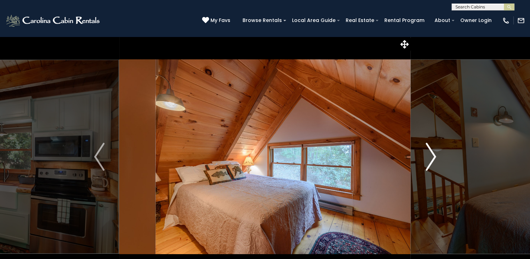
click at [429, 146] on img "Next" at bounding box center [431, 157] width 10 height 28
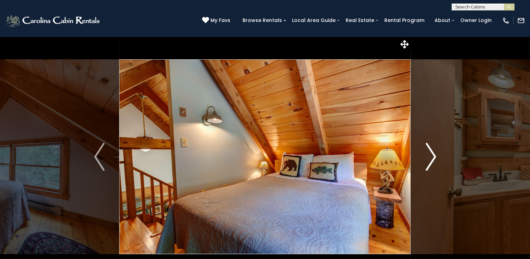
click at [429, 146] on img "Next" at bounding box center [431, 157] width 10 height 28
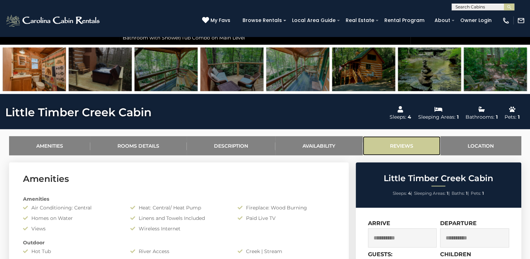
click at [405, 144] on link "Reviews" at bounding box center [402, 145] width 78 height 19
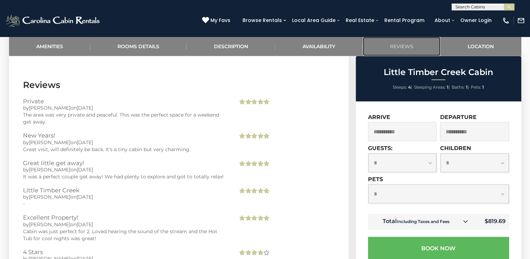
scroll to position [1280, 0]
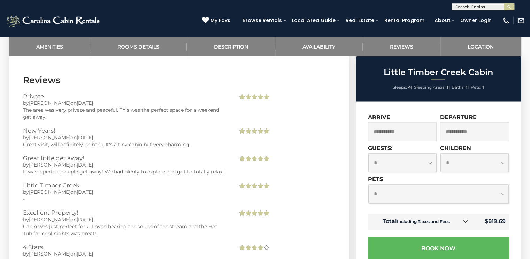
drag, startPoint x: 34, startPoint y: 102, endPoint x: 66, endPoint y: 122, distance: 37.4
click at [78, 127] on h3 "New Years!" at bounding box center [125, 130] width 205 height 6
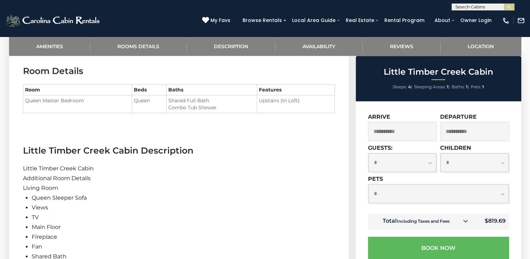
scroll to position [815, 0]
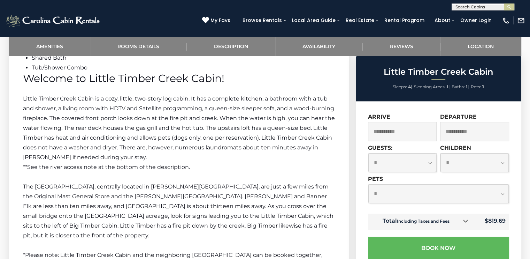
drag, startPoint x: 103, startPoint y: 164, endPoint x: 101, endPoint y: 142, distance: 22.4
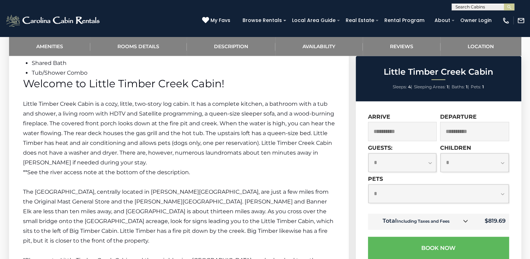
click at [458, 219] on td "Total Including Taxes and Fees" at bounding box center [421, 221] width 106 height 16
click at [469, 223] on link at bounding box center [465, 221] width 9 height 9
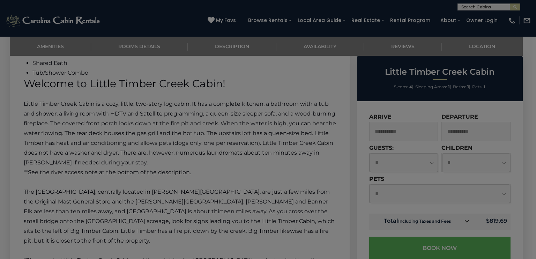
click at [0, 0] on div "× Total Rent $398.00 Total Taxes and Fees $421.69 Cleaning and Supplies $145.00…" at bounding box center [0, 0] width 0 height 0
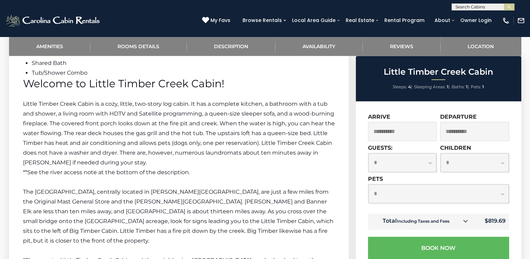
click at [466, 220] on icon at bounding box center [465, 220] width 5 height 5
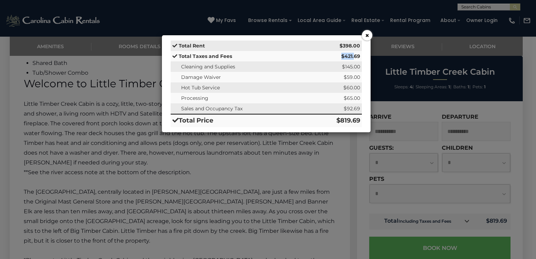
drag, startPoint x: 340, startPoint y: 56, endPoint x: 355, endPoint y: 62, distance: 15.3
click at [355, 59] on td "$421.69" at bounding box center [336, 56] width 52 height 10
click at [237, 67] on td "Cleaning and Supplies" at bounding box center [240, 66] width 139 height 10
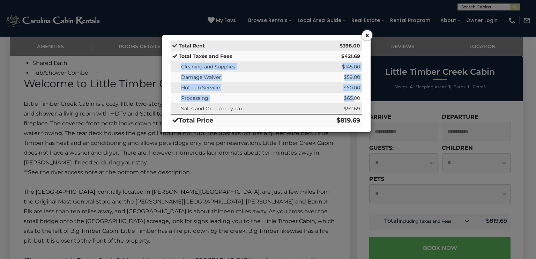
drag, startPoint x: 201, startPoint y: 71, endPoint x: 354, endPoint y: 98, distance: 155.1
click at [354, 98] on tbody "Total Rent $398.00 Total Taxes and Fees $421.69 Cleaning and Supplies $145.00 D…" at bounding box center [266, 83] width 191 height 86
click at [267, 101] on td "Processing" at bounding box center [240, 98] width 139 height 10
click at [345, 92] on td "$60.00" at bounding box center [336, 87] width 52 height 10
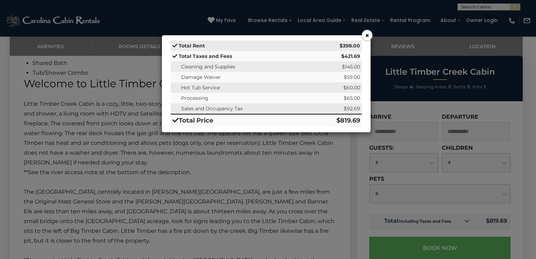
drag, startPoint x: 366, startPoint y: 37, endPoint x: 359, endPoint y: 44, distance: 10.4
click at [366, 37] on button "×" at bounding box center [367, 35] width 10 height 10
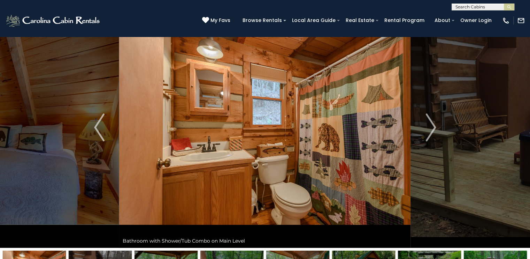
scroll to position [0, 0]
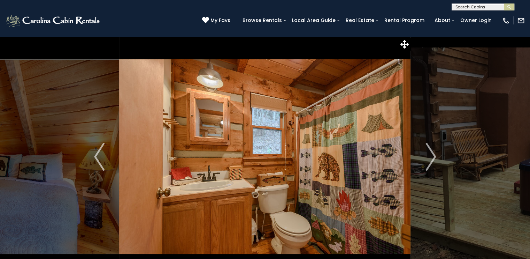
click at [292, 117] on img at bounding box center [265, 156] width 292 height 241
click at [406, 46] on icon at bounding box center [405, 44] width 8 height 8
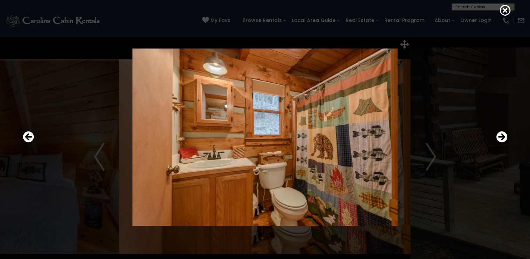
drag, startPoint x: 168, startPoint y: 124, endPoint x: 301, endPoint y: 89, distance: 138.1
click at [301, 89] on img at bounding box center [265, 136] width 419 height 177
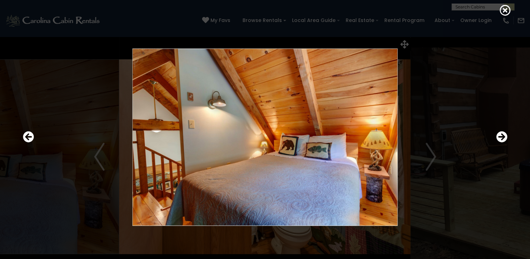
drag, startPoint x: 263, startPoint y: 211, endPoint x: 125, endPoint y: 192, distance: 139.1
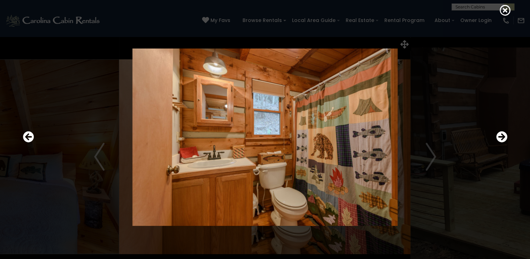
click at [428, 156] on img at bounding box center [265, 136] width 419 height 177
click at [431, 156] on img at bounding box center [265, 136] width 419 height 177
click at [252, 151] on img at bounding box center [265, 136] width 419 height 177
click at [282, 147] on img at bounding box center [265, 136] width 419 height 177
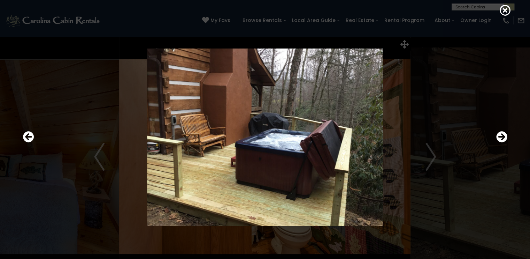
click at [460, 54] on img at bounding box center [265, 136] width 419 height 177
click at [504, 15] on icon at bounding box center [505, 10] width 11 height 11
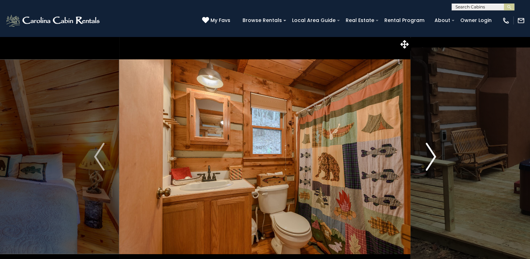
click at [429, 155] on img "Next" at bounding box center [431, 157] width 10 height 28
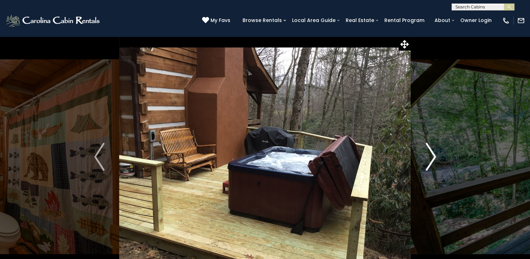
click at [431, 152] on img "Next" at bounding box center [431, 157] width 10 height 28
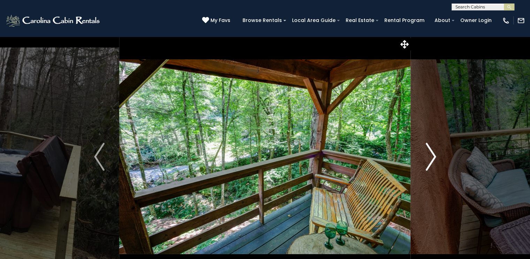
click at [431, 152] on img "Next" at bounding box center [431, 157] width 10 height 28
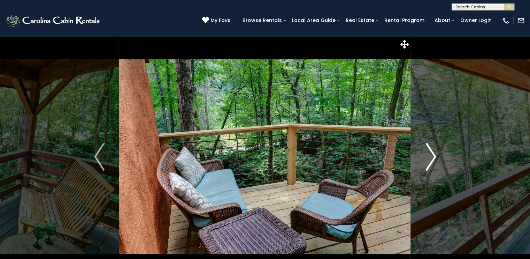
click at [431, 152] on img "Next" at bounding box center [431, 157] width 10 height 28
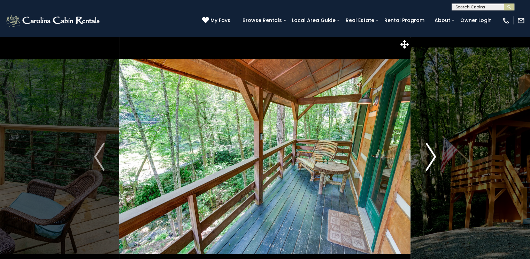
click at [431, 152] on img "Next" at bounding box center [431, 157] width 10 height 28
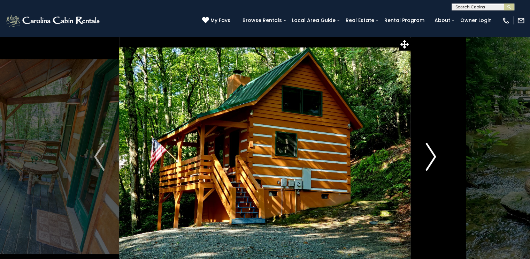
click at [431, 152] on img "Next" at bounding box center [431, 157] width 10 height 28
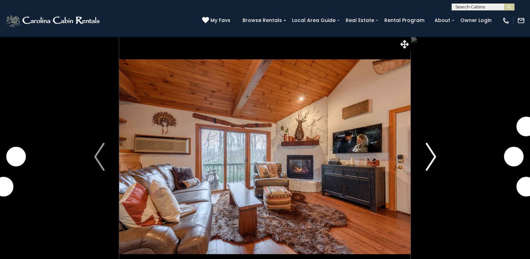
click at [433, 151] on img "Next" at bounding box center [431, 157] width 10 height 28
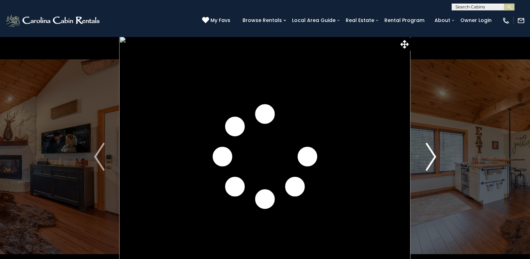
click at [433, 151] on img "Next" at bounding box center [431, 157] width 10 height 28
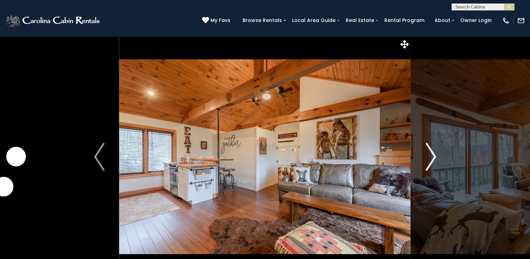
click at [433, 151] on img "Next" at bounding box center [431, 157] width 10 height 28
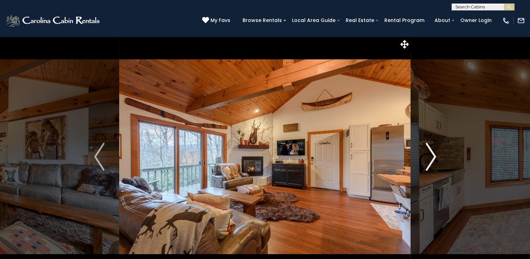
click at [433, 151] on img "Next" at bounding box center [431, 157] width 10 height 28
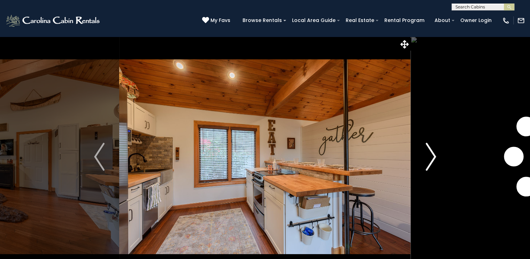
click at [433, 151] on img "Next" at bounding box center [431, 157] width 10 height 28
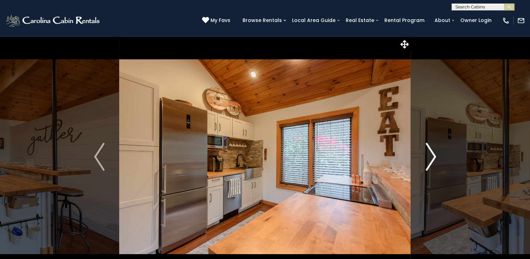
click at [433, 151] on img "Next" at bounding box center [431, 157] width 10 height 28
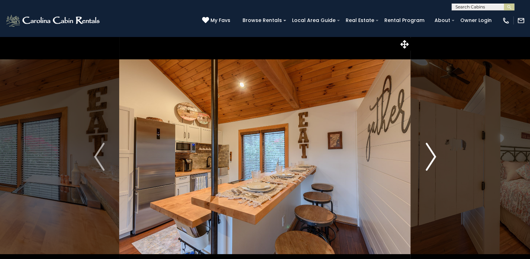
click at [433, 151] on img "Next" at bounding box center [431, 157] width 10 height 28
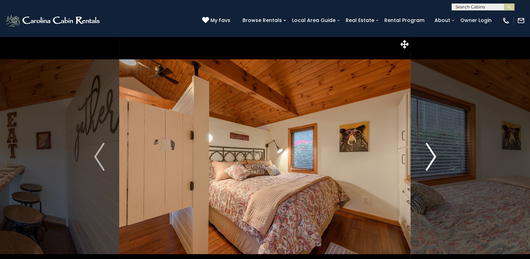
click at [433, 151] on img "Next" at bounding box center [431, 157] width 10 height 28
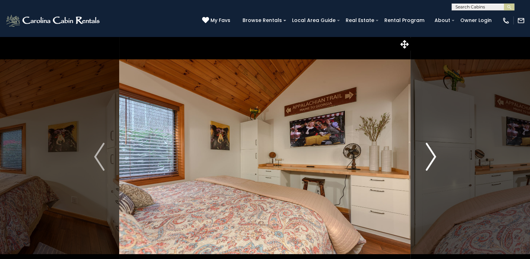
click at [433, 151] on img "Next" at bounding box center [431, 157] width 10 height 28
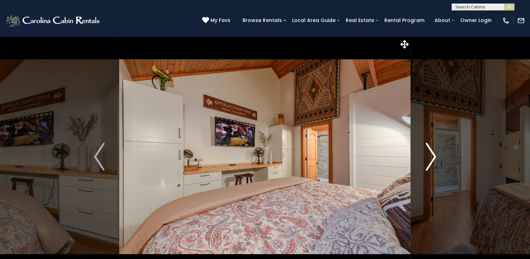
click at [433, 151] on img "Next" at bounding box center [431, 157] width 10 height 28
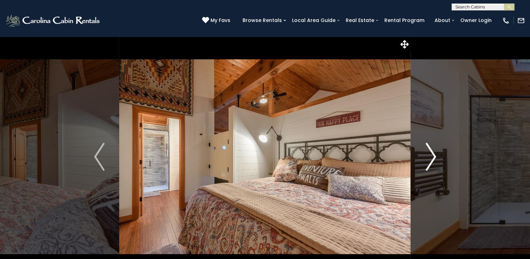
click at [433, 151] on img "Next" at bounding box center [431, 157] width 10 height 28
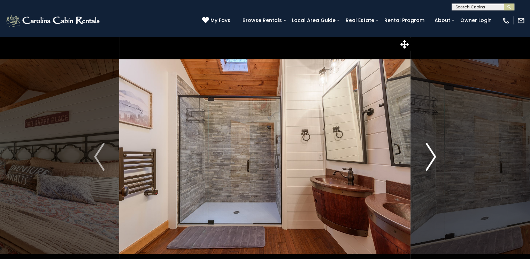
click at [433, 151] on img "Next" at bounding box center [431, 157] width 10 height 28
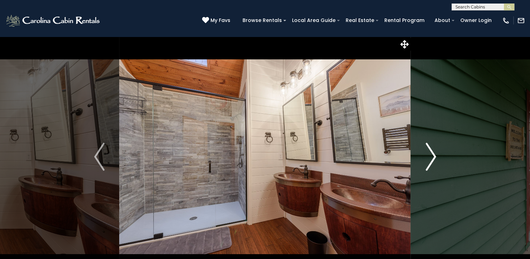
click at [433, 151] on img "Next" at bounding box center [431, 157] width 10 height 28
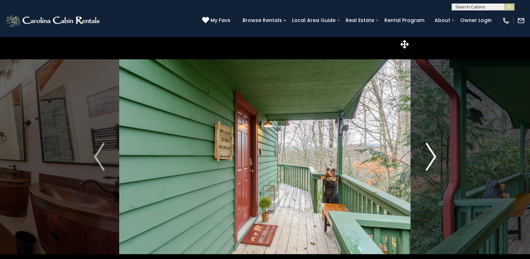
click at [433, 151] on img "Next" at bounding box center [431, 157] width 10 height 28
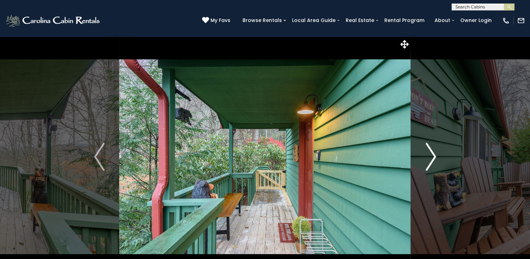
click at [433, 151] on img "Next" at bounding box center [431, 157] width 10 height 28
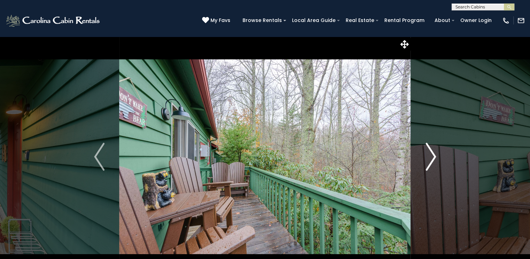
click at [433, 151] on img "Next" at bounding box center [431, 157] width 10 height 28
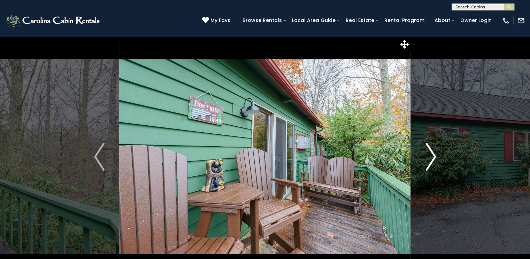
click at [433, 151] on img "Next" at bounding box center [431, 157] width 10 height 28
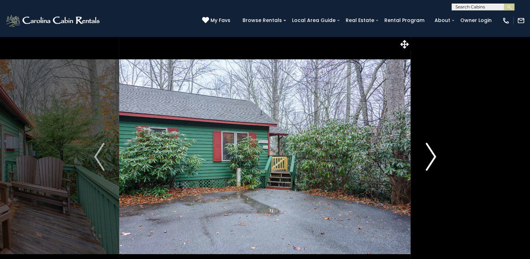
click at [433, 151] on img "Next" at bounding box center [431, 157] width 10 height 28
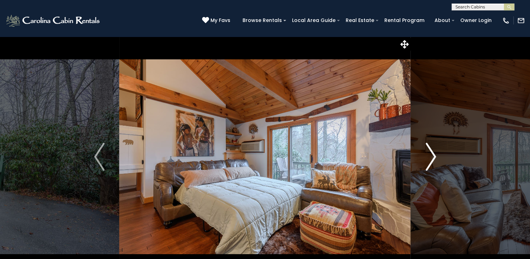
click at [433, 151] on img "Next" at bounding box center [431, 157] width 10 height 28
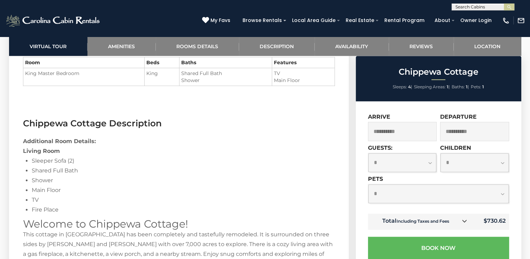
scroll to position [930, 0]
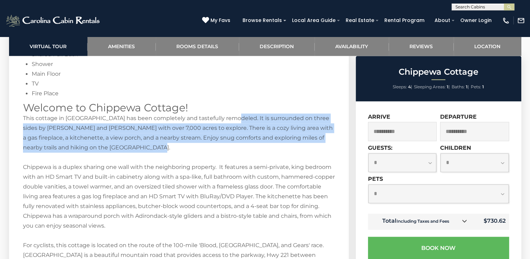
drag, startPoint x: 232, startPoint y: 115, endPoint x: 235, endPoint y: 144, distance: 29.5
click at [235, 144] on div "Additional Room Details: Living Room Sleeper Sofa (2) Shared Full Bath Shower M…" at bounding box center [179, 208] width 312 height 376
click at [182, 149] on div "Additional Room Details: Living Room Sleeper Sofa (2) Shared Full Bath Shower M…" at bounding box center [179, 208] width 312 height 376
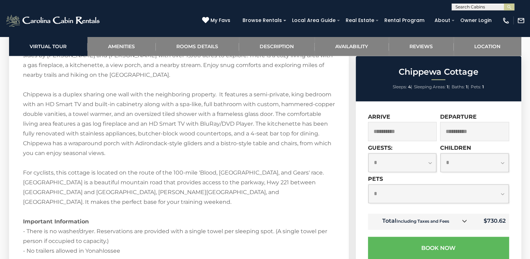
drag, startPoint x: 40, startPoint y: 163, endPoint x: 39, endPoint y: 180, distance: 16.4
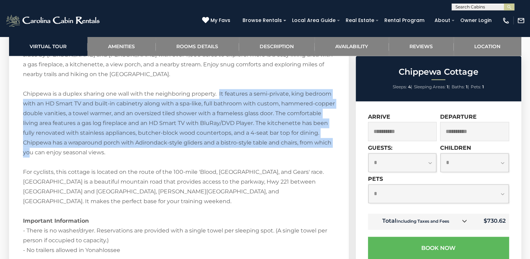
drag, startPoint x: 220, startPoint y: 92, endPoint x: 80, endPoint y: 148, distance: 150.3
click at [80, 148] on div "Additional Room Details: Living Room Sleeper Sofa (2) Shared Full Bath Shower M…" at bounding box center [179, 135] width 312 height 376
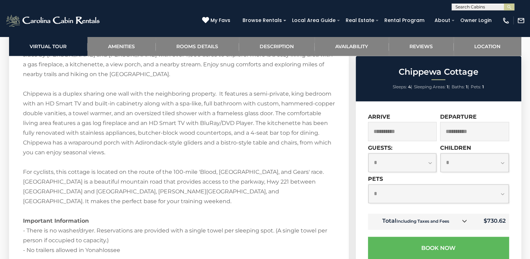
click at [109, 172] on div "Additional Room Details: Living Room Sleeper Sofa (2) Shared Full Bath Shower M…" at bounding box center [179, 135] width 312 height 376
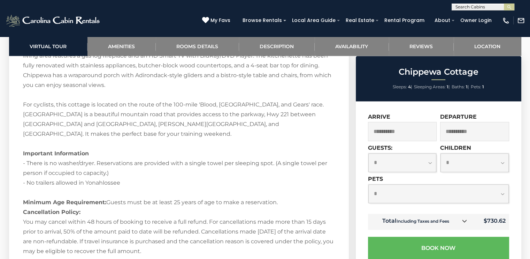
drag, startPoint x: 167, startPoint y: 96, endPoint x: 165, endPoint y: 122, distance: 26.6
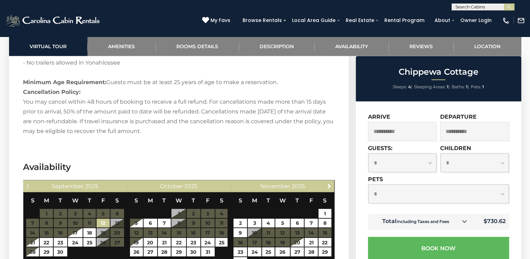
scroll to position [1307, 0]
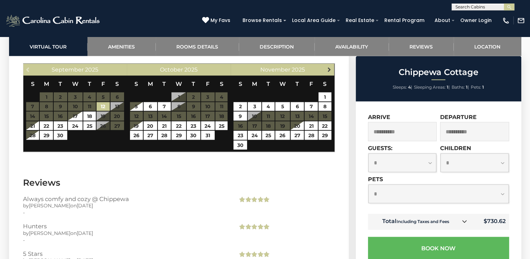
click at [330, 66] on span "Next" at bounding box center [330, 69] width 6 height 6
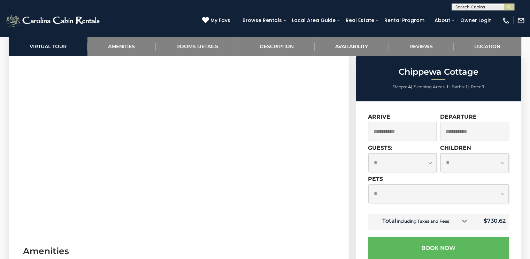
scroll to position [377, 0]
click at [462, 153] on select "**********" at bounding box center [475, 162] width 68 height 18
select select "*"
click at [441, 153] on select "**********" at bounding box center [475, 162] width 68 height 18
click at [431, 191] on select "**********" at bounding box center [439, 193] width 141 height 18
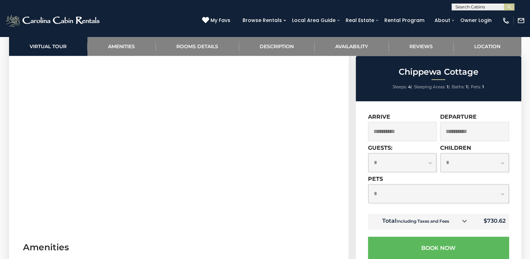
click at [406, 193] on select "**********" at bounding box center [439, 193] width 141 height 18
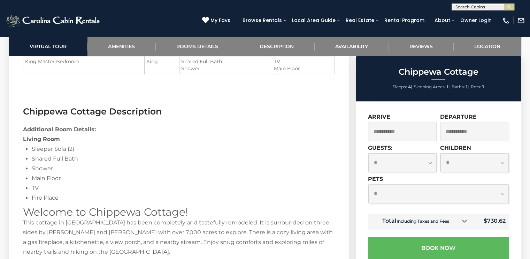
scroll to position [842, 0]
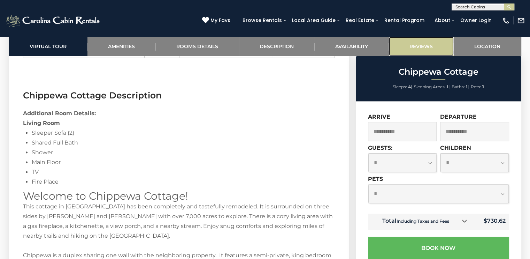
click at [399, 50] on link "Reviews" at bounding box center [421, 46] width 65 height 19
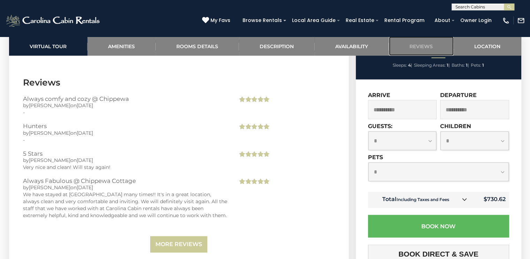
scroll to position [1409, 0]
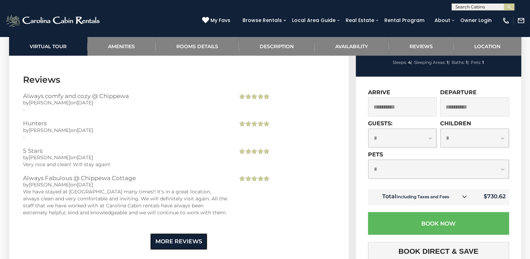
click at [184, 233] on link "More Reviews" at bounding box center [178, 241] width 57 height 16
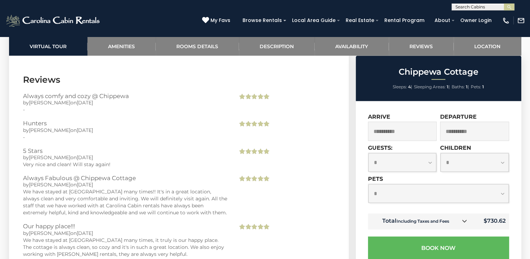
scroll to position [1526, 0]
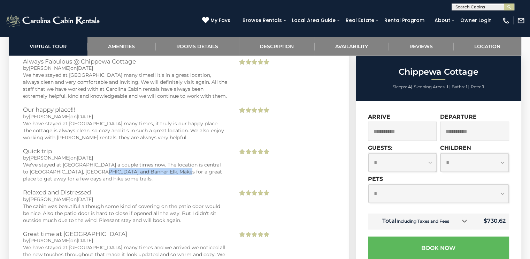
drag, startPoint x: 93, startPoint y: 161, endPoint x: 166, endPoint y: 164, distance: 72.6
click at [166, 164] on div "We've stayed at Chippewa a couple times now. The location is central to Blowing…" at bounding box center [125, 171] width 205 height 21
click at [166, 189] on h3 "Relaxed and Distressed" at bounding box center [125, 192] width 205 height 6
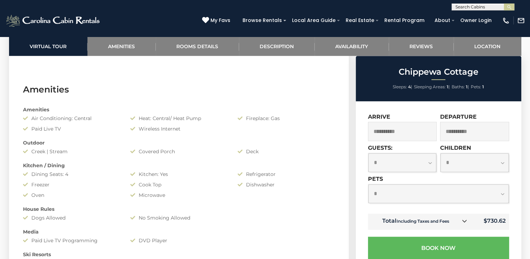
scroll to position [363, 0]
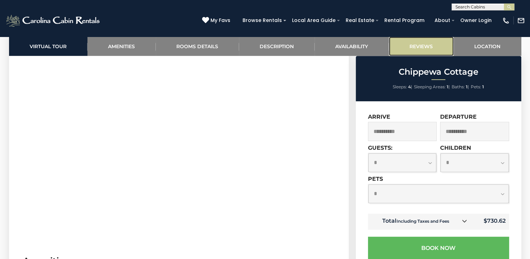
drag, startPoint x: 415, startPoint y: 42, endPoint x: 416, endPoint y: 38, distance: 3.6
click at [416, 41] on link "Reviews" at bounding box center [421, 46] width 65 height 19
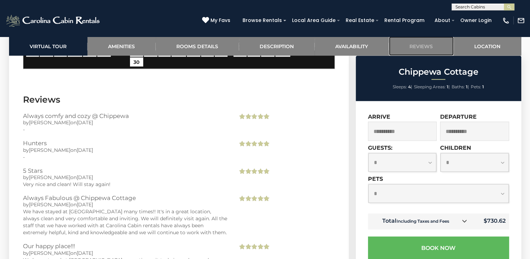
scroll to position [1409, 0]
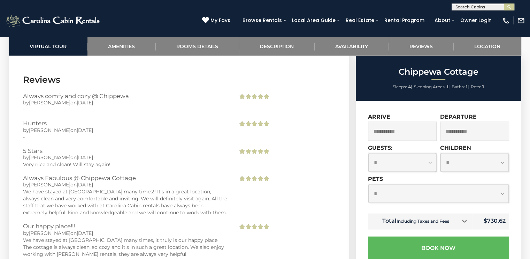
click at [465, 219] on icon at bounding box center [464, 220] width 5 height 5
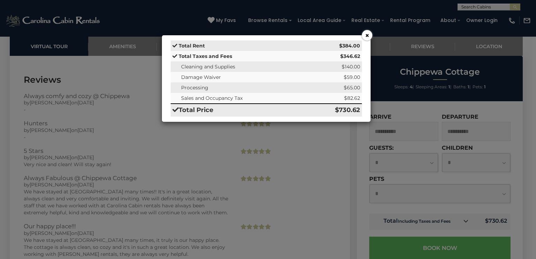
click at [365, 35] on button "×" at bounding box center [367, 35] width 10 height 10
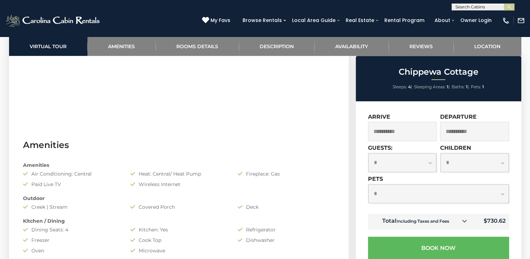
scroll to position [480, 0]
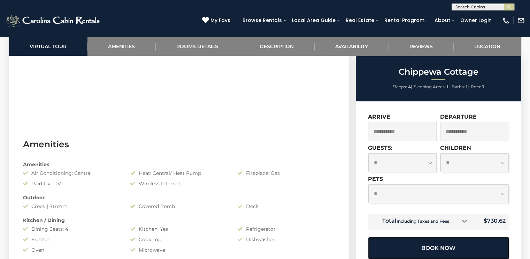
click at [435, 244] on button "Book Now" at bounding box center [438, 247] width 141 height 23
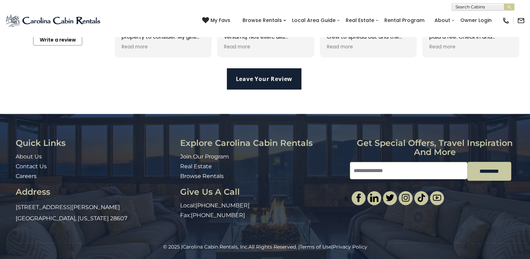
scroll to position [1578, 0]
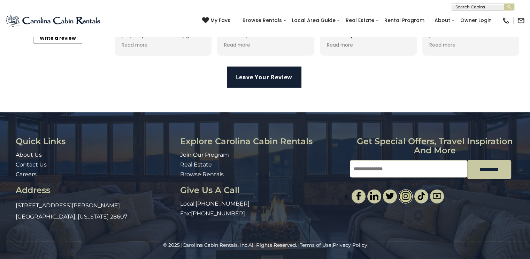
click at [412, 197] on link at bounding box center [406, 196] width 14 height 14
drag, startPoint x: 15, startPoint y: 206, endPoint x: 114, endPoint y: 223, distance: 100.7
click at [114, 223] on div "Quick Links About Us Contact Us Careers Address [STREET_ADDRESS][PERSON_NAME][U…" at bounding box center [95, 180] width 170 height 87
copy p "[STREET_ADDRESS][PERSON_NAME][US_STATE]"
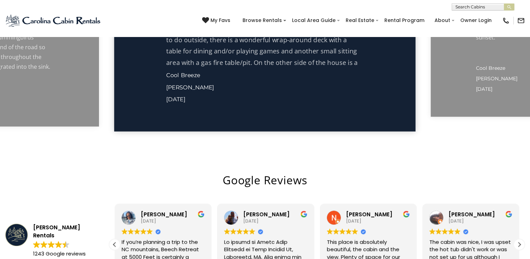
scroll to position [1229, 0]
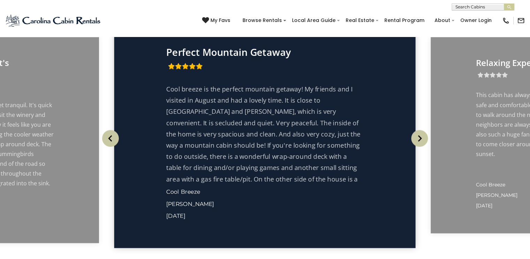
click at [417, 141] on img "Next" at bounding box center [420, 138] width 17 height 17
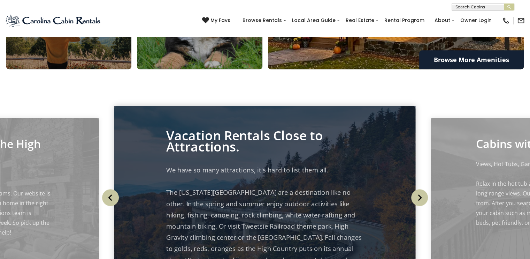
scroll to position [531, 0]
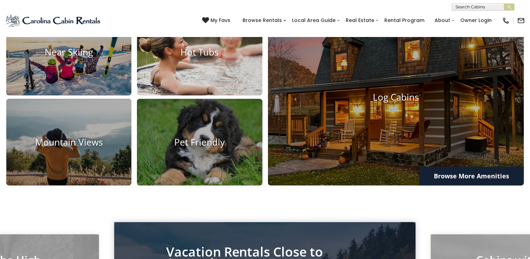
click at [225, 70] on img at bounding box center [200, 52] width 138 height 95
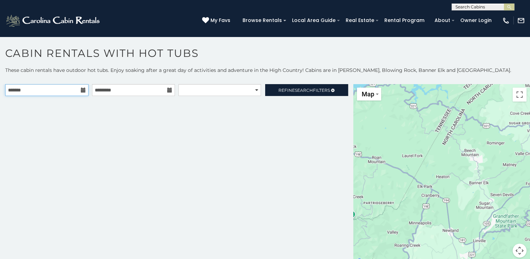
click at [86, 92] on input "text" at bounding box center [46, 90] width 83 height 12
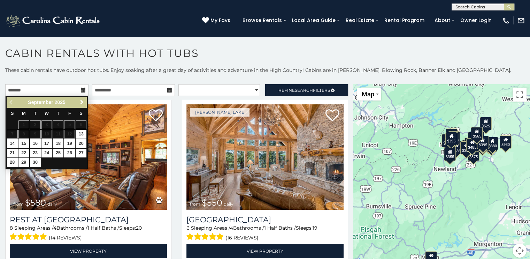
click at [81, 103] on span "Next" at bounding box center [82, 102] width 6 height 6
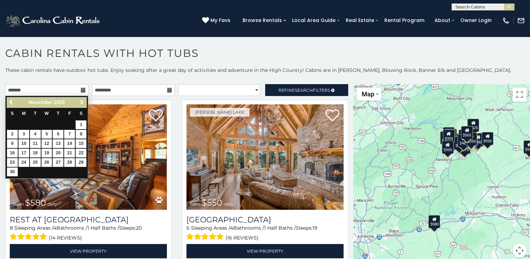
click at [81, 103] on span "Next" at bounding box center [82, 102] width 6 height 6
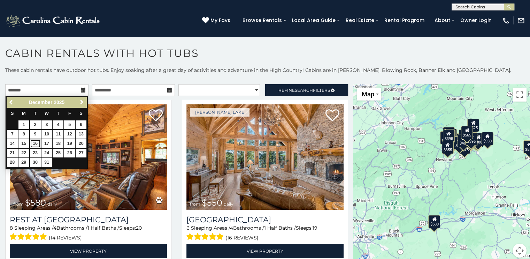
click at [36, 141] on link "16" at bounding box center [35, 143] width 11 height 9
type input "**********"
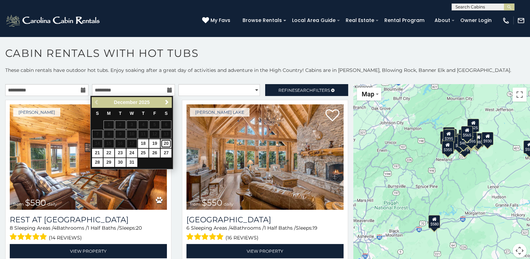
click at [165, 141] on link "20" at bounding box center [166, 143] width 11 height 9
type input "**********"
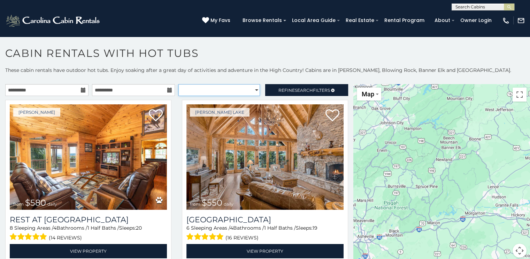
click at [254, 87] on select "**********" at bounding box center [220, 90] width 82 height 12
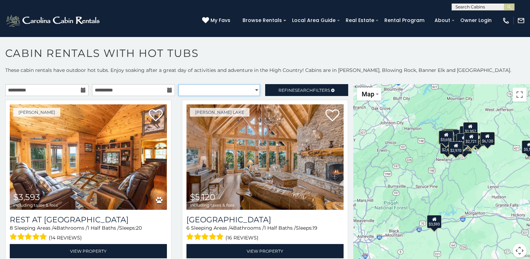
select select "*********"
click at [179, 84] on select "**********" at bounding box center [220, 90] width 82 height 12
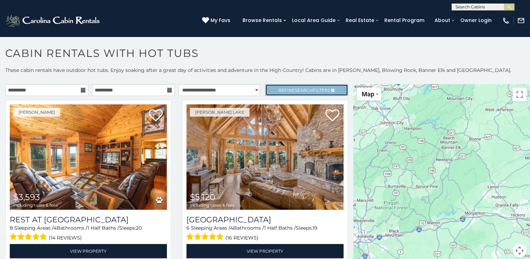
click at [295, 89] on span "Search" at bounding box center [304, 90] width 18 height 5
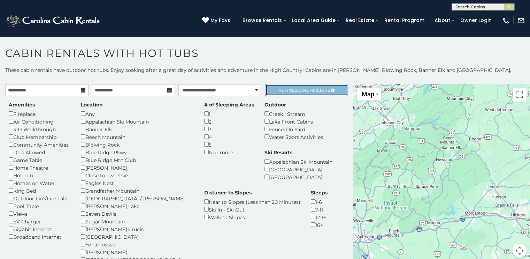
click at [285, 84] on link "Refine Search Filters" at bounding box center [306, 90] width 83 height 12
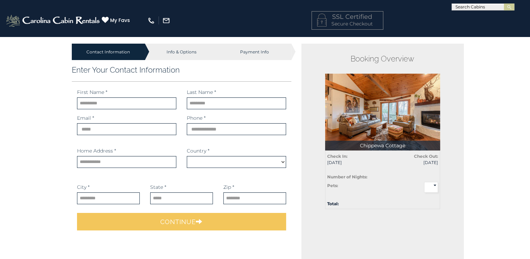
select select "*********"
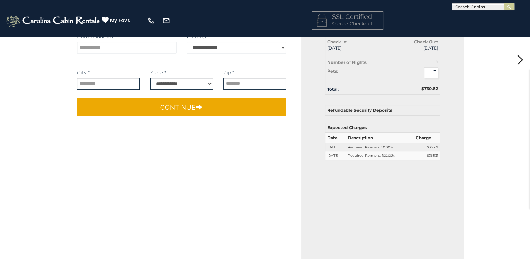
scroll to position [116, 0]
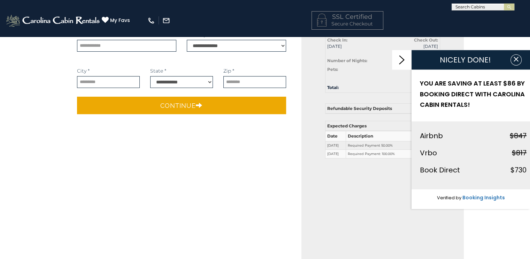
click at [433, 69] on select "* *" at bounding box center [431, 71] width 14 height 11
click at [518, 60] on icon "button" at bounding box center [516, 59] width 5 height 5
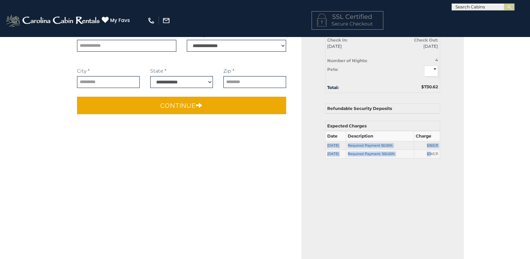
drag, startPoint x: 347, startPoint y: 149, endPoint x: 430, endPoint y: 152, distance: 82.4
click at [430, 152] on tbody "Date Description Charge [DATE] Required Payment 50.00% $365.31 [DATE] Required …" at bounding box center [382, 144] width 115 height 27
click at [405, 150] on td "Required Payment: 100.00%" at bounding box center [380, 154] width 68 height 9
